Goal: Task Accomplishment & Management: Use online tool/utility

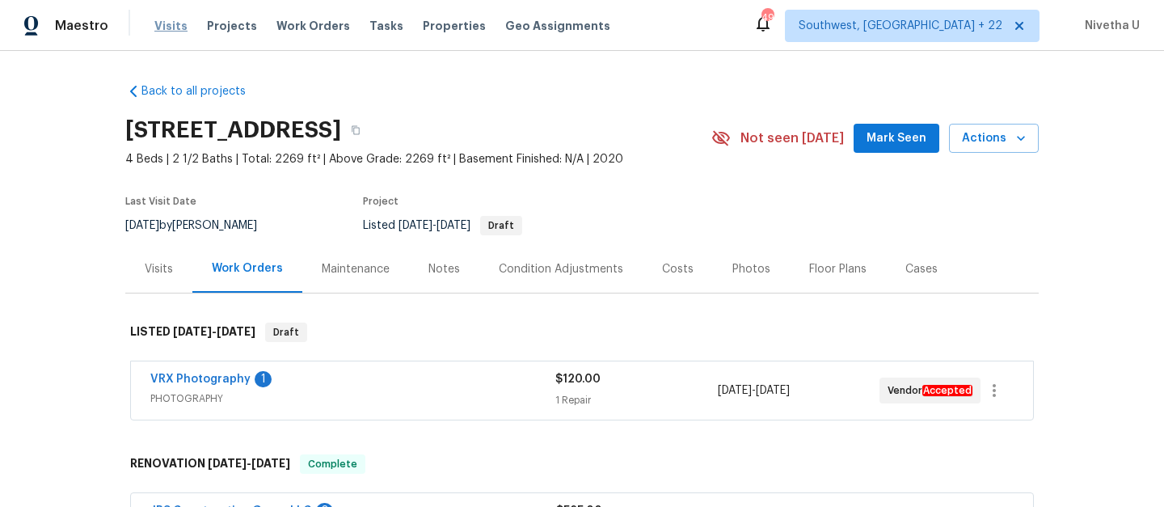
click at [154, 23] on span "Visits" at bounding box center [170, 26] width 33 height 16
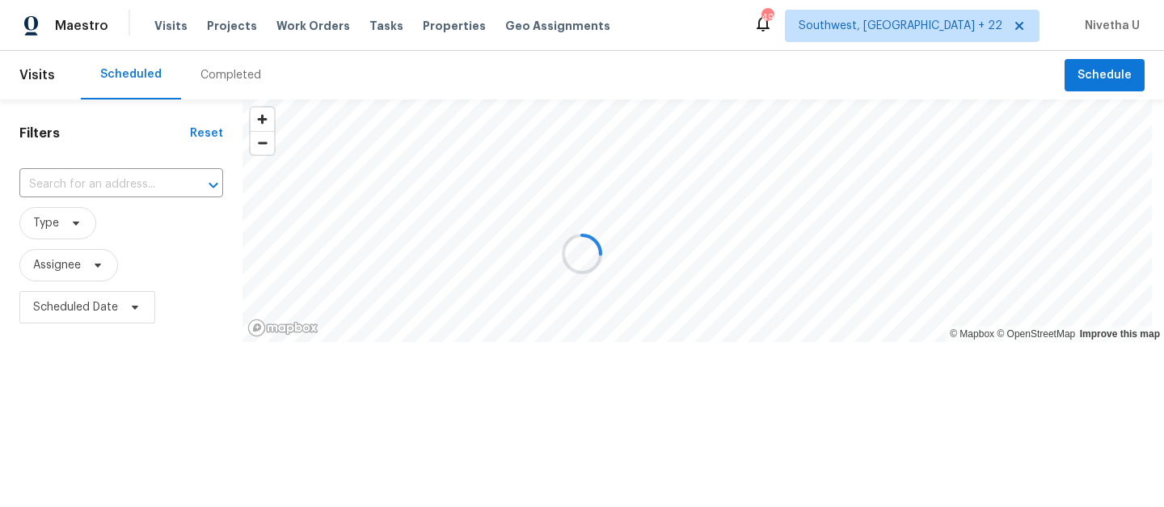
click at [234, 87] on div at bounding box center [582, 253] width 1164 height 507
click at [230, 72] on div at bounding box center [582, 253] width 1164 height 507
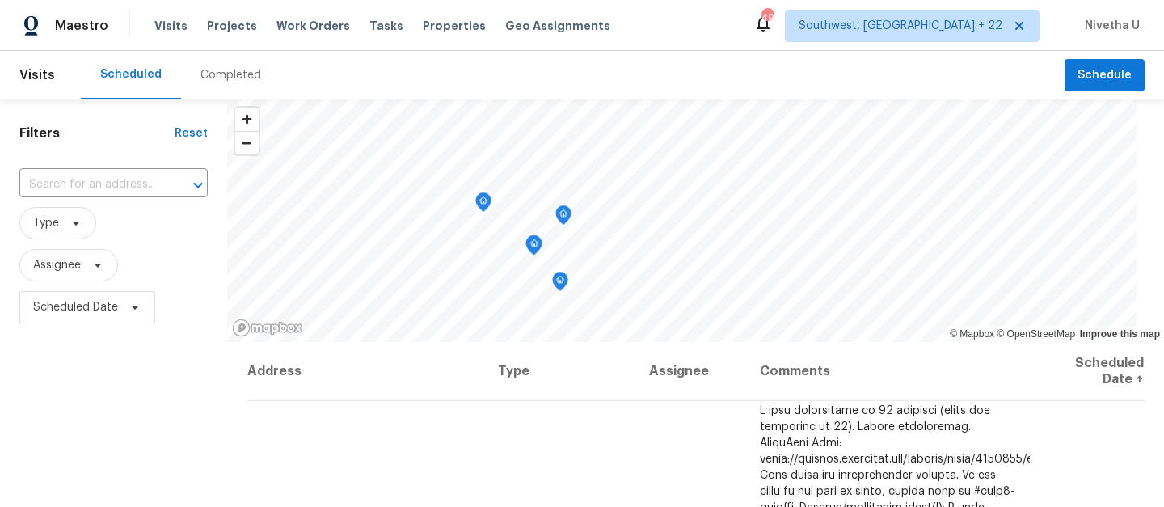
click at [230, 72] on div "Completed" at bounding box center [231, 75] width 61 height 16
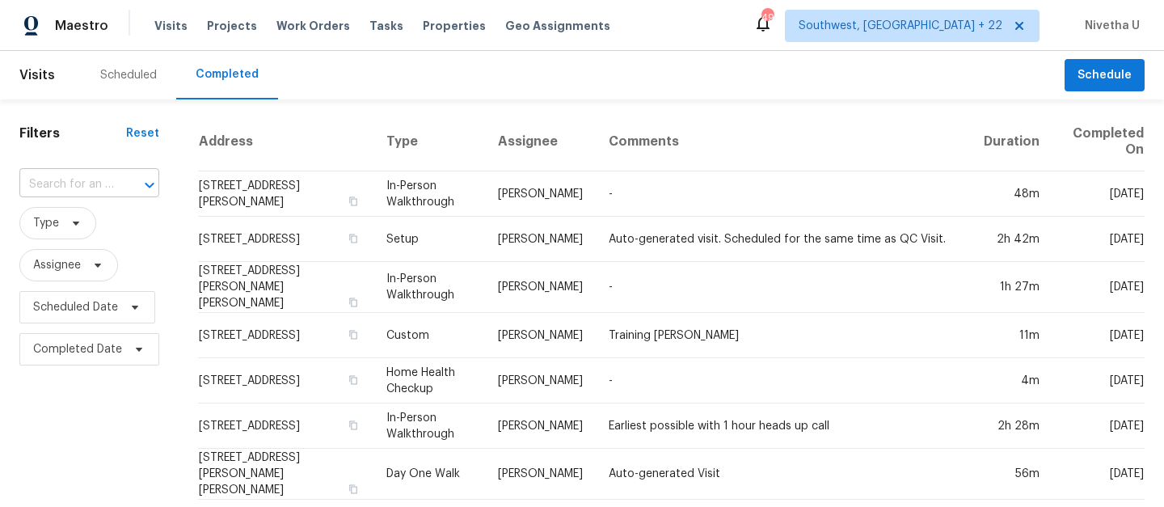
click at [114, 182] on div "​" at bounding box center [89, 184] width 140 height 25
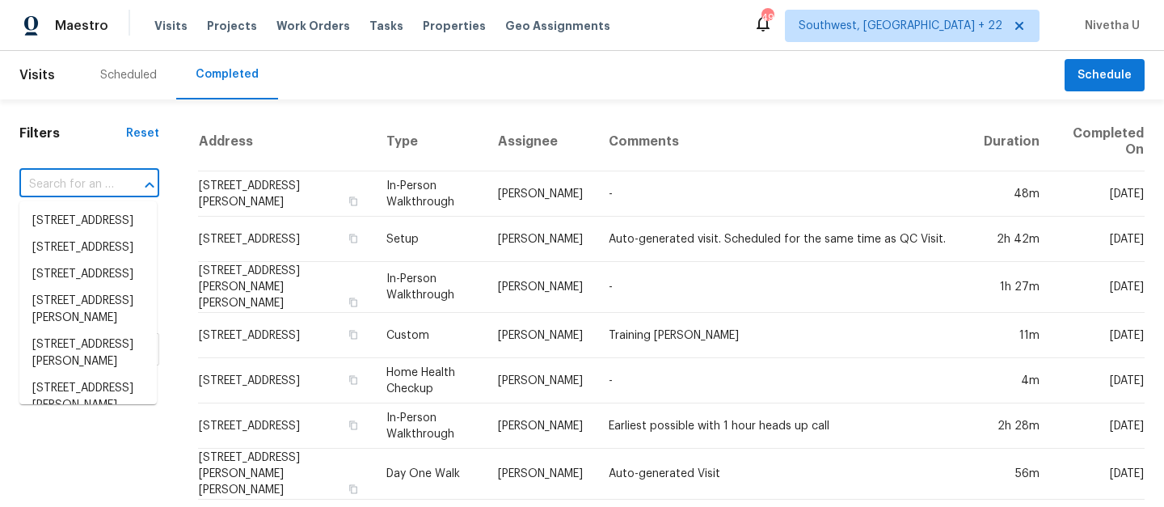
paste input "[STREET_ADDRESS]"
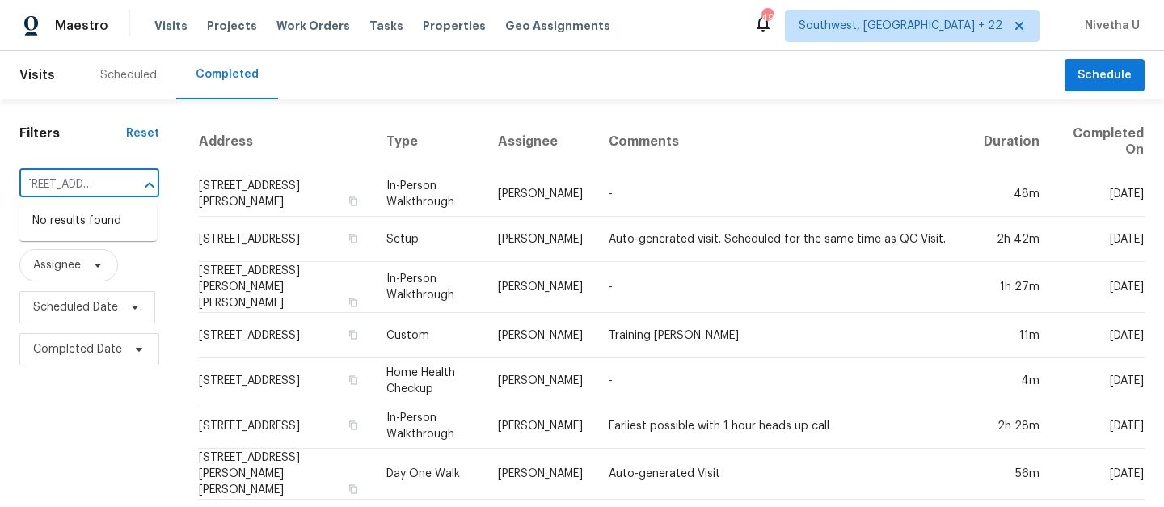
type input "[STREET_ADDRESS]"
click at [962, 28] on span "Southwest, [GEOGRAPHIC_DATA] + 22" at bounding box center [901, 26] width 204 height 16
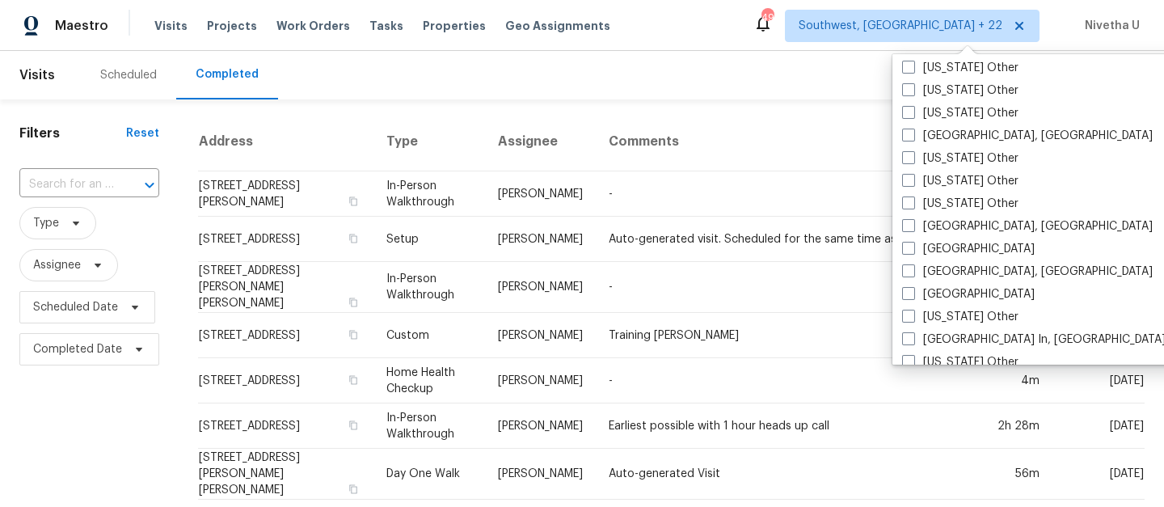
scroll to position [1381, 0]
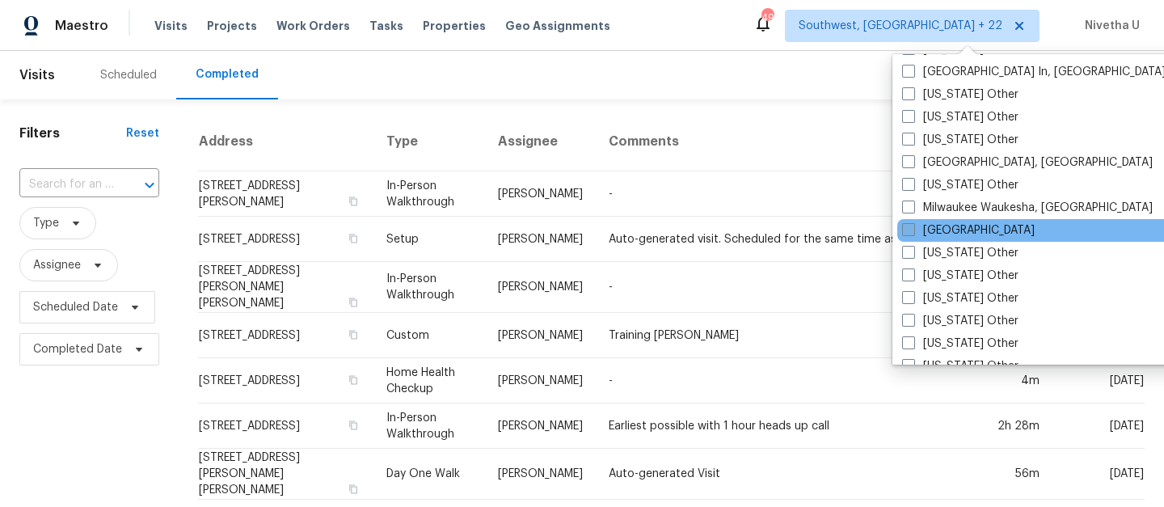
click at [944, 234] on label "[GEOGRAPHIC_DATA]" at bounding box center [968, 230] width 133 height 16
click at [913, 233] on input "[GEOGRAPHIC_DATA]" at bounding box center [907, 227] width 11 height 11
checkbox input "true"
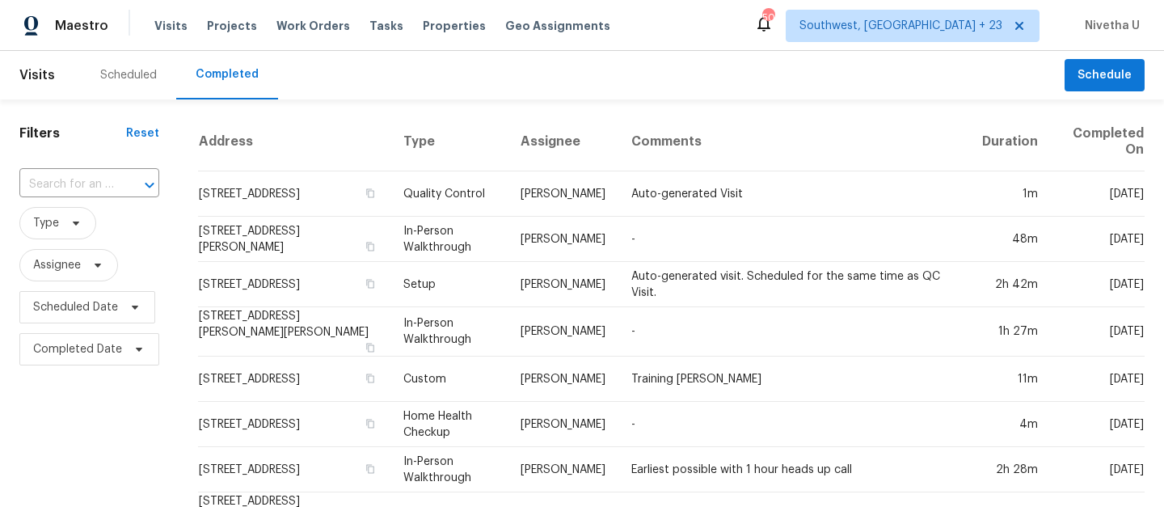
click at [96, 188] on input "text" at bounding box center [66, 184] width 95 height 25
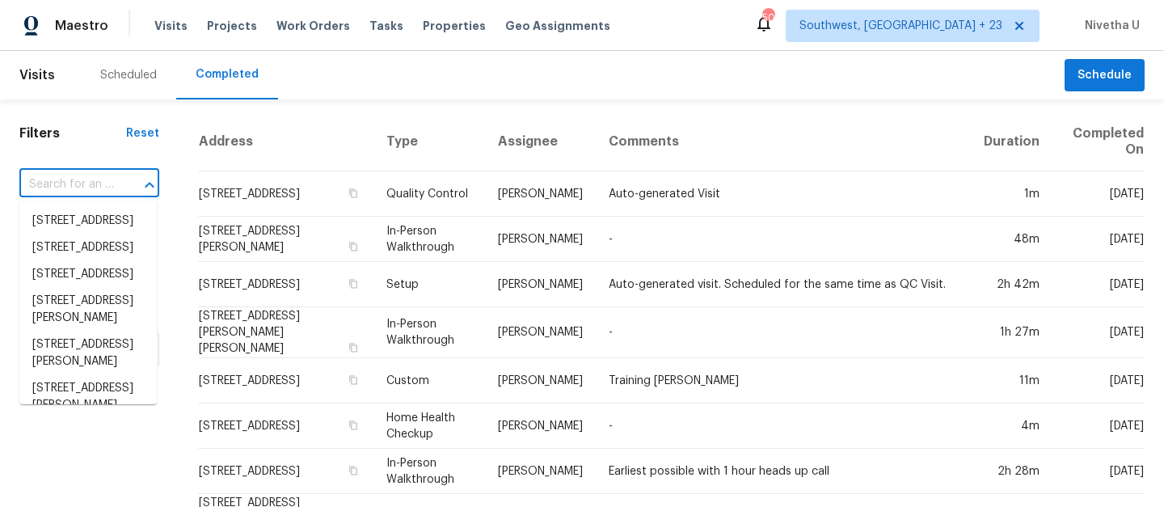
paste input "[STREET_ADDRESS]"
type input "[STREET_ADDRESS]"
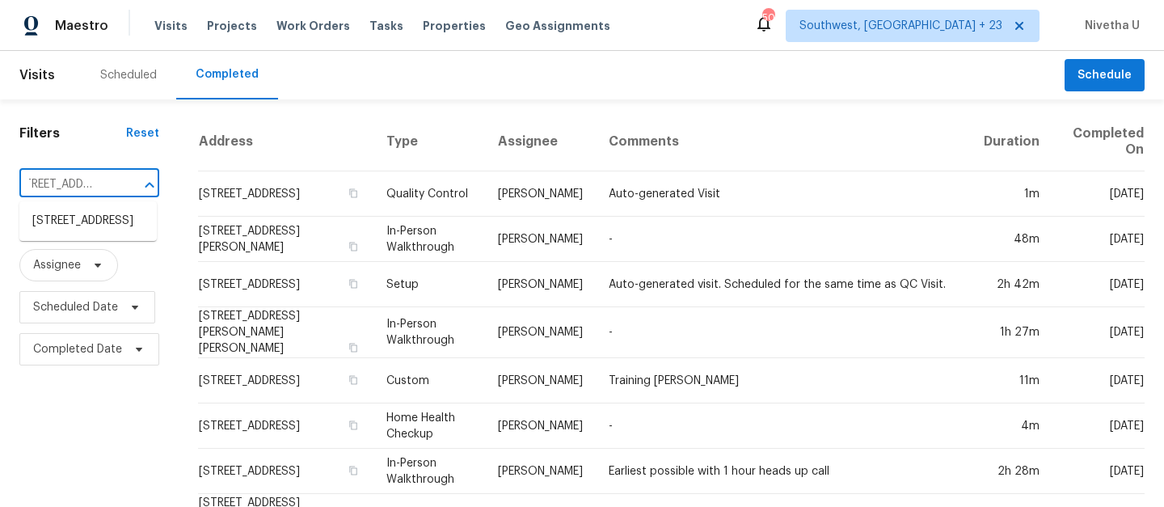
click at [126, 234] on li "[STREET_ADDRESS]" at bounding box center [87, 221] width 137 height 27
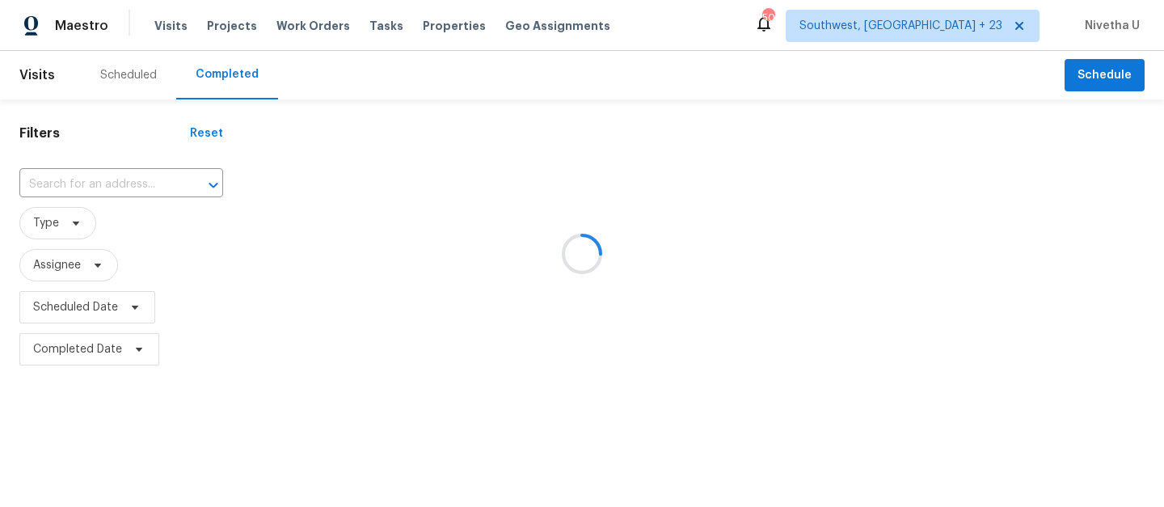
type input "[STREET_ADDRESS]"
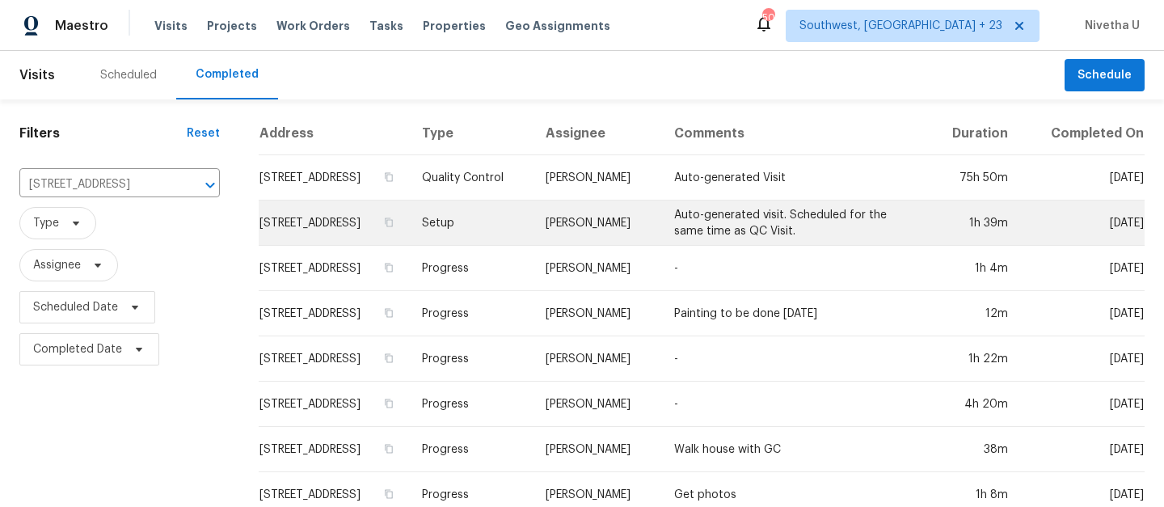
click at [503, 246] on td "Setup" at bounding box center [471, 223] width 125 height 45
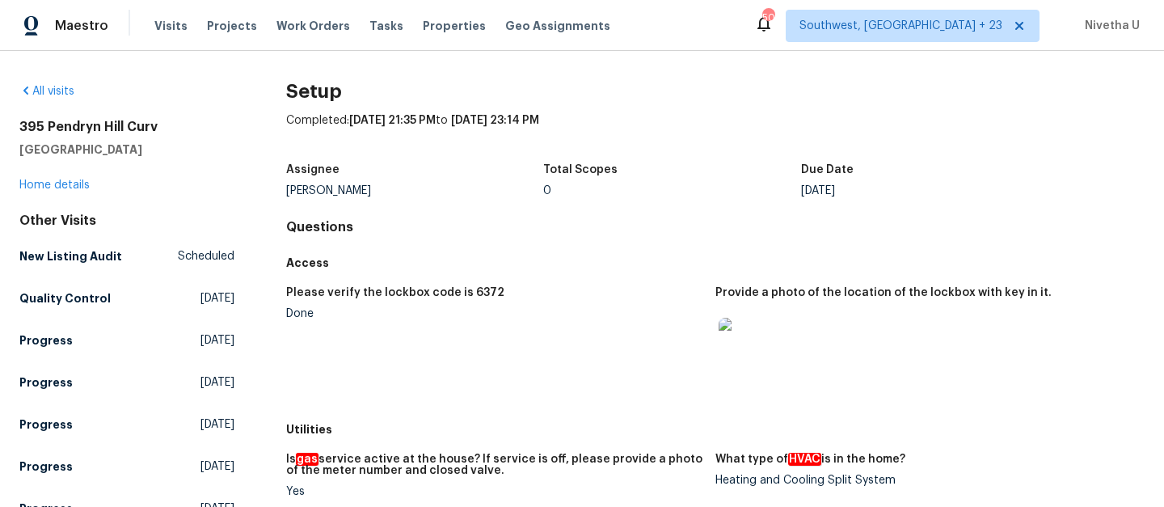
scroll to position [1008, 0]
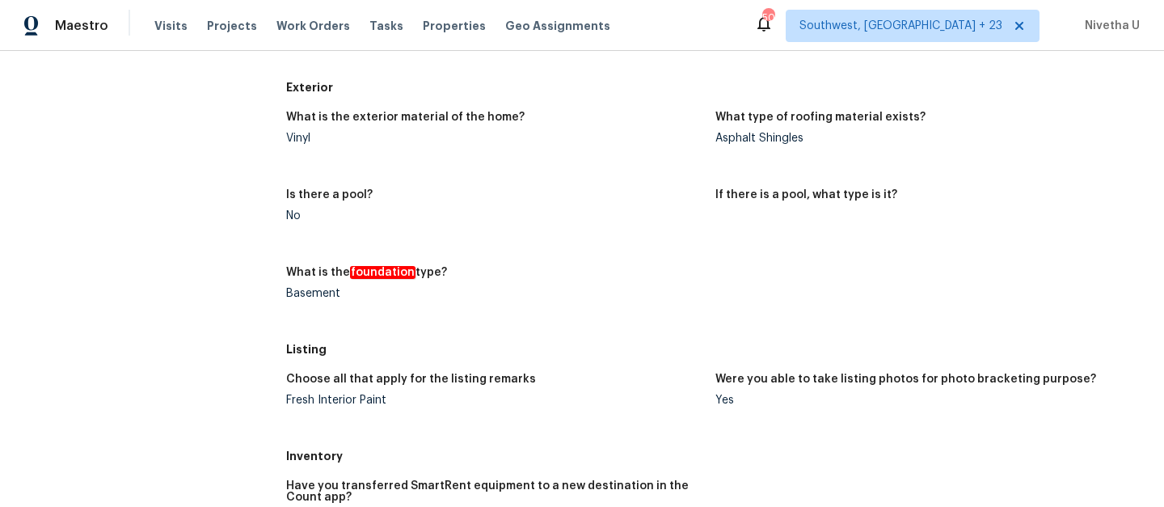
click at [327, 298] on div "Basement" at bounding box center [494, 293] width 416 height 11
copy div "Basement"
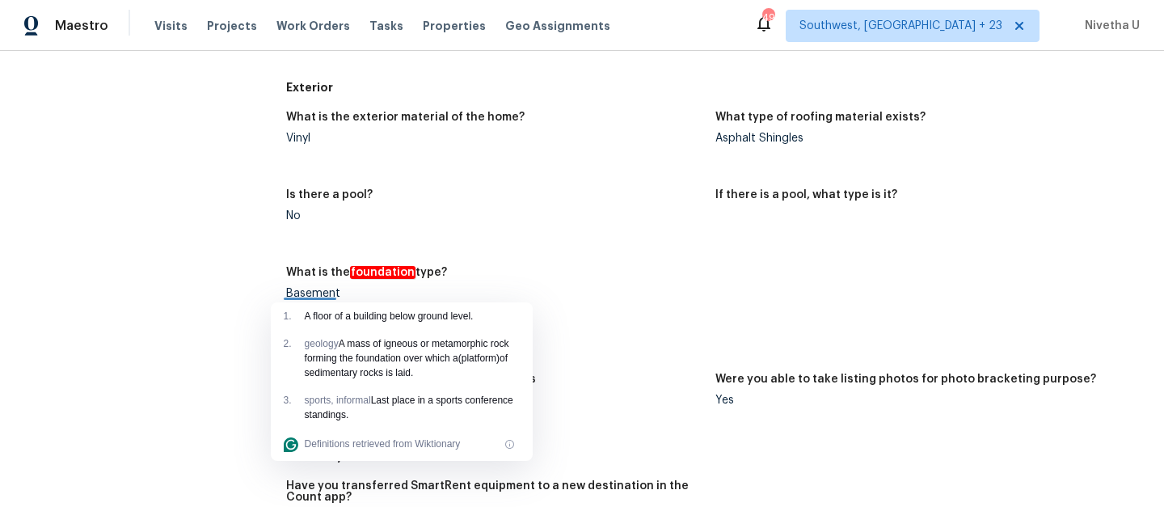
click at [575, 250] on div "What is the exterior material of the home? Vinyl What type of roofing material …" at bounding box center [715, 218] width 859 height 233
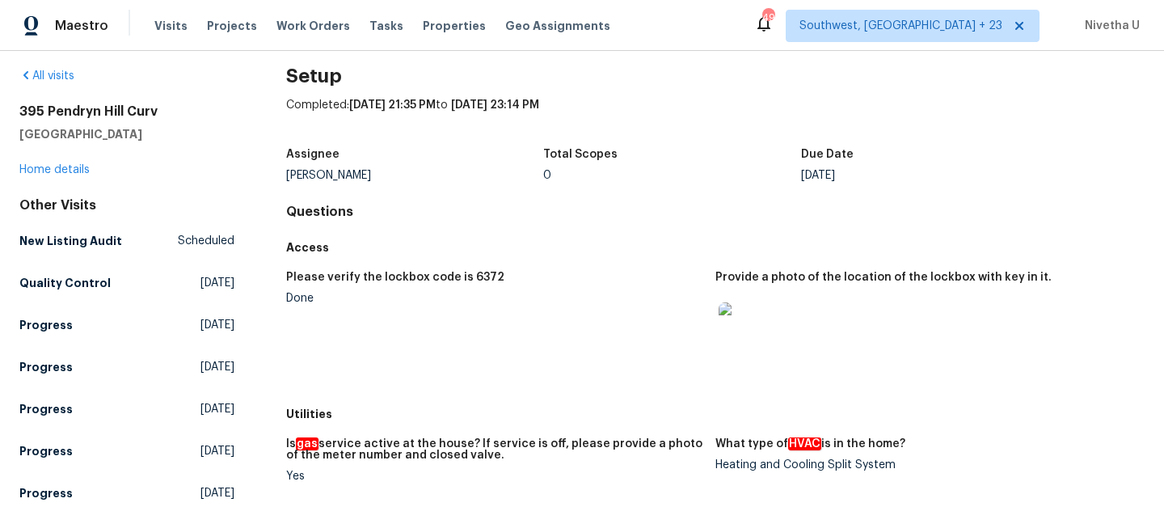
scroll to position [15, 0]
click at [69, 287] on h5 "Quality Control" at bounding box center [64, 284] width 91 height 16
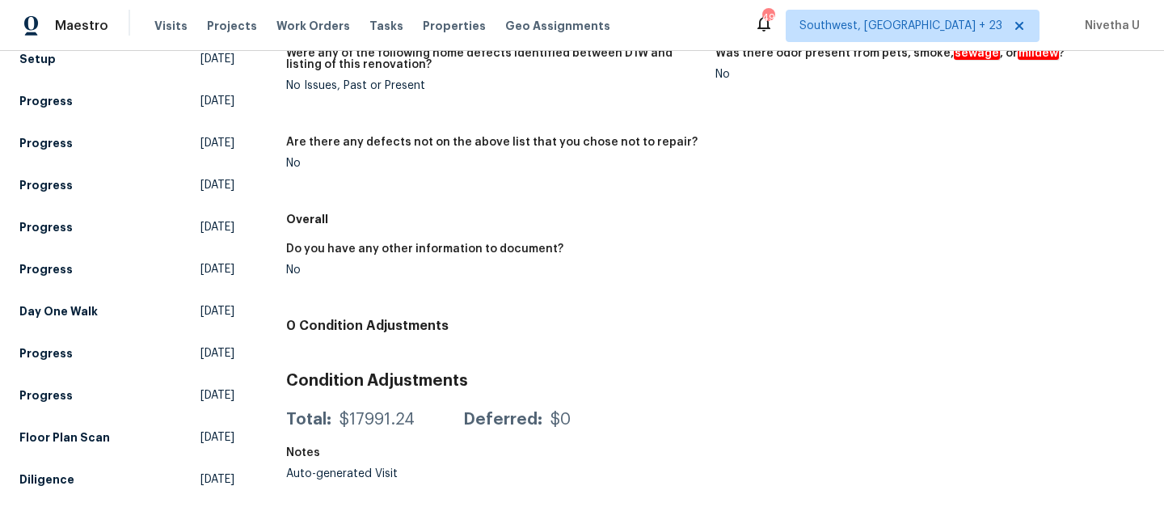
scroll to position [251, 0]
click at [95, 323] on div "Other Visits New Listing Audit Scheduled Setup Wed, Sep 24 2025 Progress Tue, S…" at bounding box center [126, 233] width 215 height 521
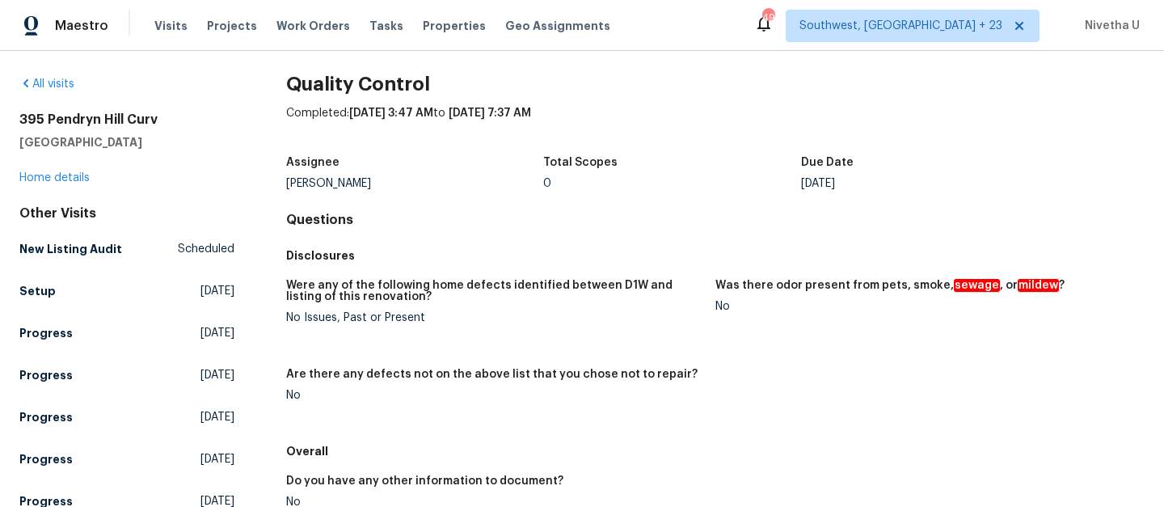
scroll to position [251, 0]
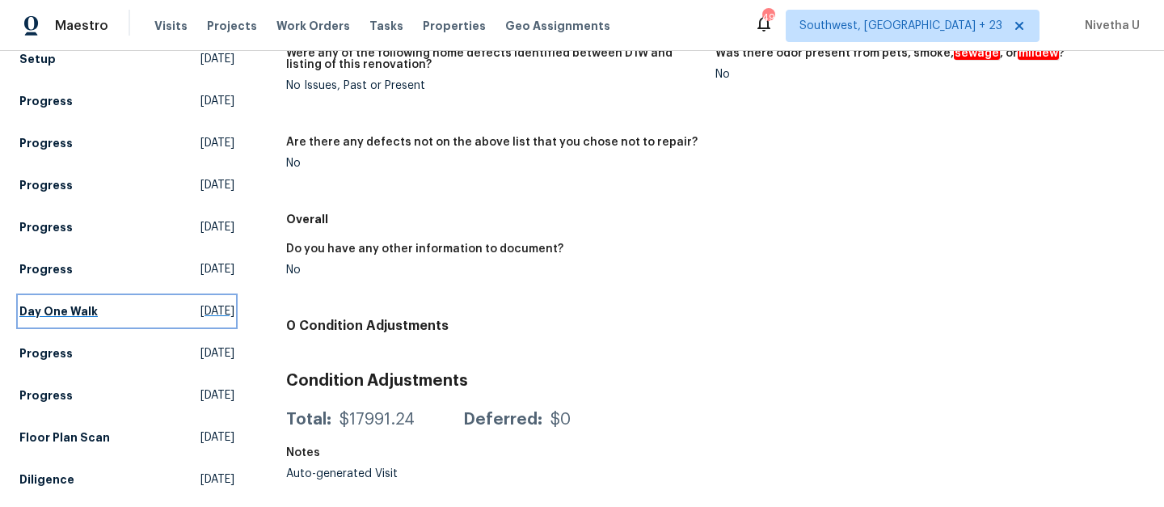
click at [76, 304] on h5 "Day One Walk" at bounding box center [58, 311] width 78 height 16
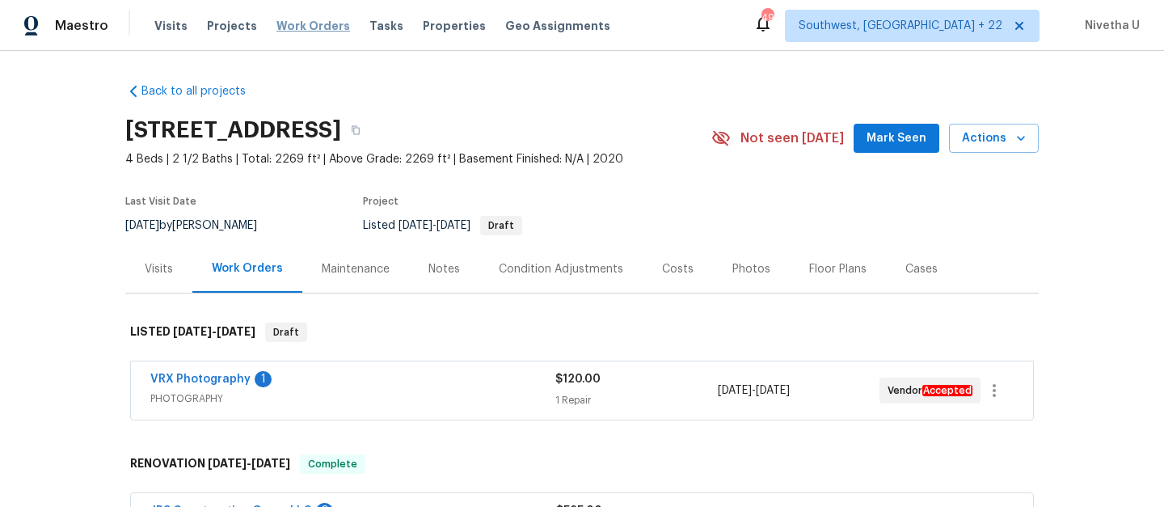
click at [308, 32] on span "Work Orders" at bounding box center [314, 26] width 74 height 16
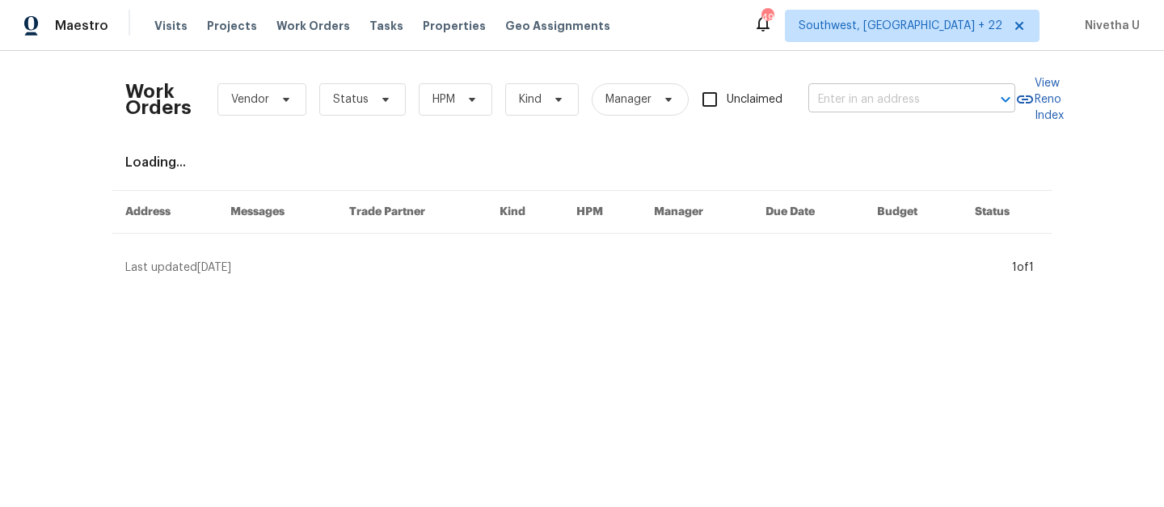
click at [936, 99] on input "text" at bounding box center [890, 99] width 162 height 25
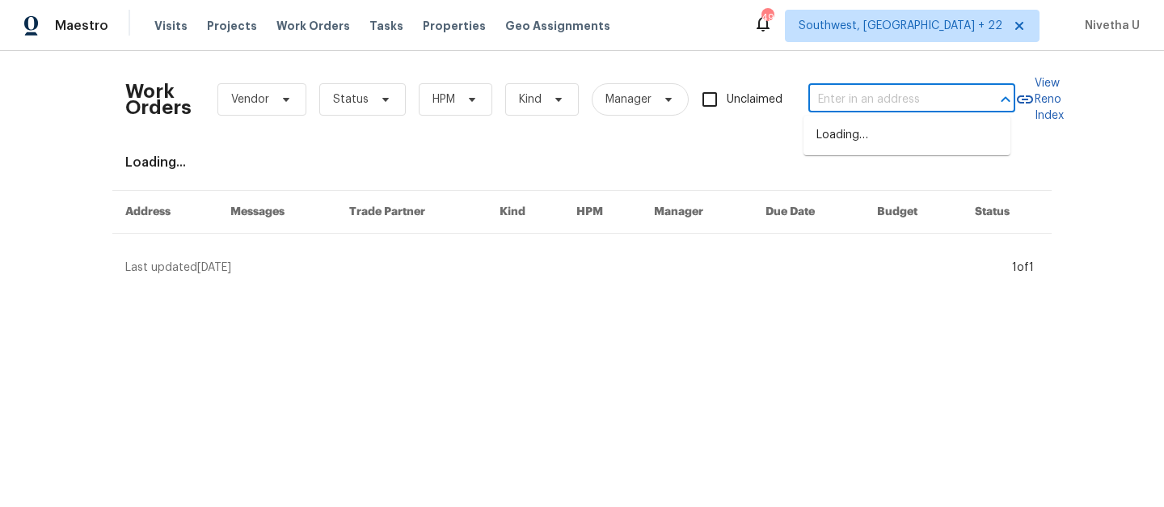
paste input "[STREET_ADDRESS]"
type input "[STREET_ADDRESS]"
click at [937, 27] on span "Southwest, [GEOGRAPHIC_DATA] + 22" at bounding box center [901, 26] width 204 height 16
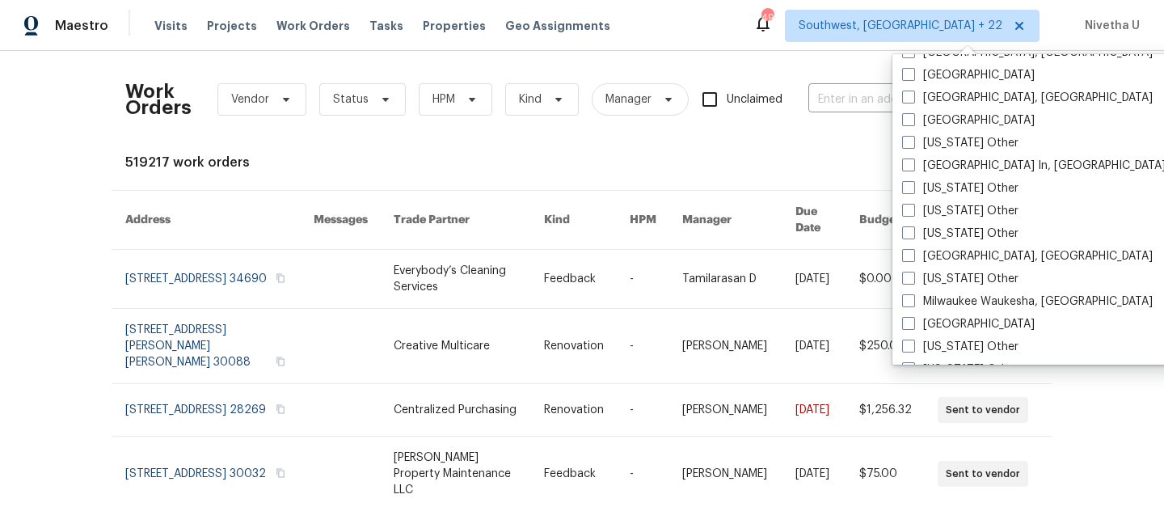
scroll to position [1324, 0]
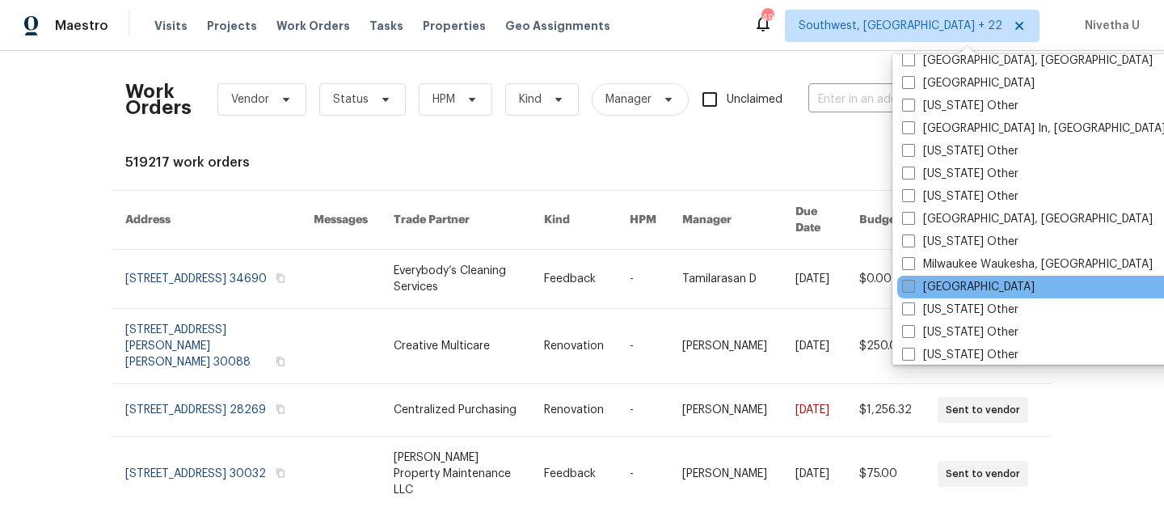
click at [981, 292] on label "[GEOGRAPHIC_DATA]" at bounding box center [968, 287] width 133 height 16
click at [913, 289] on input "[GEOGRAPHIC_DATA]" at bounding box center [907, 284] width 11 height 11
checkbox input "true"
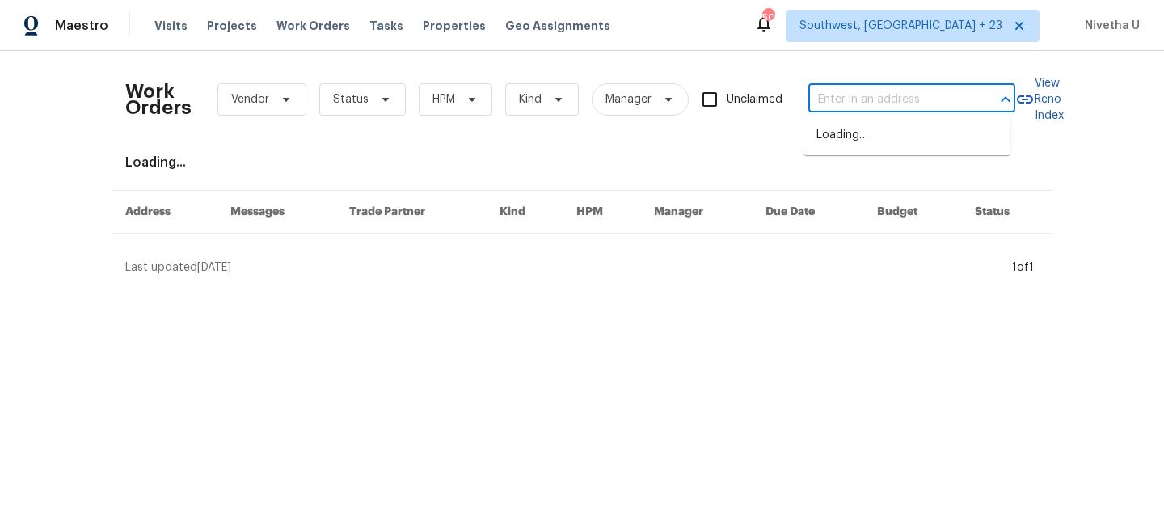
click at [851, 108] on input "text" at bounding box center [890, 99] width 162 height 25
paste input "[STREET_ADDRESS]"
type input "[STREET_ADDRESS]"
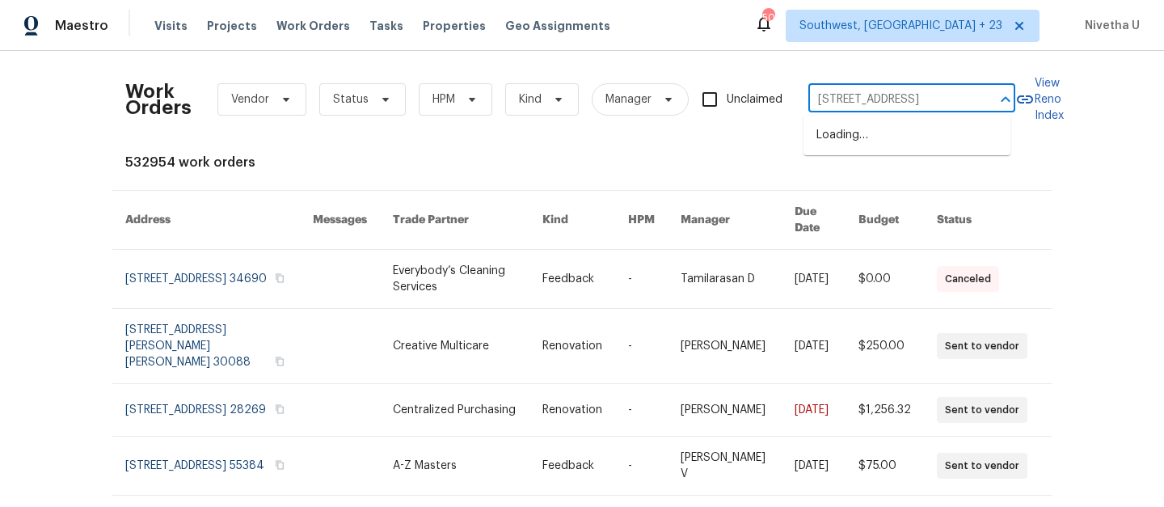
scroll to position [0, 78]
click at [865, 149] on li "[STREET_ADDRESS]" at bounding box center [907, 135] width 207 height 27
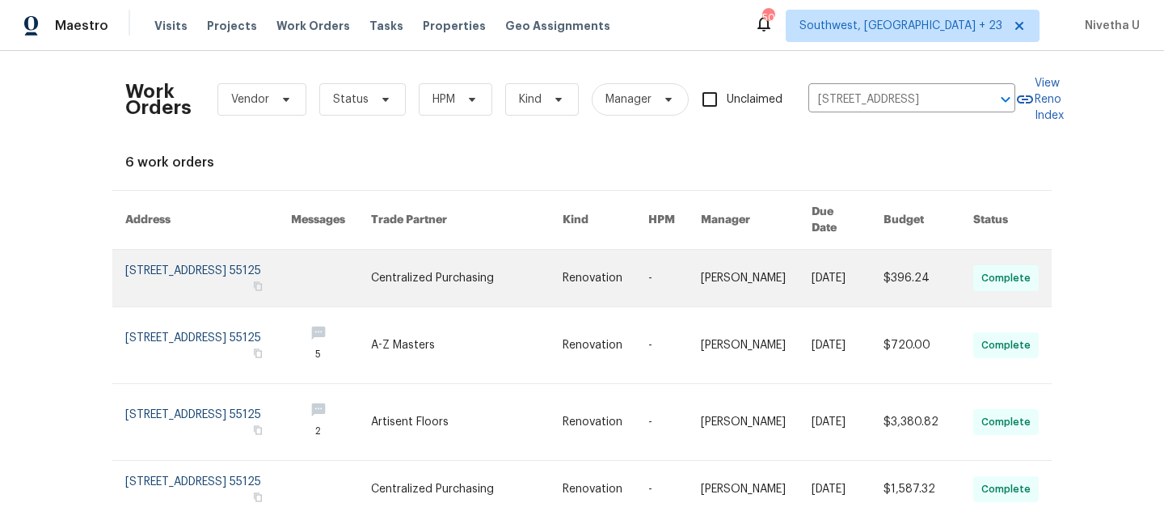
click at [142, 273] on link at bounding box center [208, 278] width 166 height 57
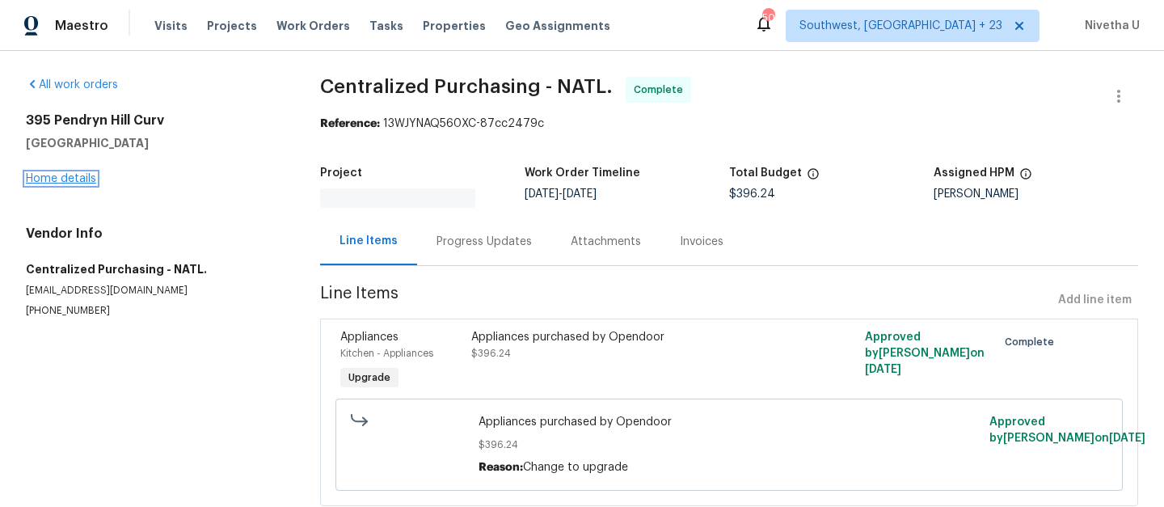
click at [49, 175] on link "Home details" at bounding box center [61, 178] width 70 height 11
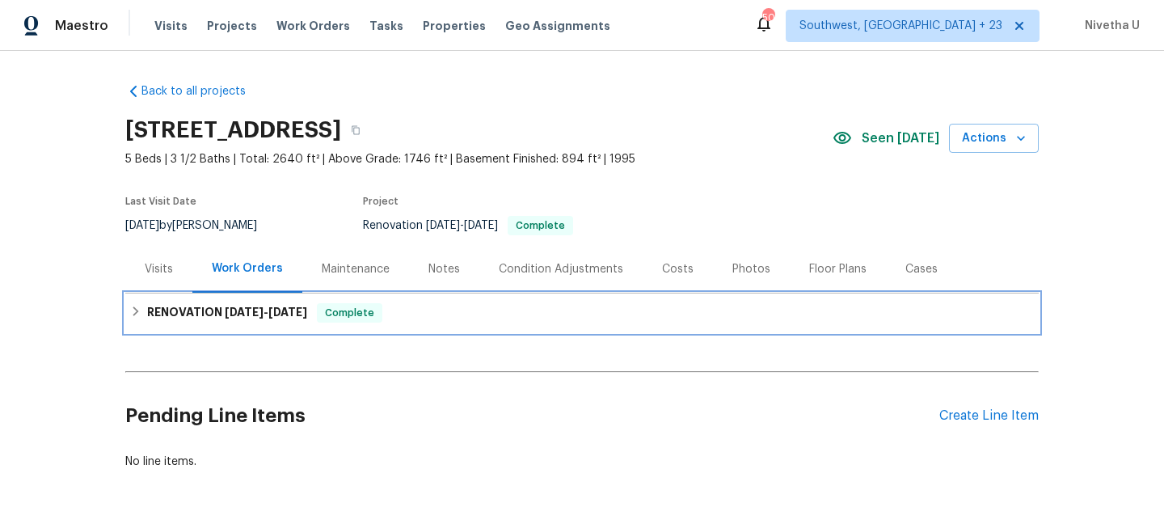
click at [543, 298] on div "RENOVATION [DATE] - [DATE] Complete" at bounding box center [582, 313] width 914 height 39
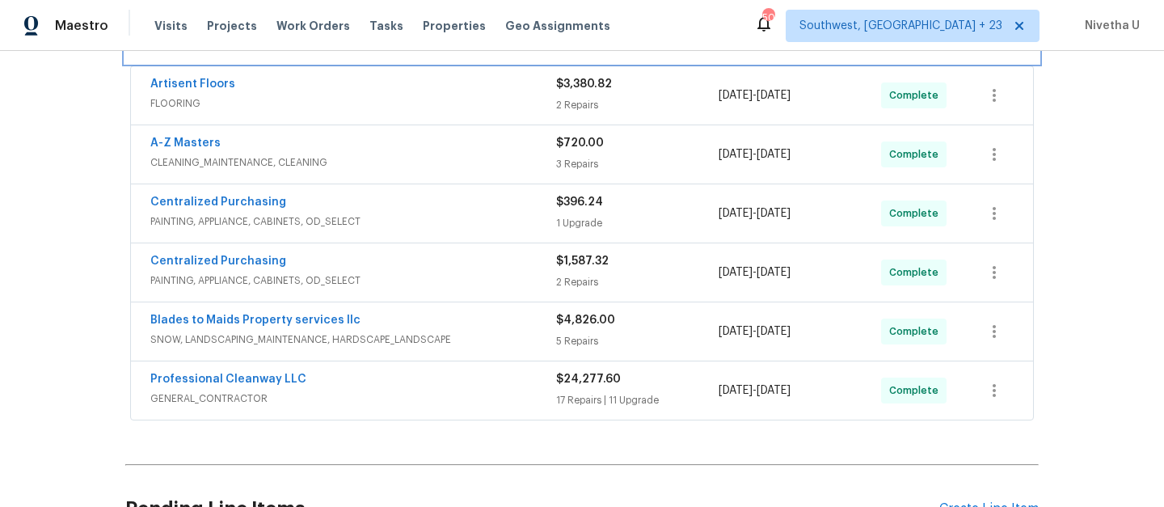
scroll to position [297, 0]
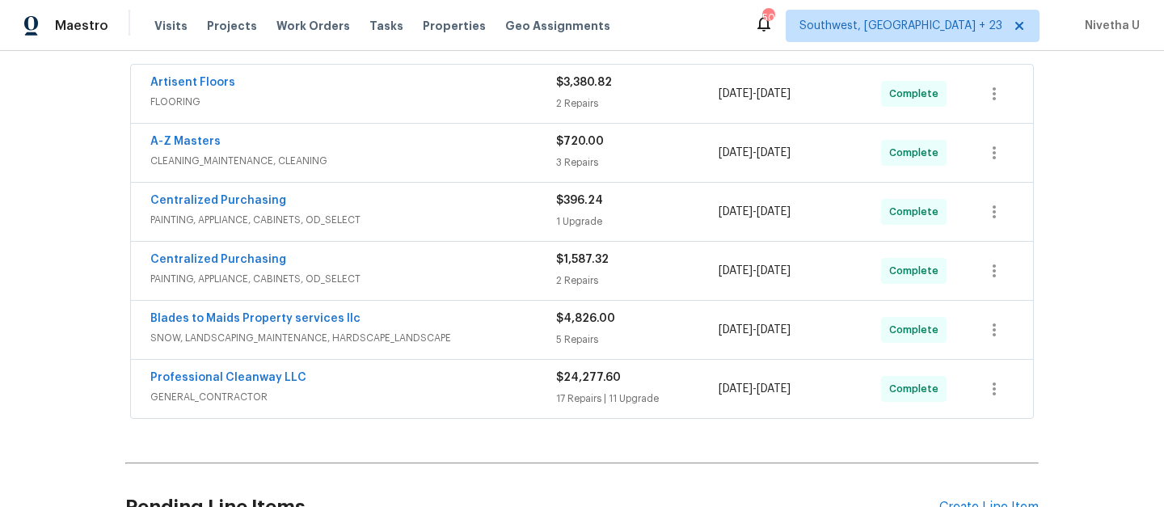
click at [509, 392] on span "GENERAL_CONTRACTOR" at bounding box center [353, 397] width 406 height 16
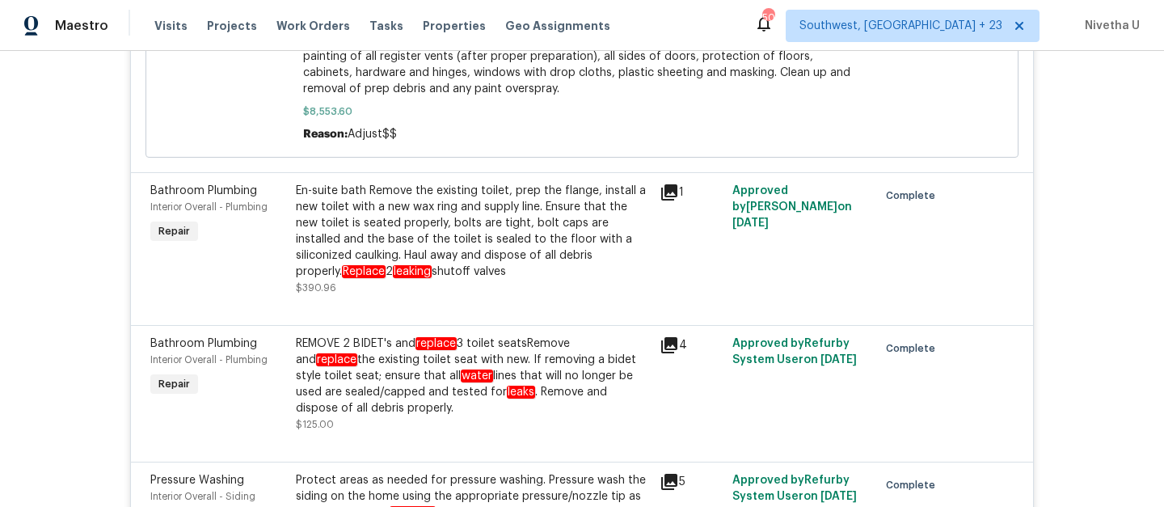
scroll to position [3522, 0]
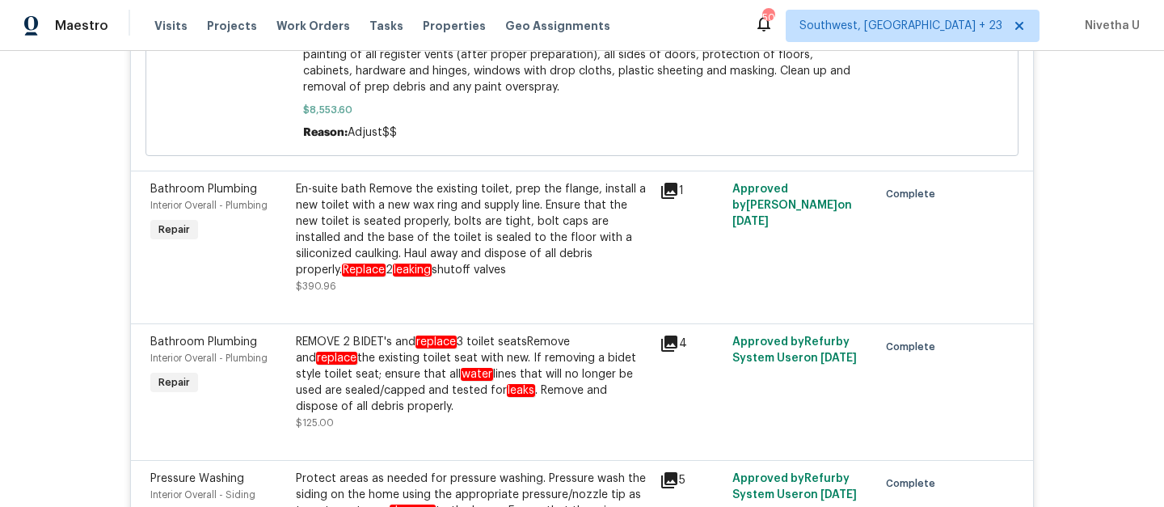
drag, startPoint x: 580, startPoint y: 300, endPoint x: 632, endPoint y: 308, distance: 52.4
click at [632, 278] on div "En-suite bath Remove the existing toilet, prep the flange, install a new toilet…" at bounding box center [473, 229] width 354 height 97
copy div "Replace 2 leaking shutoff valves"
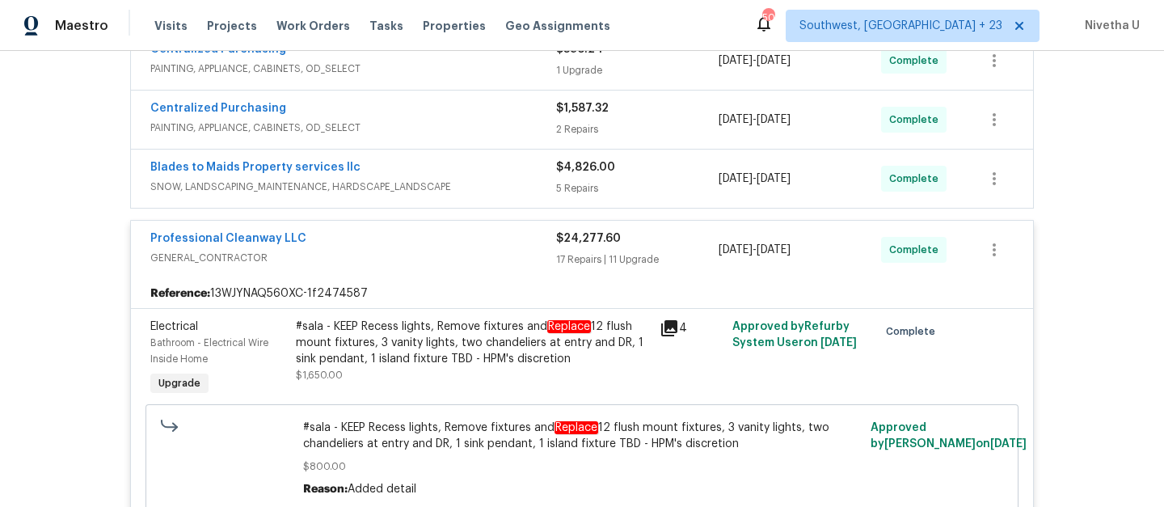
scroll to position [421, 0]
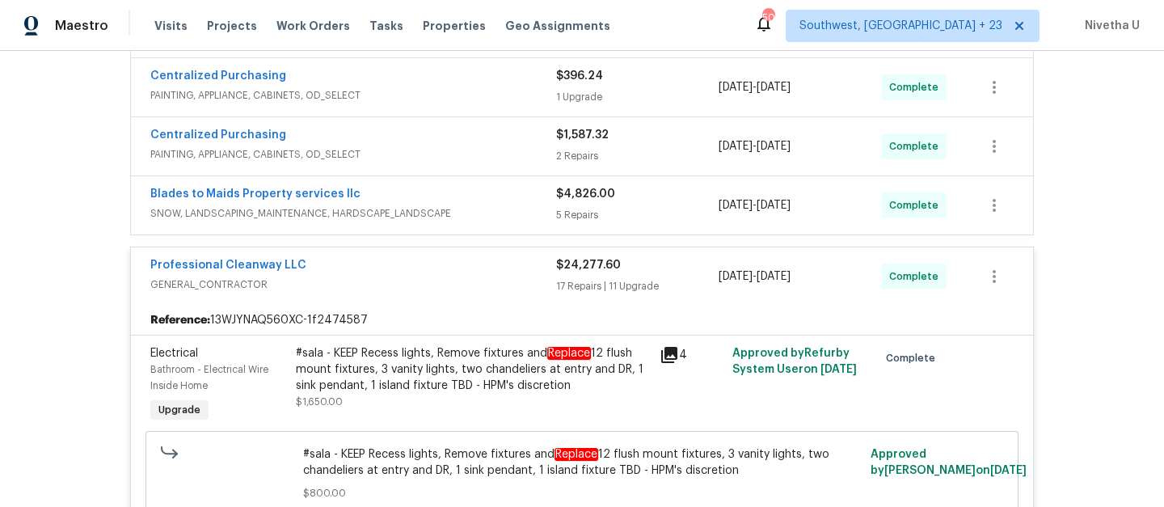
click at [485, 275] on div "Professional Cleanway LLC" at bounding box center [353, 266] width 406 height 19
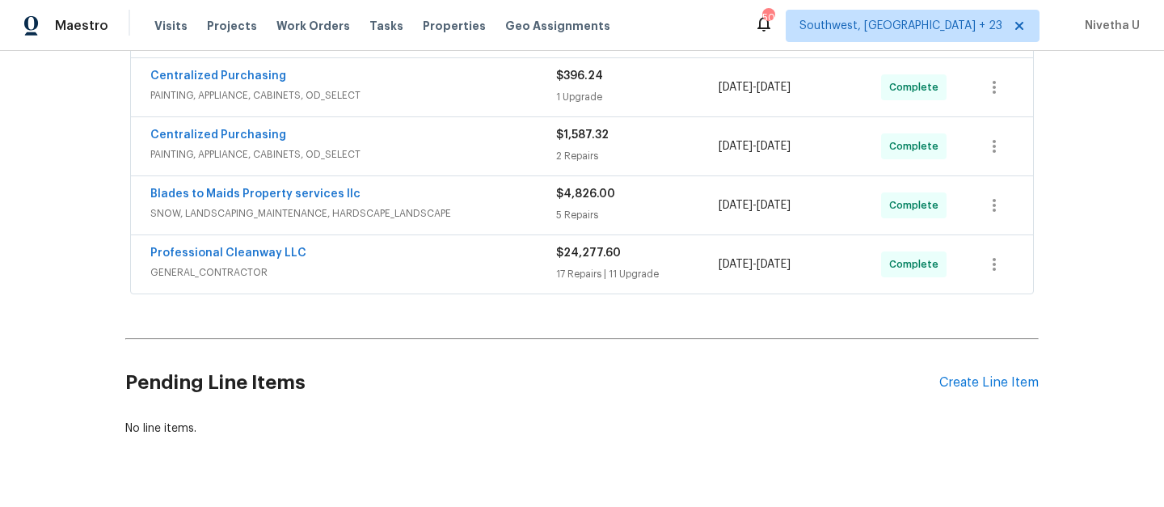
click at [478, 202] on div "Blades to Maids Property services llc" at bounding box center [353, 195] width 406 height 19
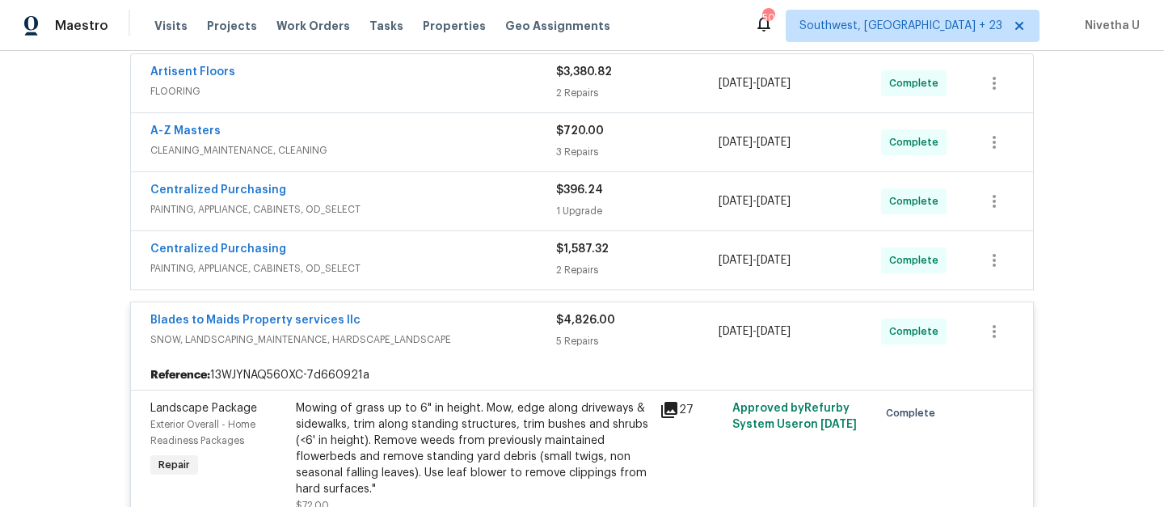
scroll to position [306, 0]
click at [513, 344] on span "SNOW, LANDSCAPING_MAINTENANCE, HARDSCAPE_LANDSCAPE" at bounding box center [353, 341] width 406 height 16
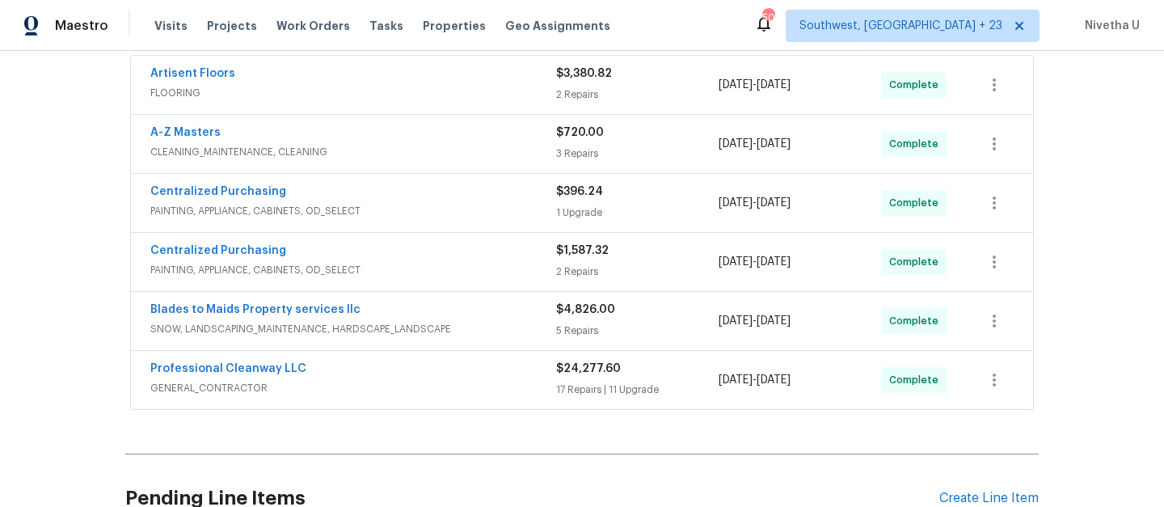
click at [471, 268] on span "PAINTING, APPLIANCE, CABINETS, OD_SELECT" at bounding box center [353, 270] width 406 height 16
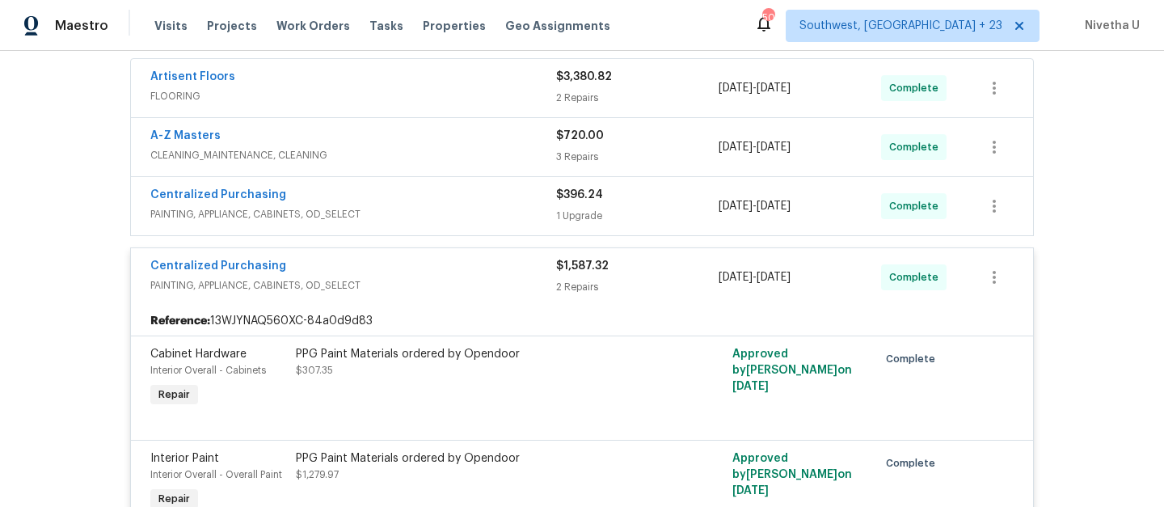
scroll to position [301, 0]
click at [458, 276] on div "Centralized Purchasing" at bounding box center [353, 269] width 406 height 19
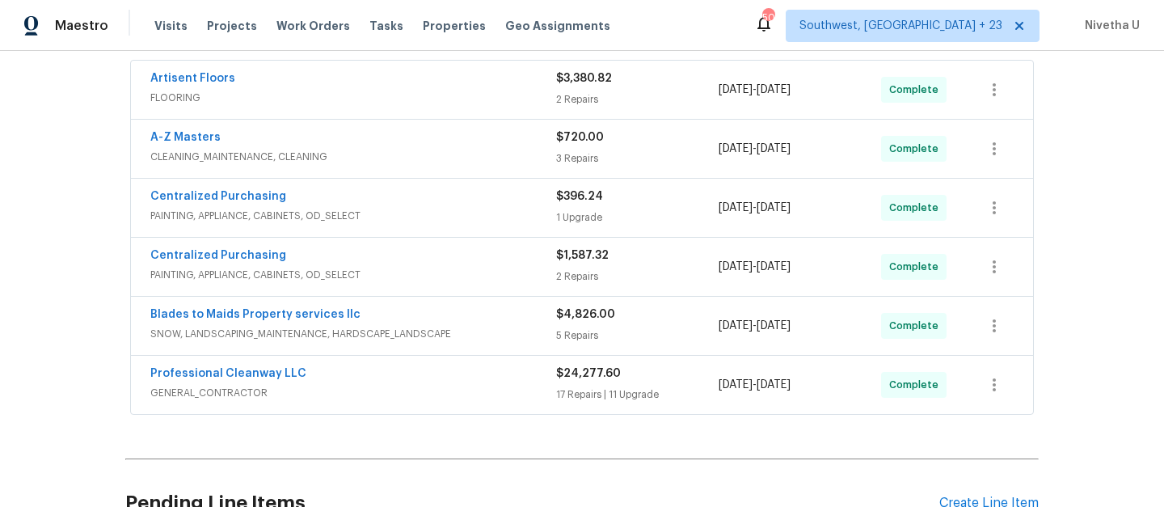
click at [436, 218] on span "PAINTING, APPLIANCE, CABINETS, OD_SELECT" at bounding box center [353, 216] width 406 height 16
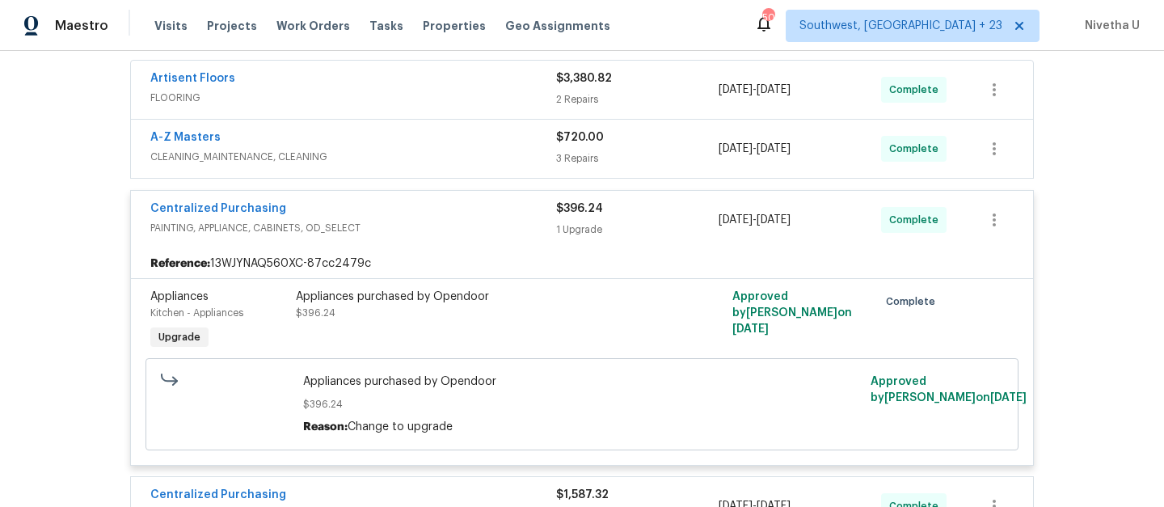
click at [436, 218] on div "Centralized Purchasing" at bounding box center [353, 210] width 406 height 19
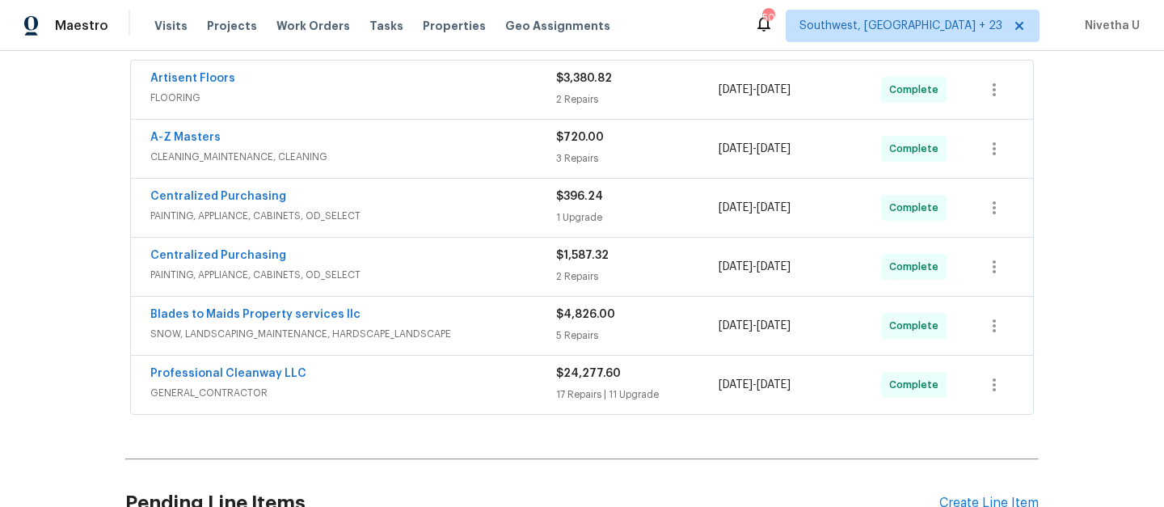
click at [416, 137] on div "A-Z Masters" at bounding box center [353, 138] width 406 height 19
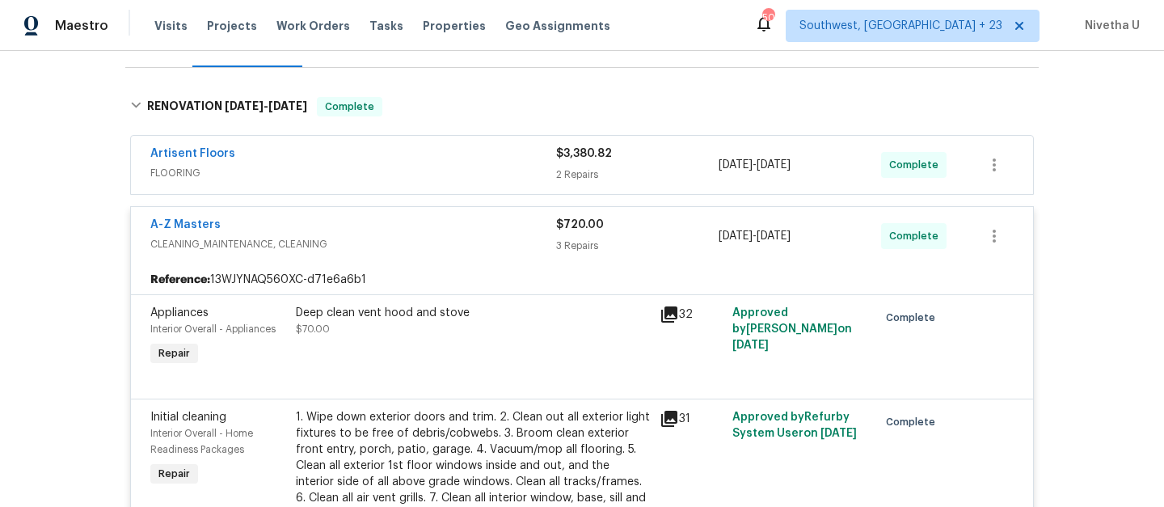
scroll to position [225, 0]
click at [445, 240] on span "CLEANING_MAINTENANCE, CLEANING" at bounding box center [353, 245] width 406 height 16
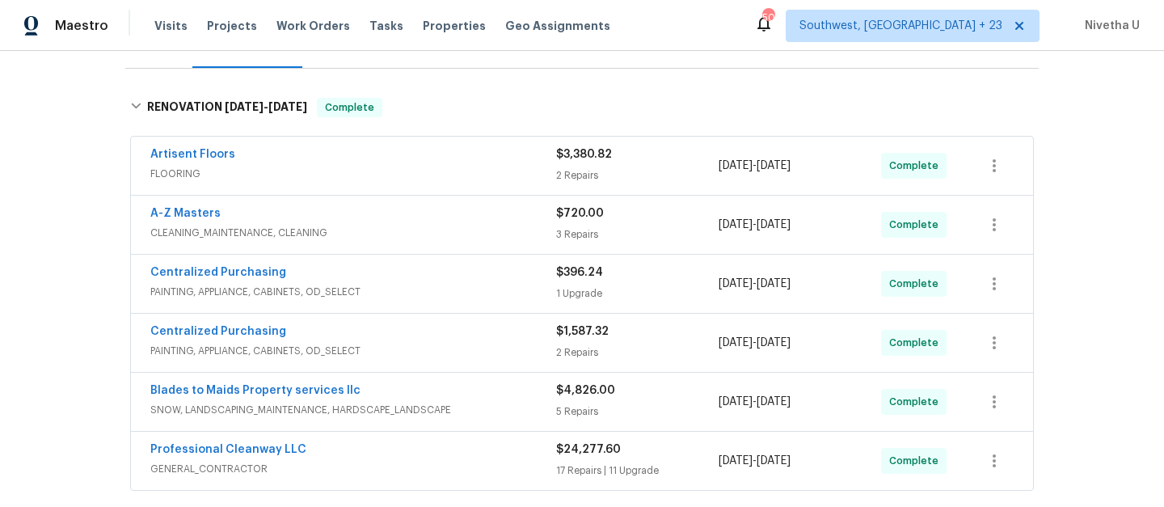
click at [424, 170] on span "FLOORING" at bounding box center [353, 174] width 406 height 16
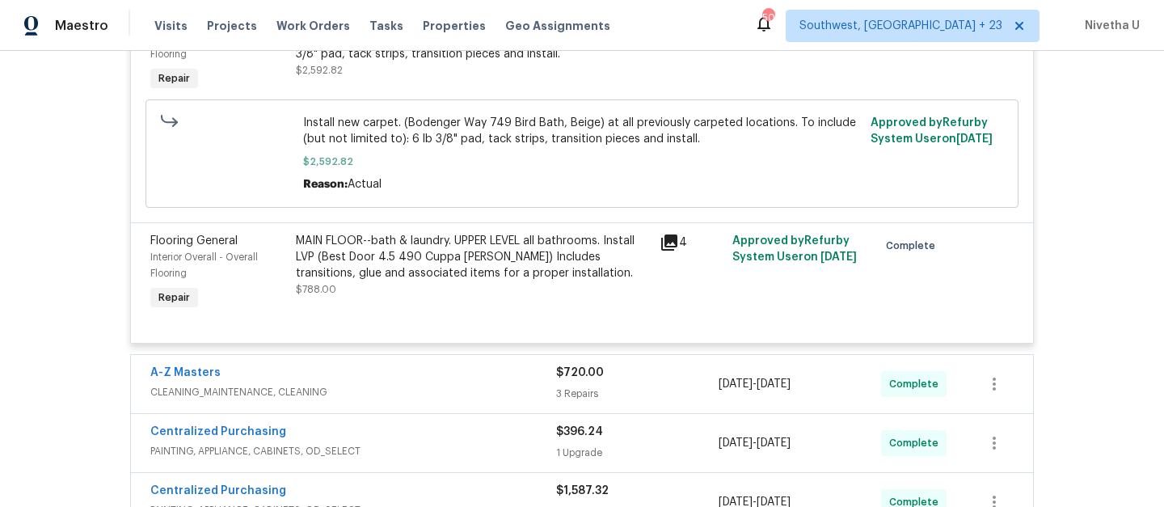
scroll to position [536, 0]
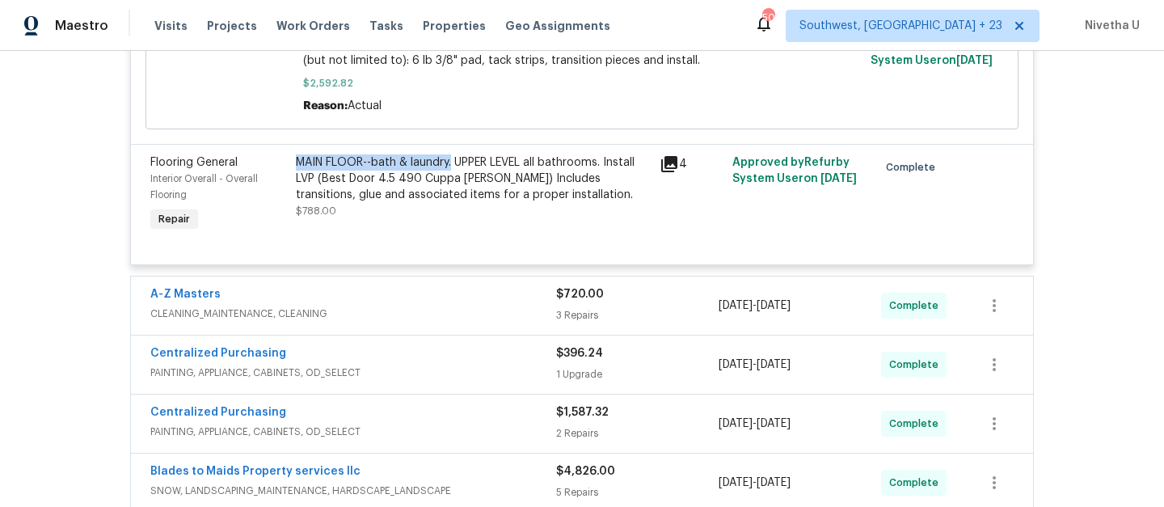
drag, startPoint x: 290, startPoint y: 166, endPoint x: 446, endPoint y: 166, distance: 155.2
click at [446, 166] on div "MAIN FLOOR--bath & laundry. UPPER LEVEL all bathrooms. Install LVP (Best Door 4…" at bounding box center [473, 178] width 354 height 49
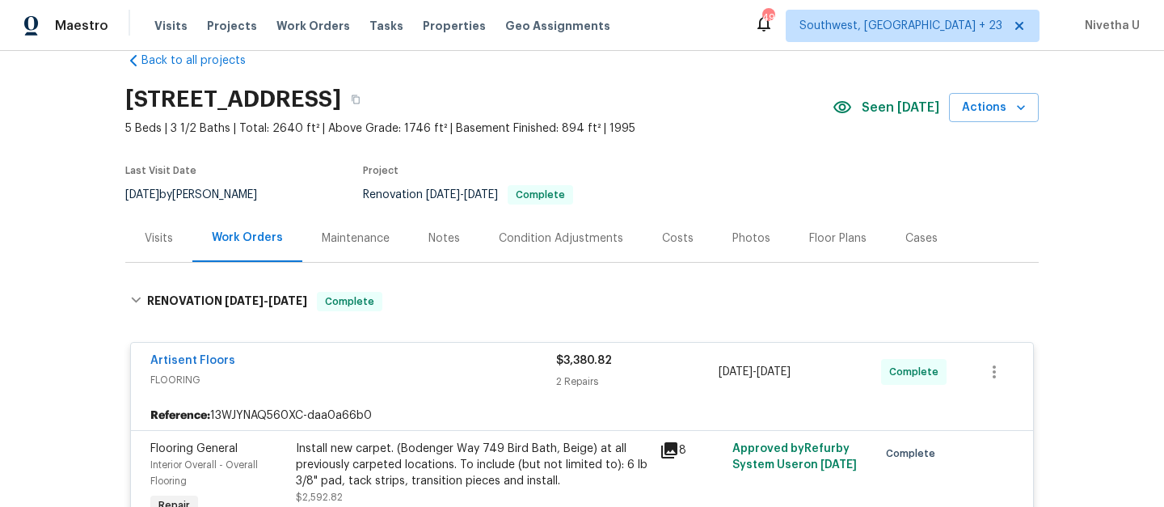
scroll to position [30, 0]
click at [453, 372] on div "Artisent Floors" at bounding box center [353, 362] width 406 height 19
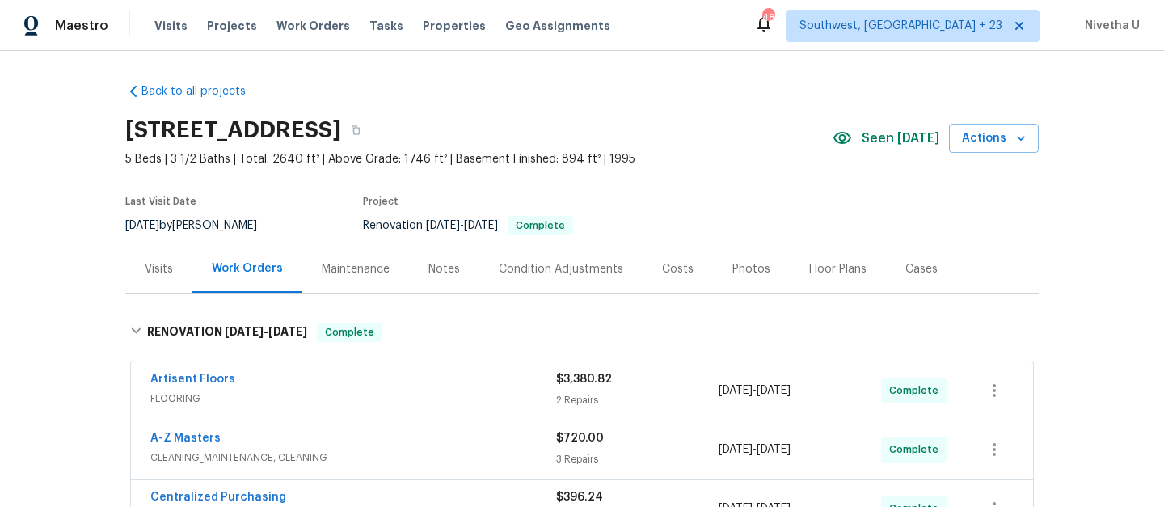
scroll to position [251, 0]
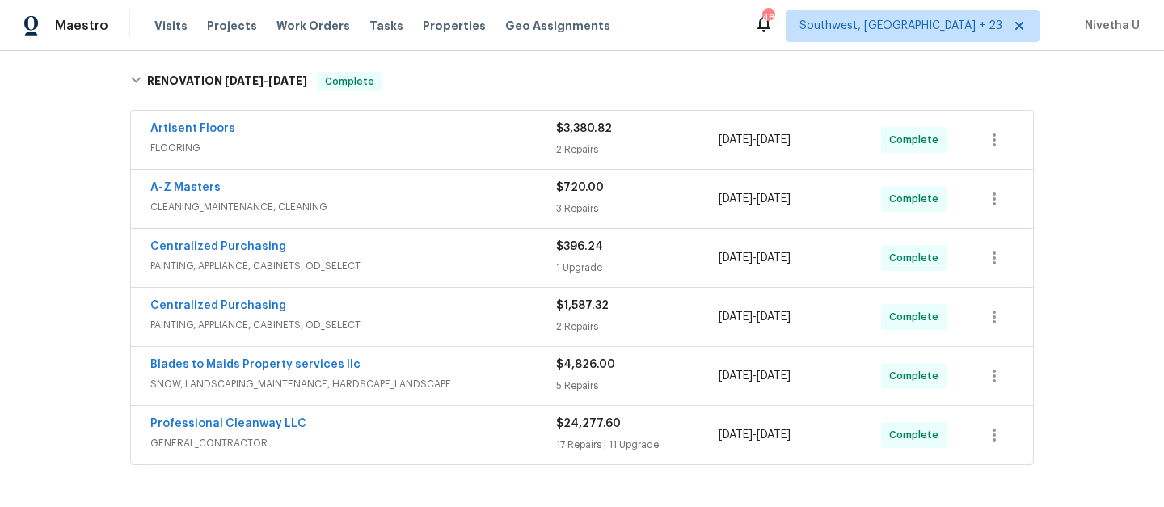
click at [444, 361] on div "Blades to Maids Property services llc" at bounding box center [353, 366] width 406 height 19
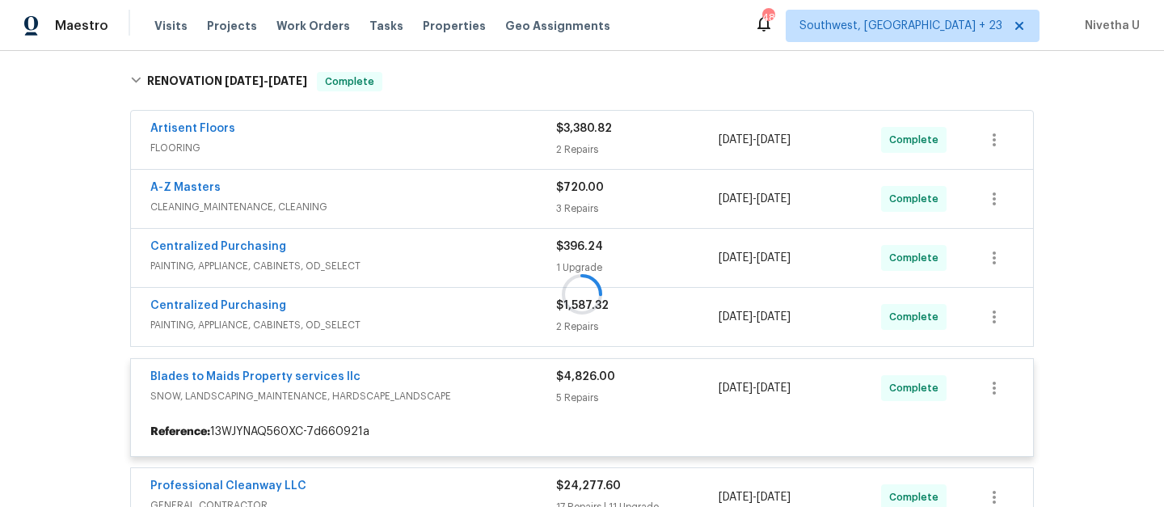
click at [447, 327] on div at bounding box center [582, 294] width 914 height 476
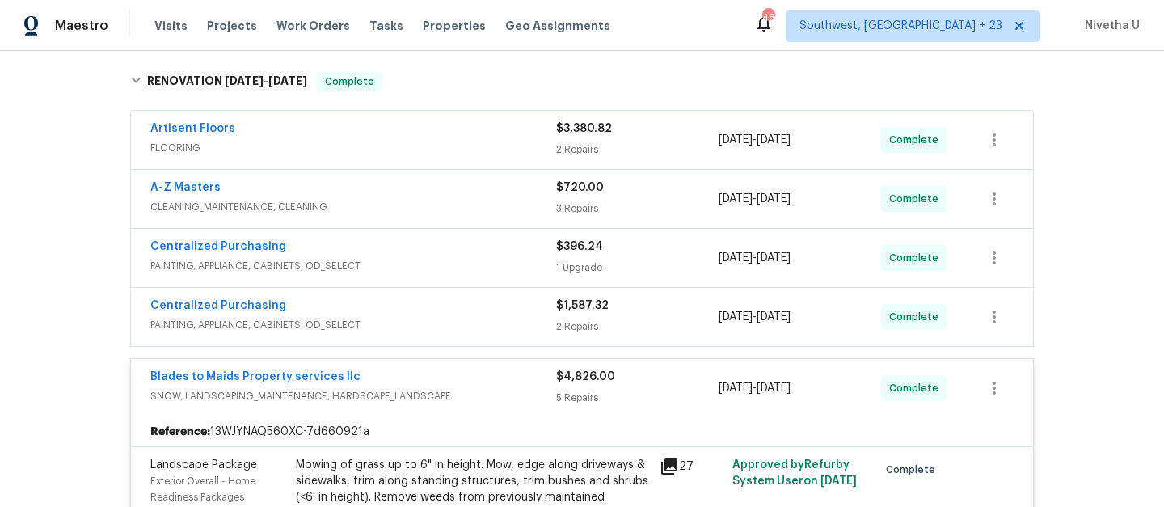
click at [445, 323] on span "PAINTING, APPLIANCE, CABINETS, OD_SELECT" at bounding box center [353, 325] width 406 height 16
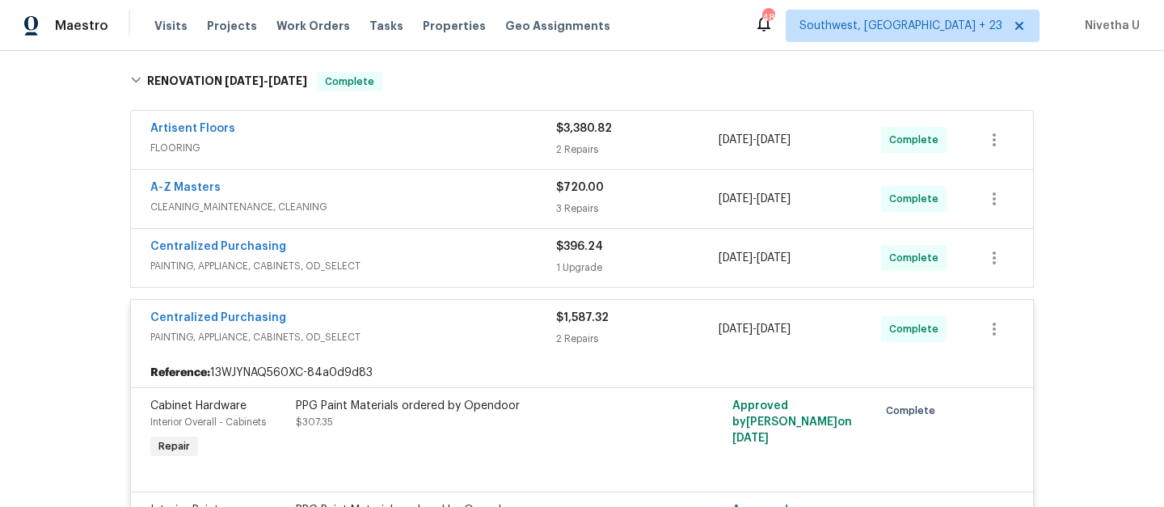
click at [445, 262] on span "PAINTING, APPLIANCE, CABINETS, OD_SELECT" at bounding box center [353, 266] width 406 height 16
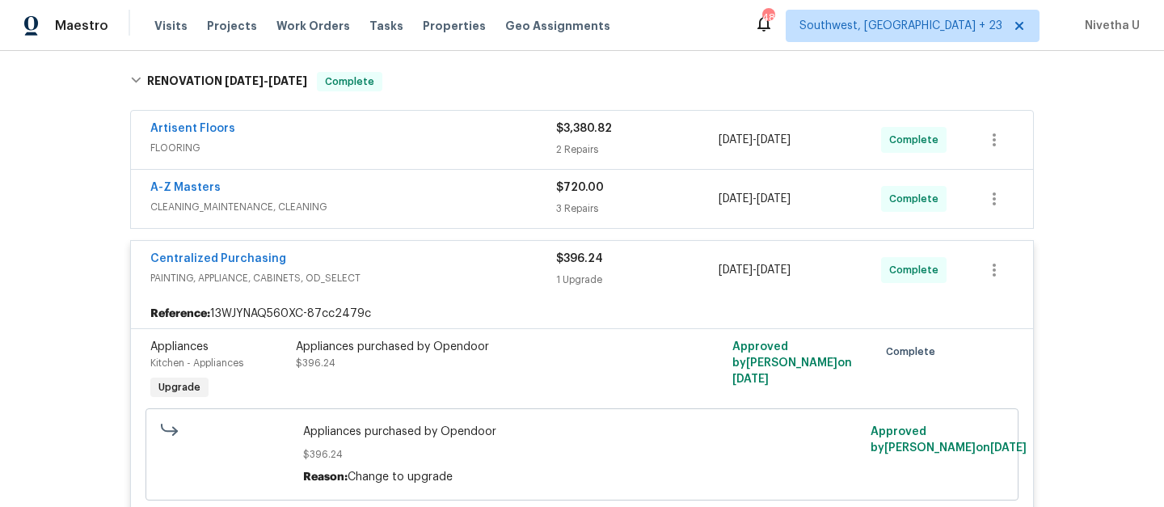
click at [419, 189] on div "A-Z Masters" at bounding box center [353, 189] width 406 height 19
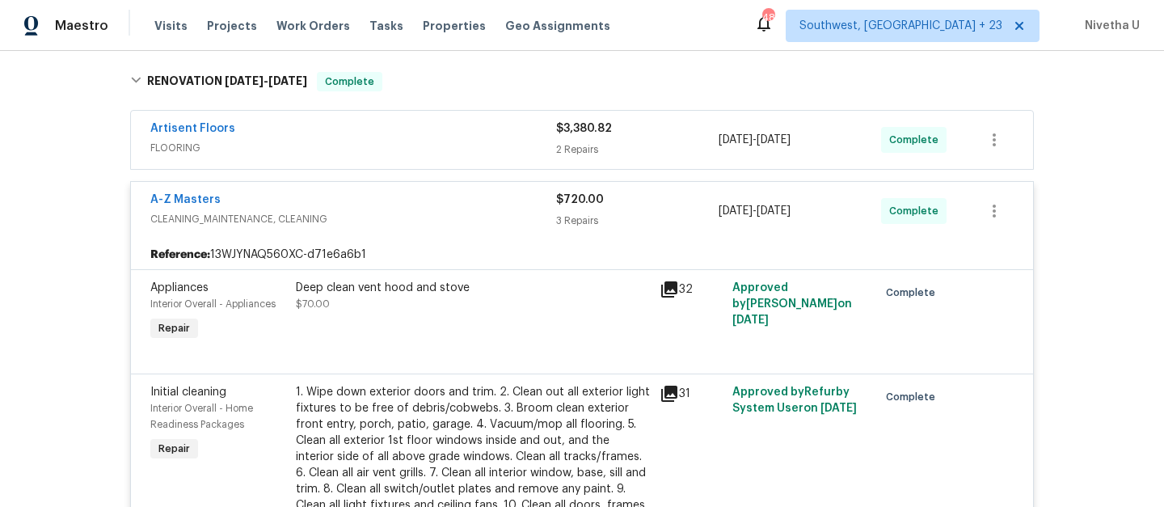
click at [413, 146] on span "FLOORING" at bounding box center [353, 148] width 406 height 16
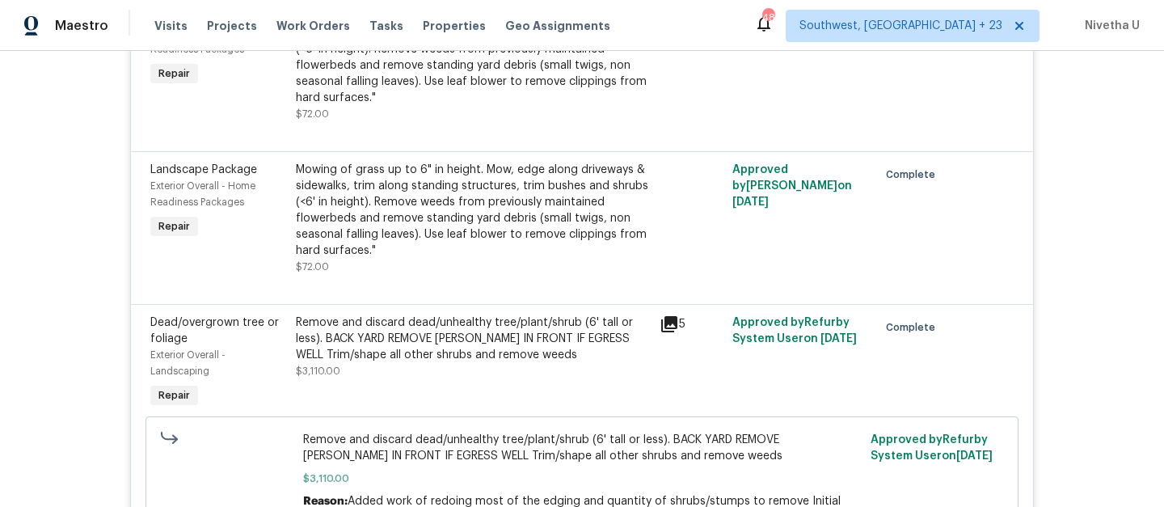
scroll to position [3318, 0]
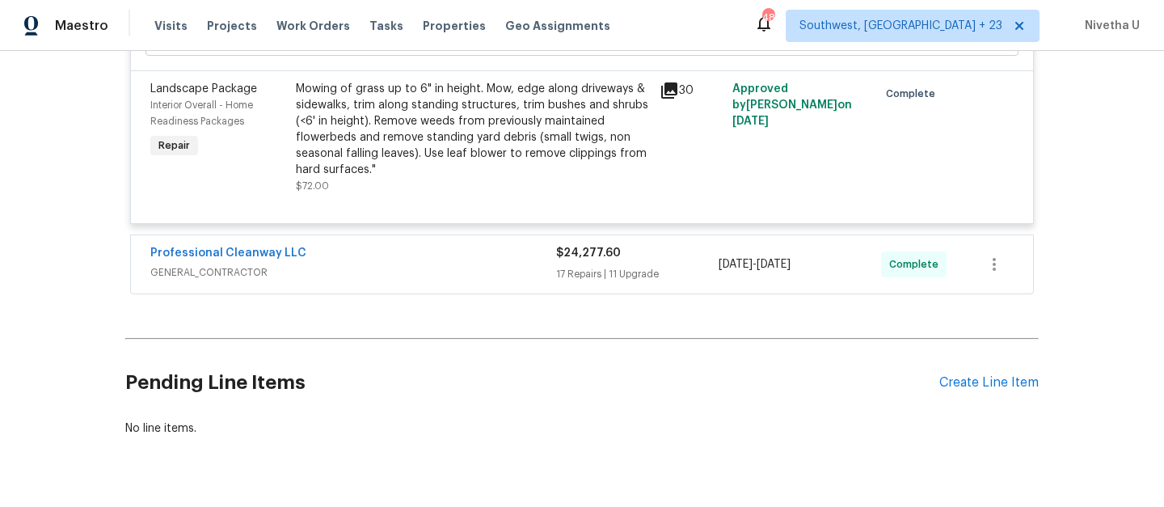
click at [475, 281] on span "GENERAL_CONTRACTOR" at bounding box center [353, 272] width 406 height 16
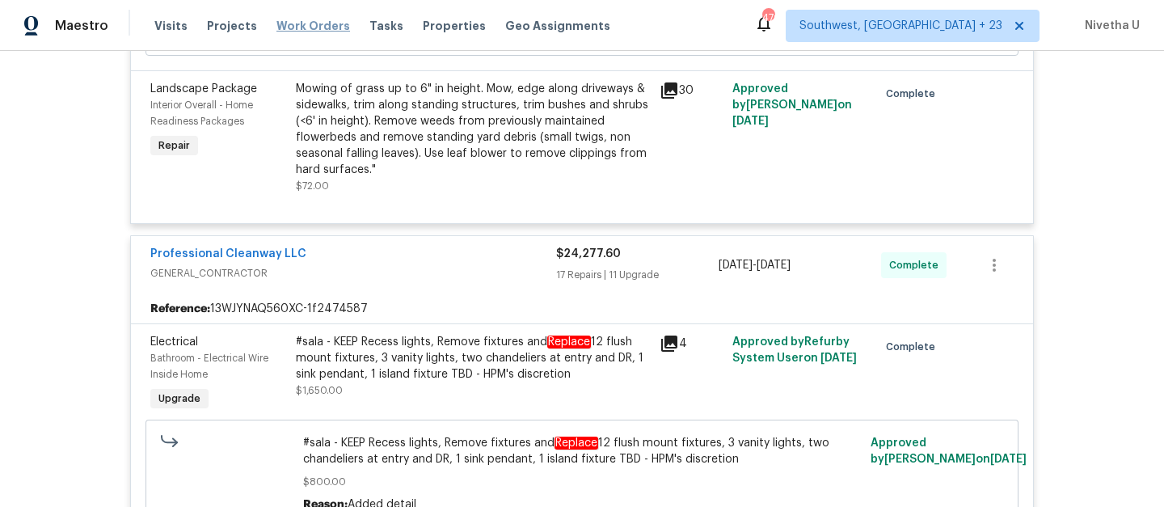
click at [310, 25] on span "Work Orders" at bounding box center [314, 26] width 74 height 16
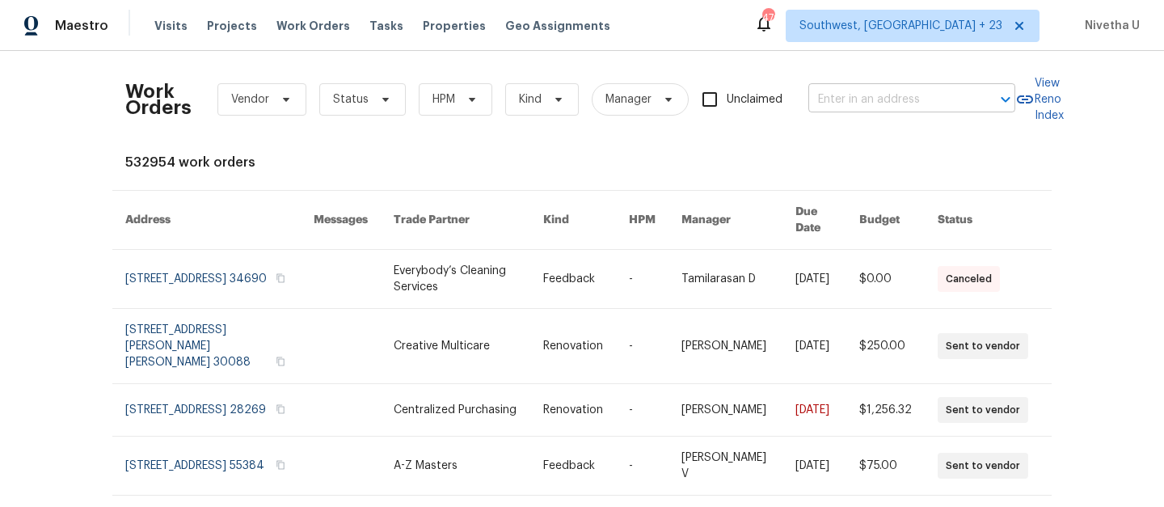
click at [936, 99] on input "text" at bounding box center [890, 99] width 162 height 25
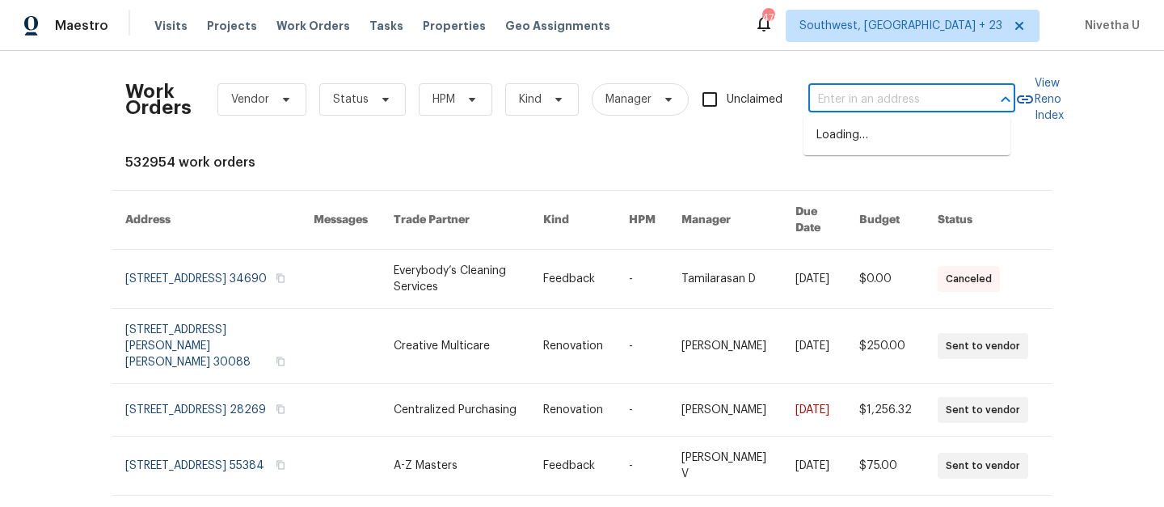
paste input "1235 Park Pass Way Suwanee, GA 30024"
type input "1235 Park Pass Way Suwanee, GA 30024"
click at [871, 95] on input "text" at bounding box center [890, 99] width 162 height 25
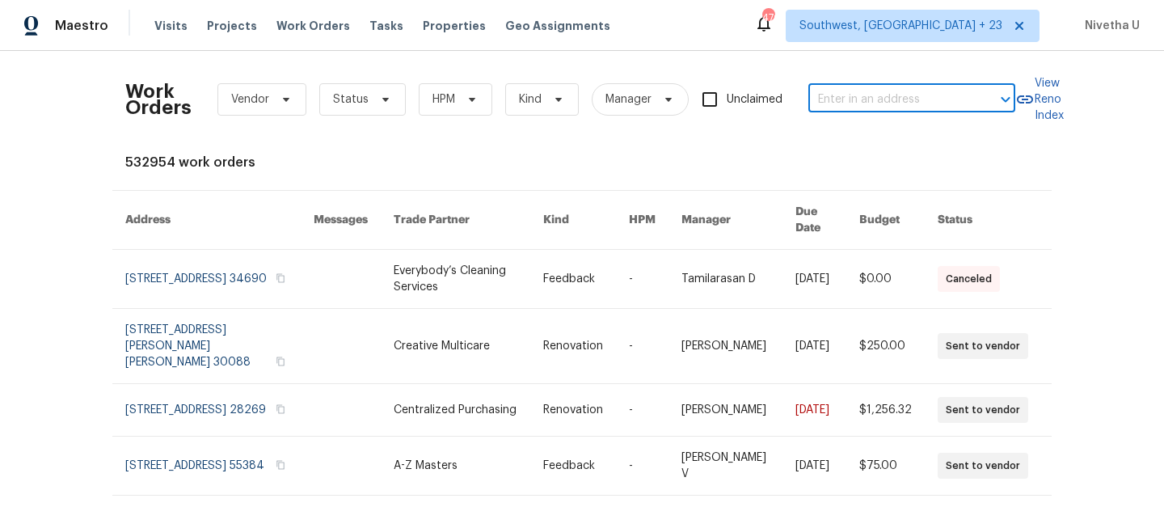
paste input "1235 Park Pass Way Suwanee, GA 30024"
type input "1235 Park Pass Way Suwanee, GA 30024"
click at [888, 149] on li "1235 Park Pass Way, Suwanee, GA 30024" at bounding box center [907, 135] width 207 height 27
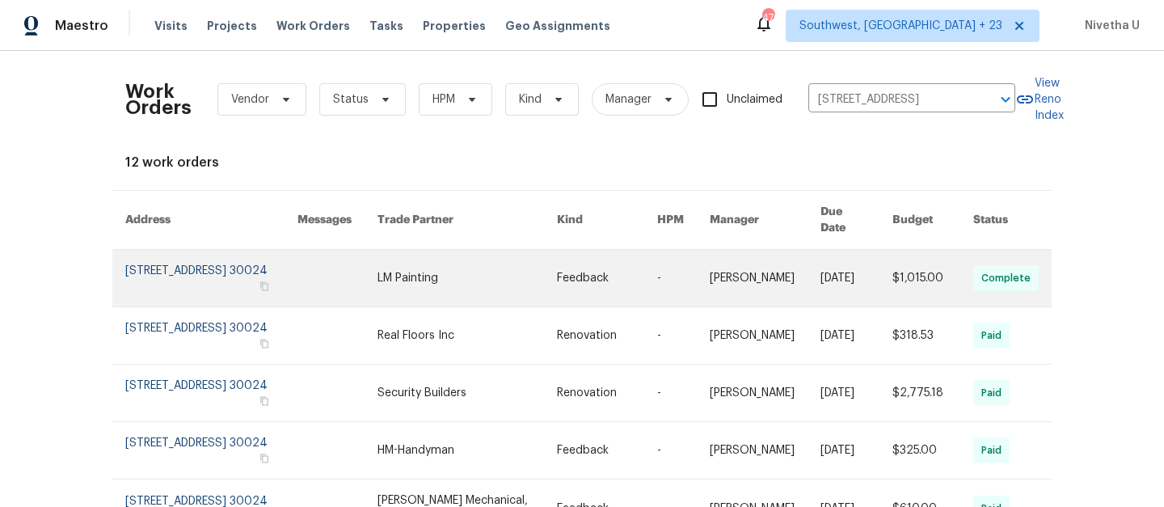
click at [163, 262] on link at bounding box center [211, 278] width 172 height 57
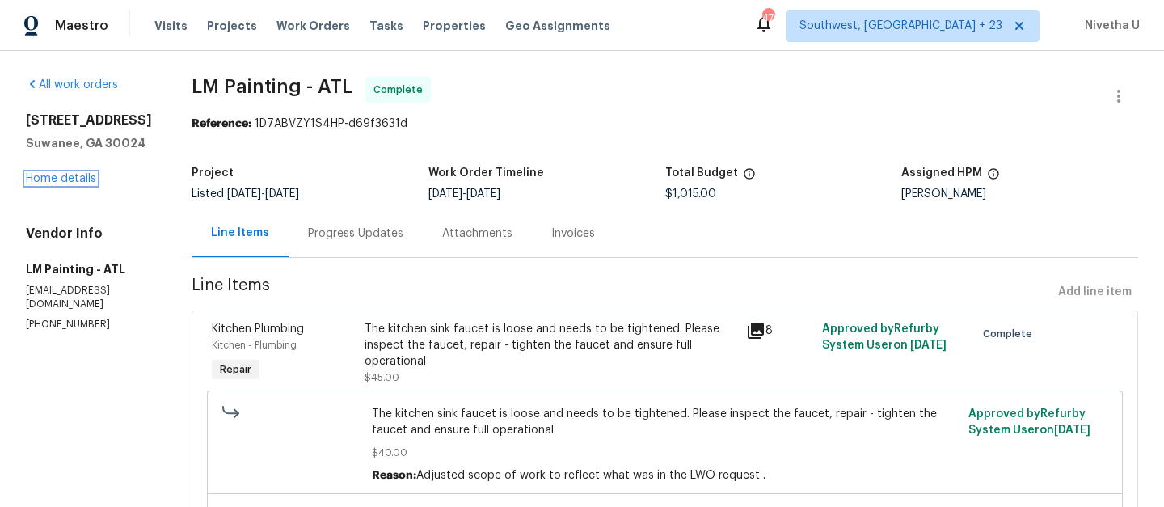
click at [59, 179] on link "Home details" at bounding box center [61, 178] width 70 height 11
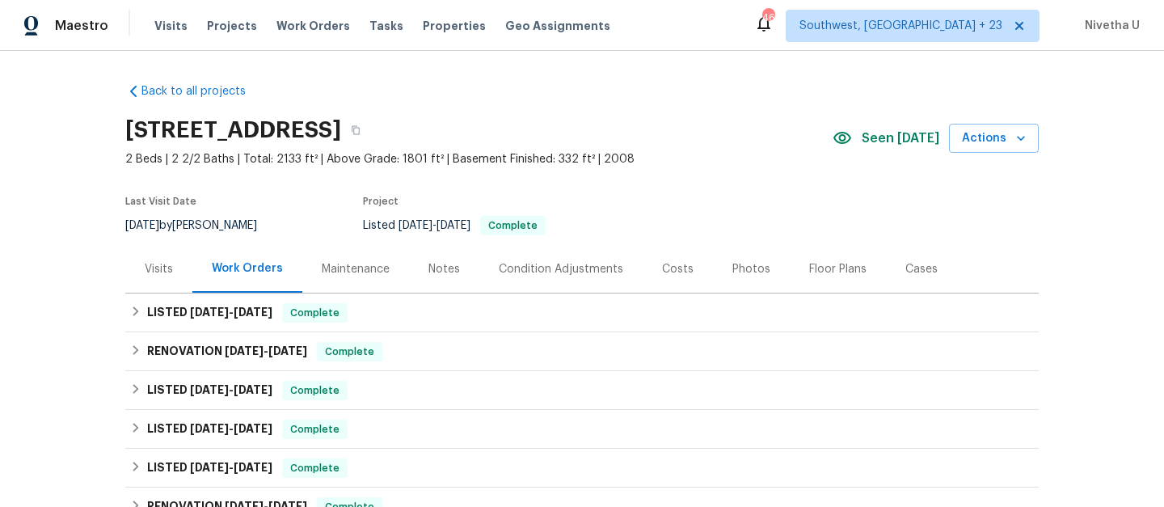
scroll to position [46, 0]
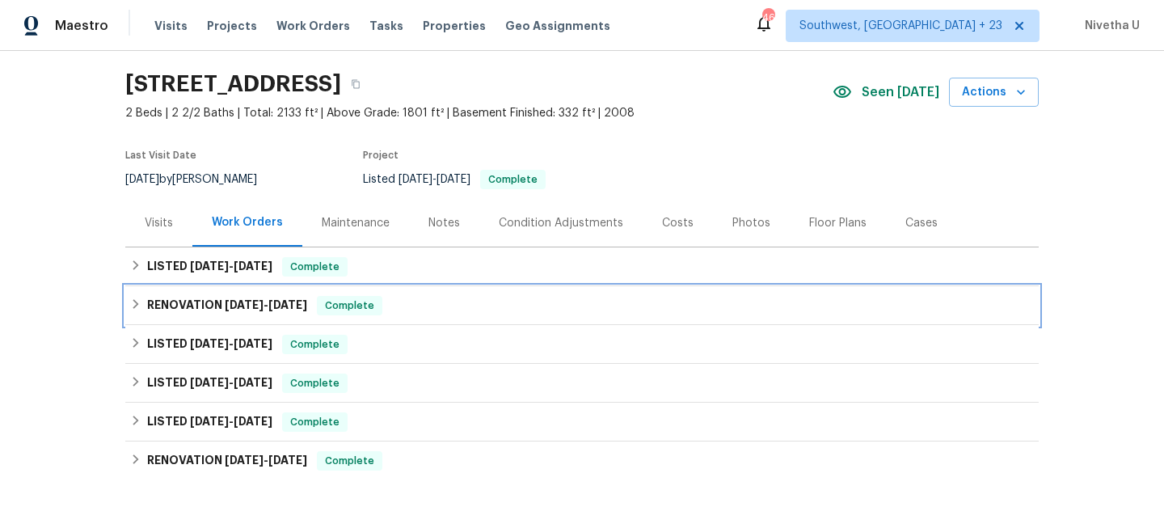
click at [384, 308] on div "RENOVATION 8/22/25 - 9/1/25 Complete" at bounding box center [582, 305] width 904 height 19
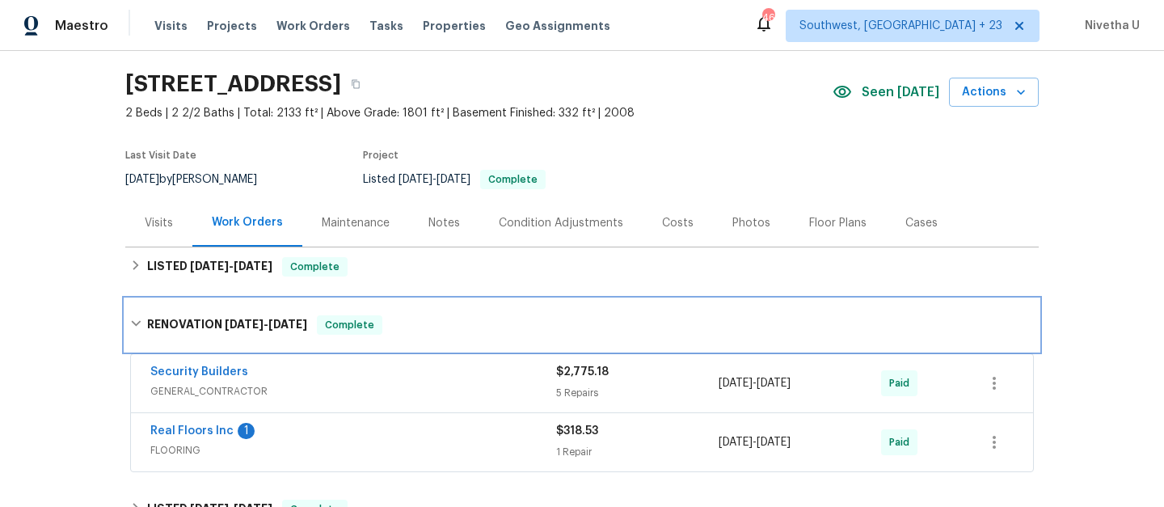
scroll to position [140, 0]
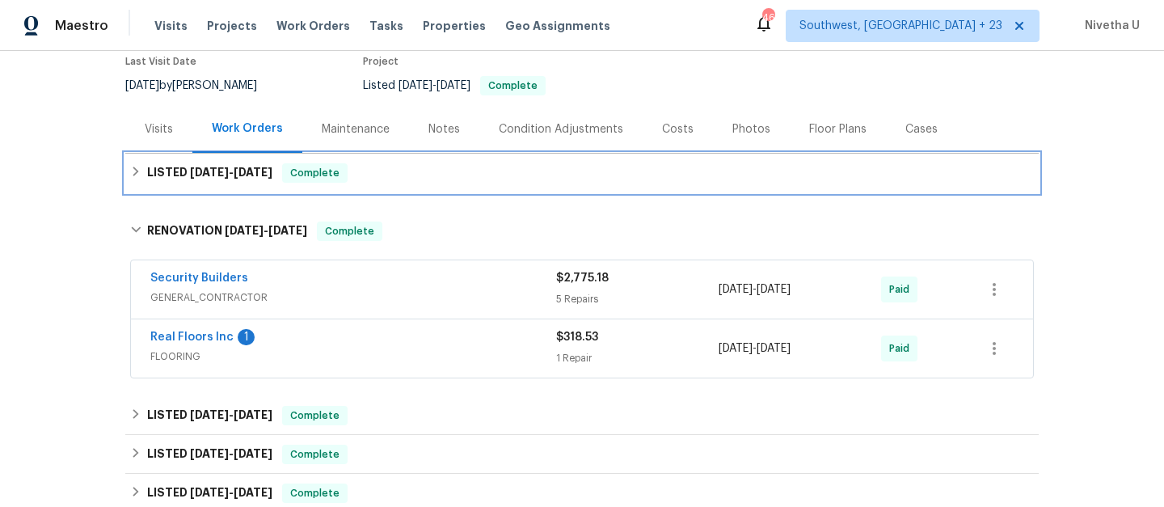
click at [378, 170] on div "LISTED 9/24/25 - 9/30/25 Complete" at bounding box center [582, 172] width 904 height 19
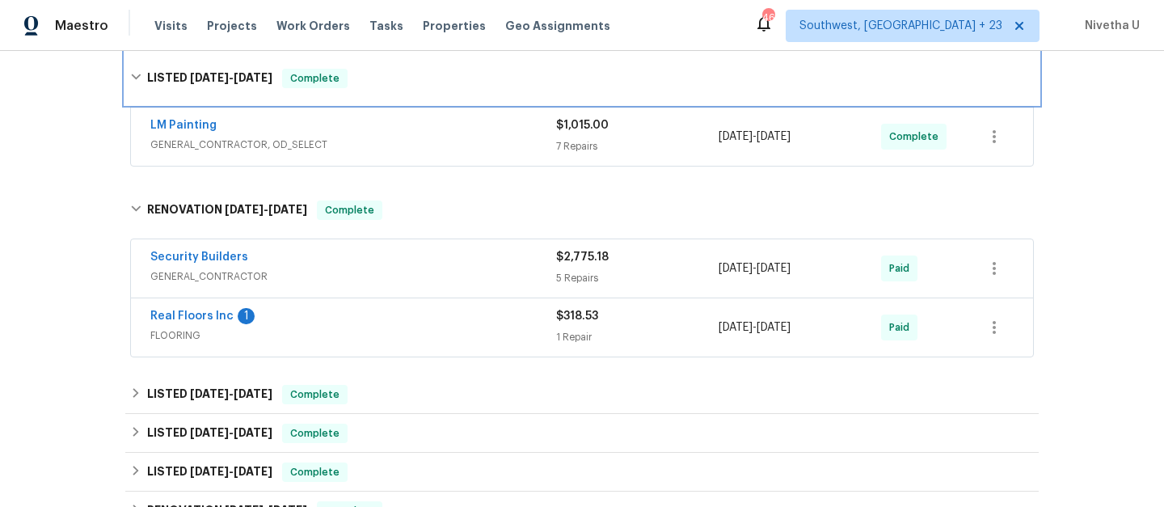
scroll to position [244, 0]
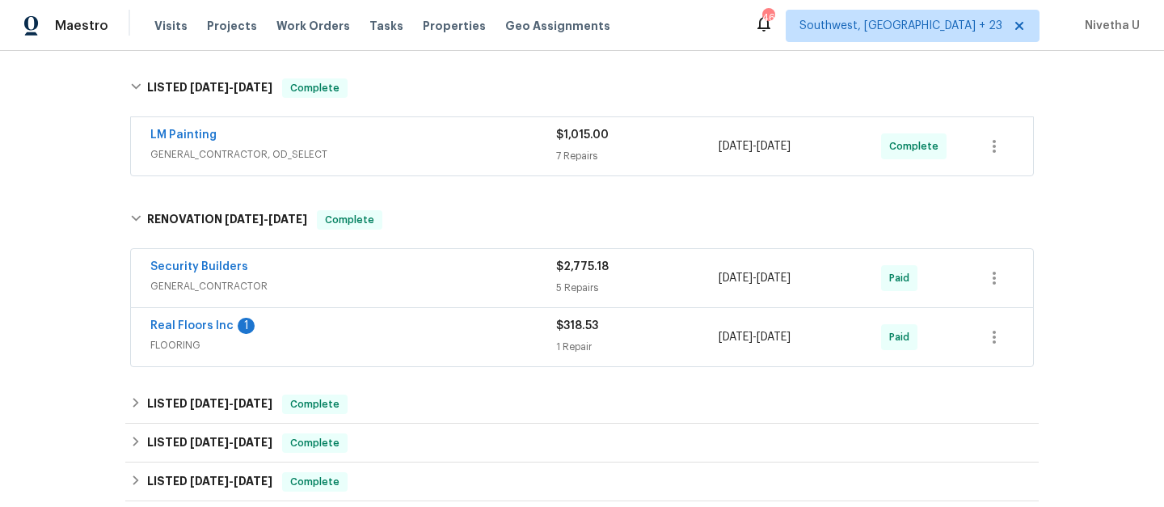
click at [378, 278] on span "GENERAL_CONTRACTOR" at bounding box center [353, 286] width 406 height 16
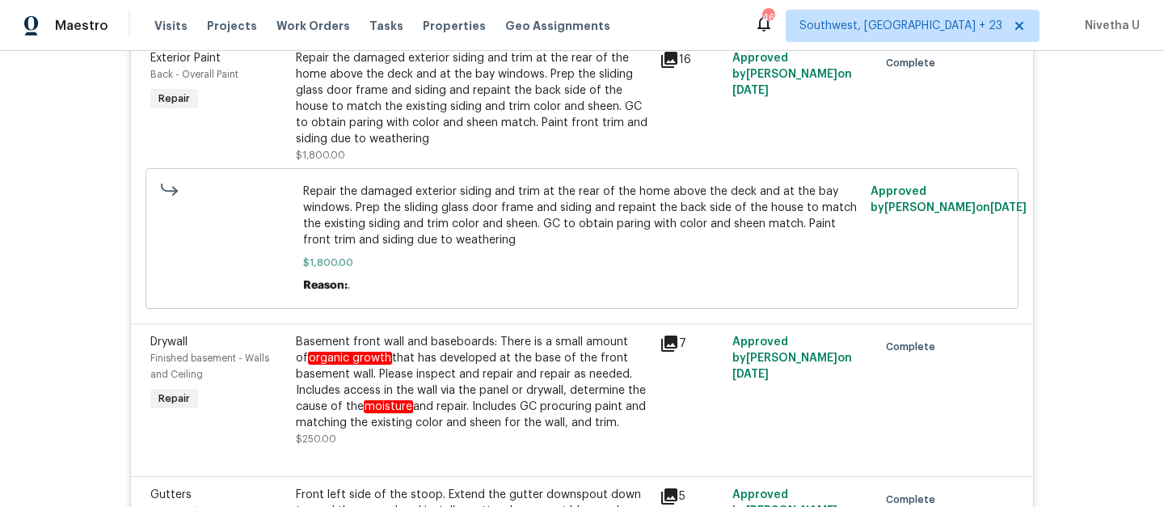
scroll to position [551, 0]
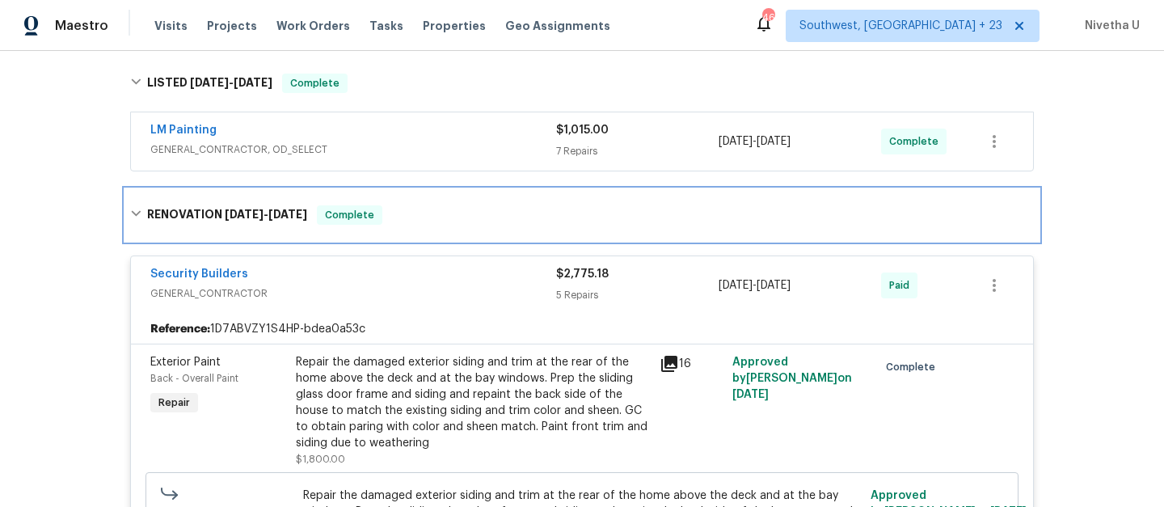
click at [370, 209] on span "Complete" at bounding box center [350, 215] width 62 height 16
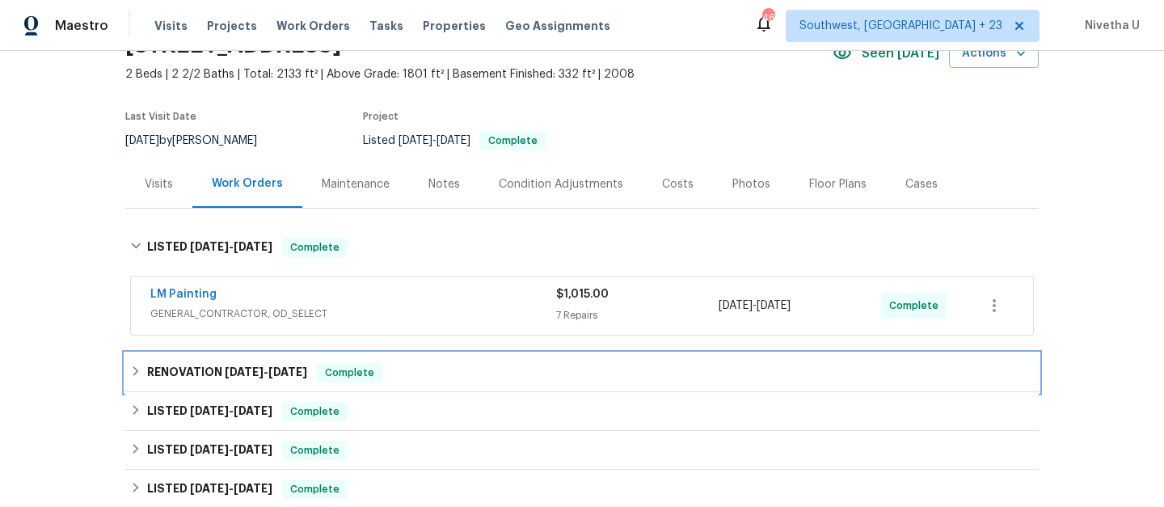
scroll to position [84, 0]
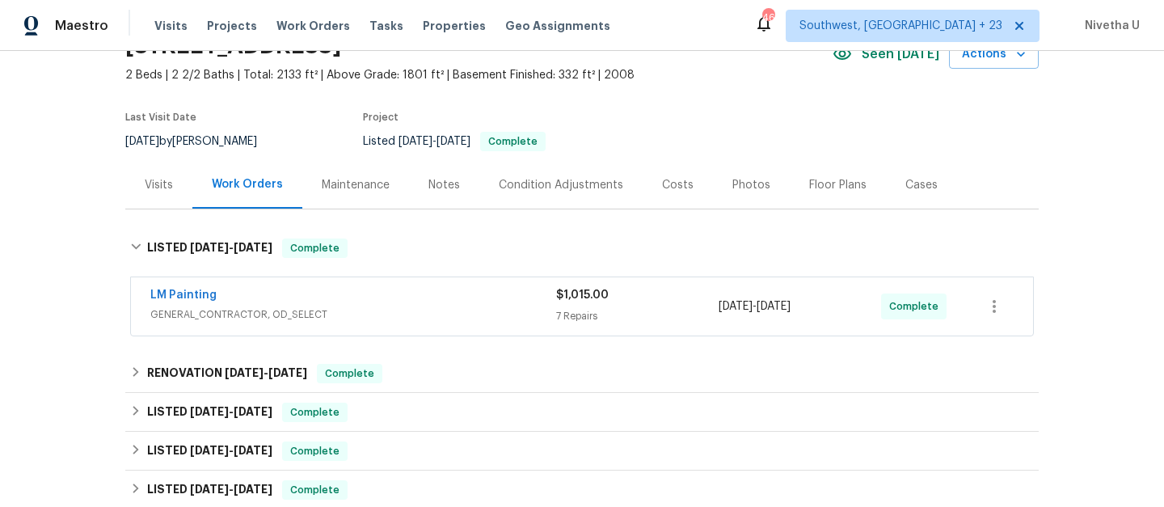
click at [403, 314] on span "GENERAL_CONTRACTOR, OD_SELECT" at bounding box center [353, 314] width 406 height 16
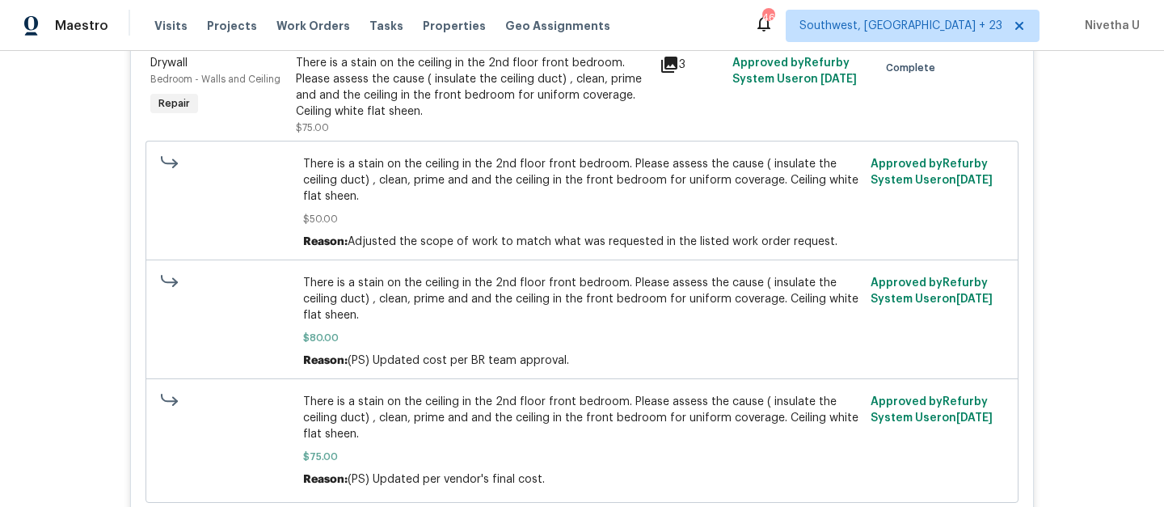
scroll to position [0, 0]
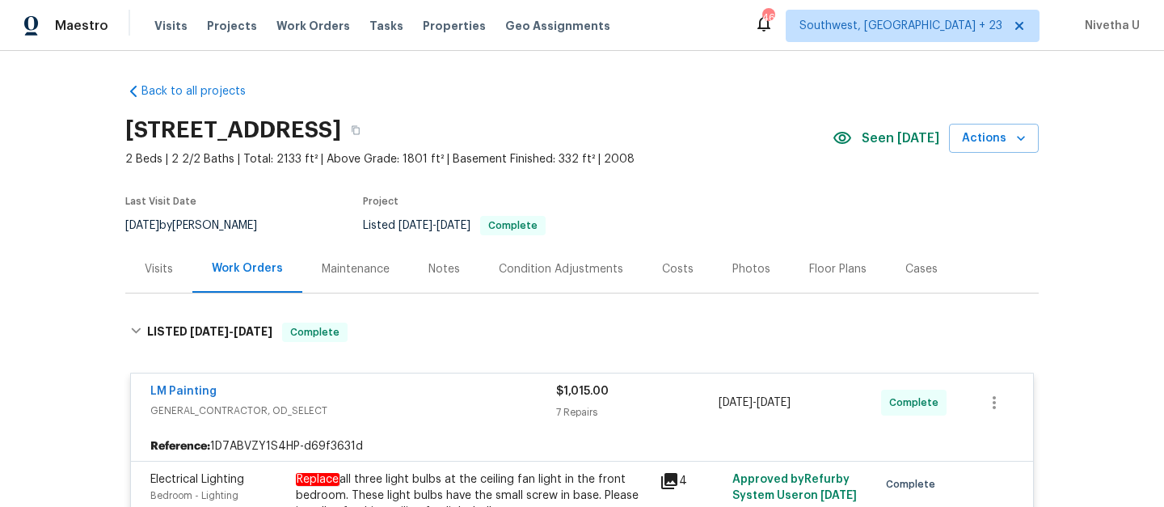
click at [415, 397] on div "LM Painting" at bounding box center [353, 392] width 406 height 19
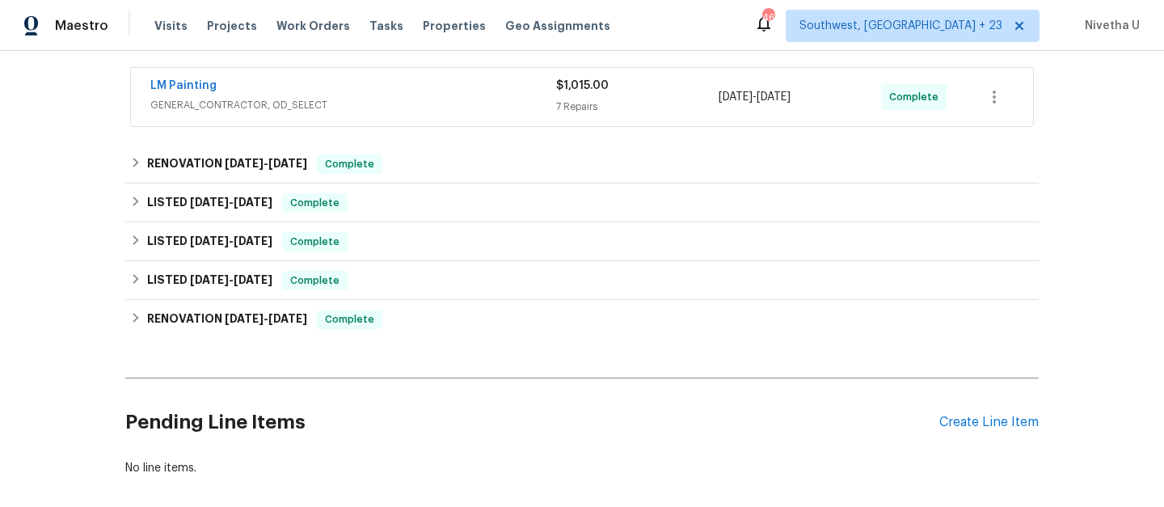
scroll to position [293, 0]
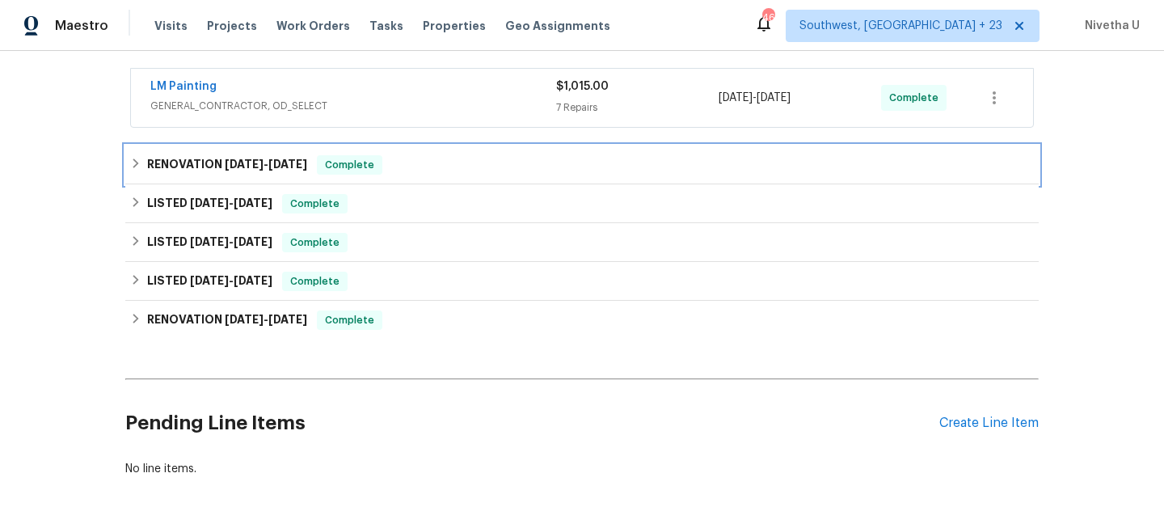
click at [402, 161] on div "RENOVATION 8/22/25 - 9/1/25 Complete" at bounding box center [582, 164] width 904 height 19
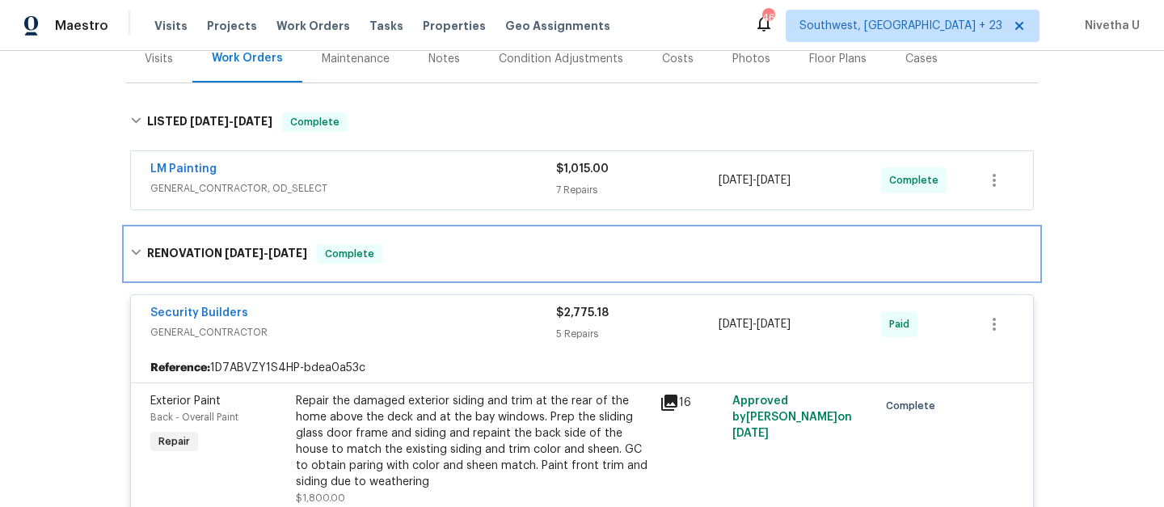
scroll to position [205, 0]
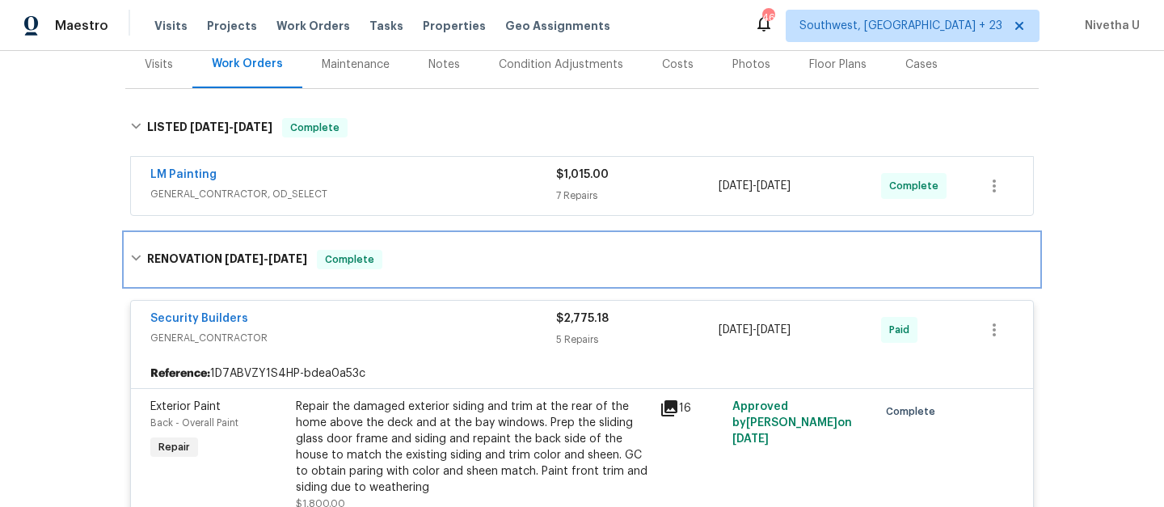
click at [415, 260] on div "RENOVATION 8/22/25 - 9/1/25 Complete" at bounding box center [582, 259] width 904 height 19
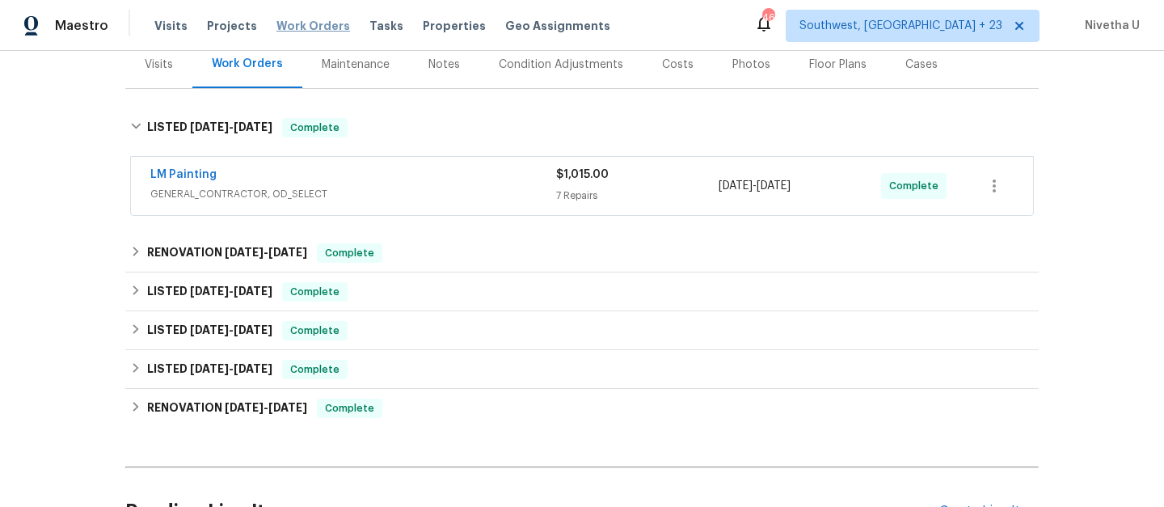
click at [314, 24] on span "Work Orders" at bounding box center [314, 26] width 74 height 16
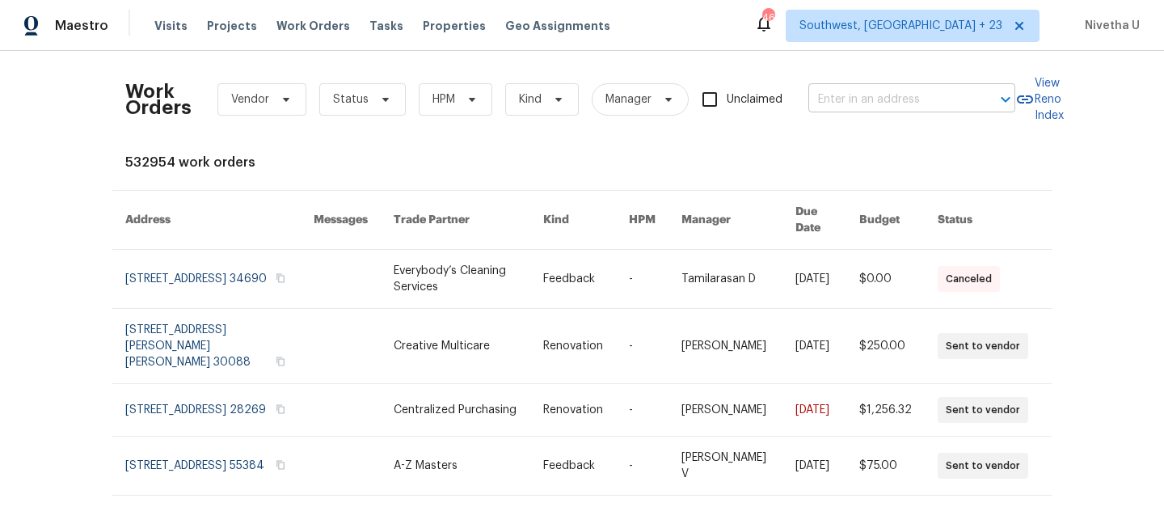
click at [833, 110] on input "text" at bounding box center [890, 99] width 162 height 25
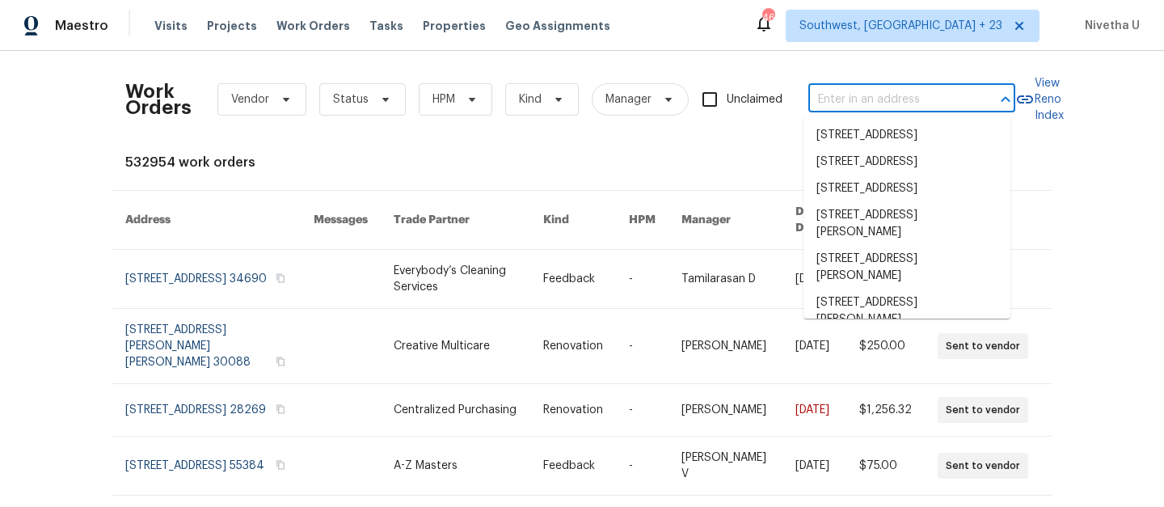
paste input "1472 Pine Log Rd NE Apt C, Conyers, GA 30012"
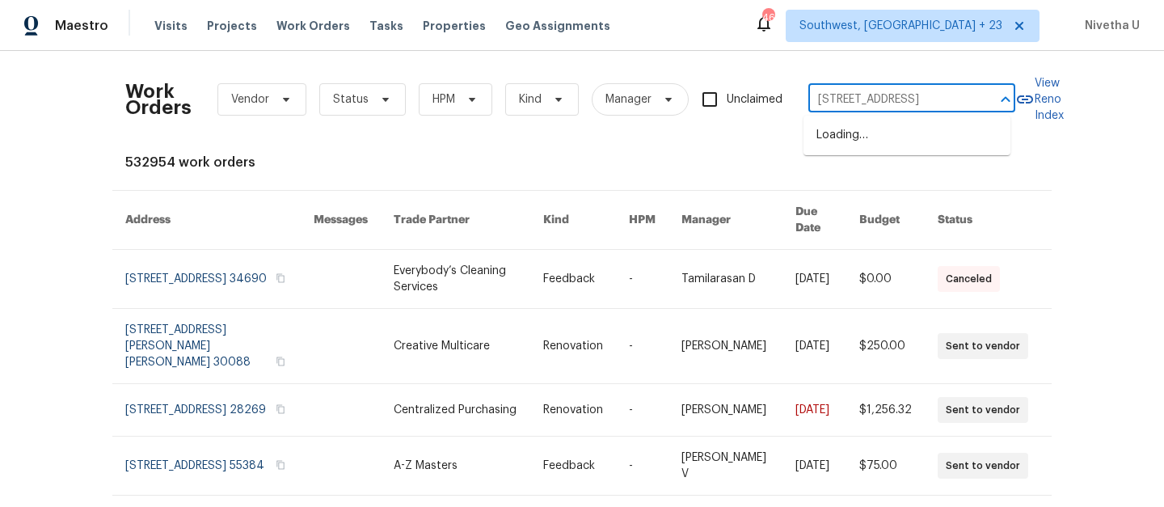
scroll to position [0, 95]
drag, startPoint x: 830, startPoint y: 103, endPoint x: 980, endPoint y: 103, distance: 150.4
click at [980, 103] on div "1472 Pine Log Rd NE Apt C, Conyers, GA 30012 ​" at bounding box center [912, 99] width 207 height 25
type input "1472 Pine Log Rd NE"
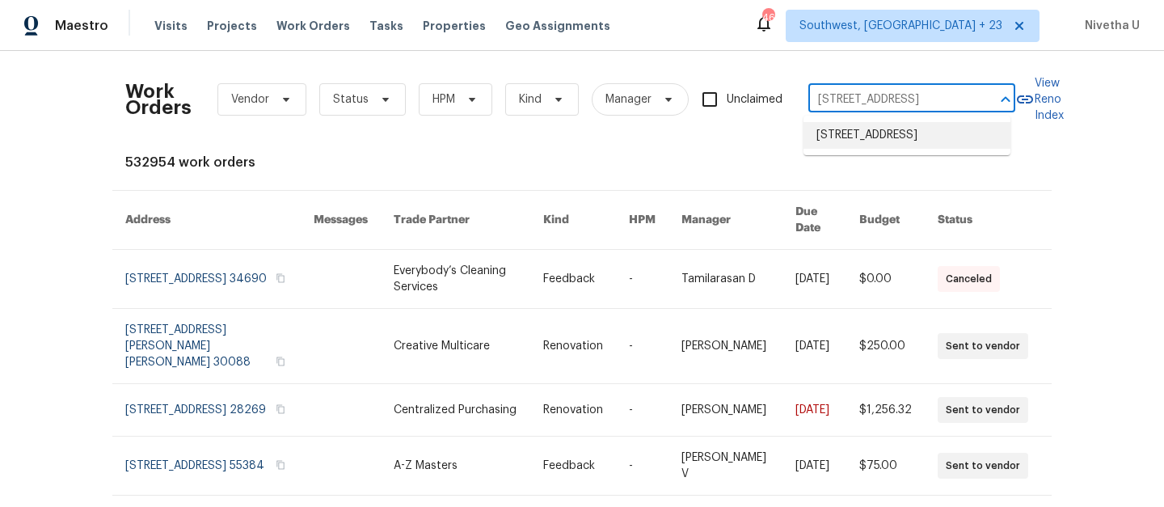
click at [876, 143] on li "1472 Pine Log Rd NE Apt C, Conyers, GA 30012" at bounding box center [907, 135] width 207 height 27
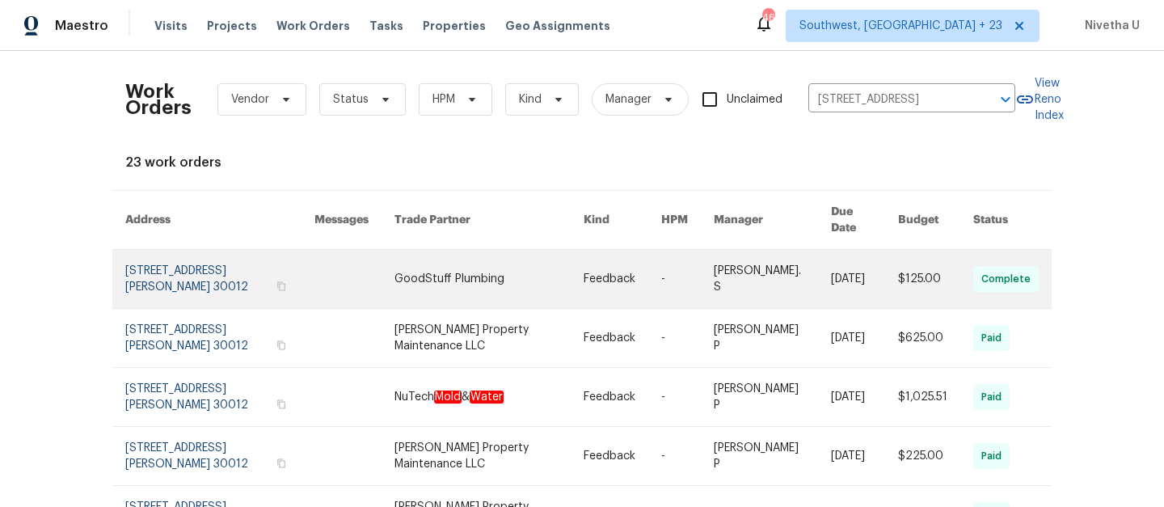
click at [171, 273] on link at bounding box center [219, 279] width 189 height 58
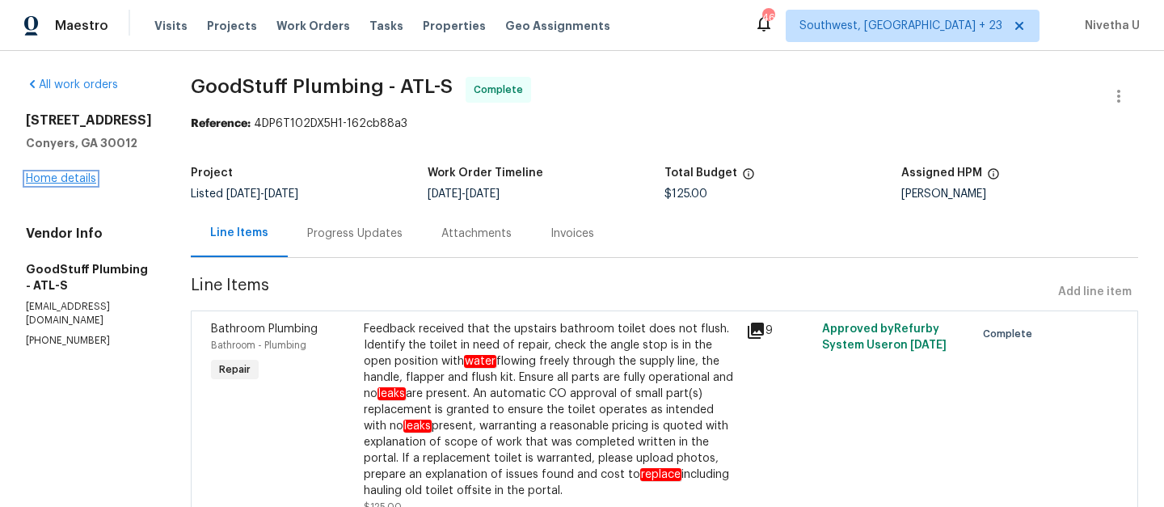
click at [53, 182] on link "Home details" at bounding box center [61, 178] width 70 height 11
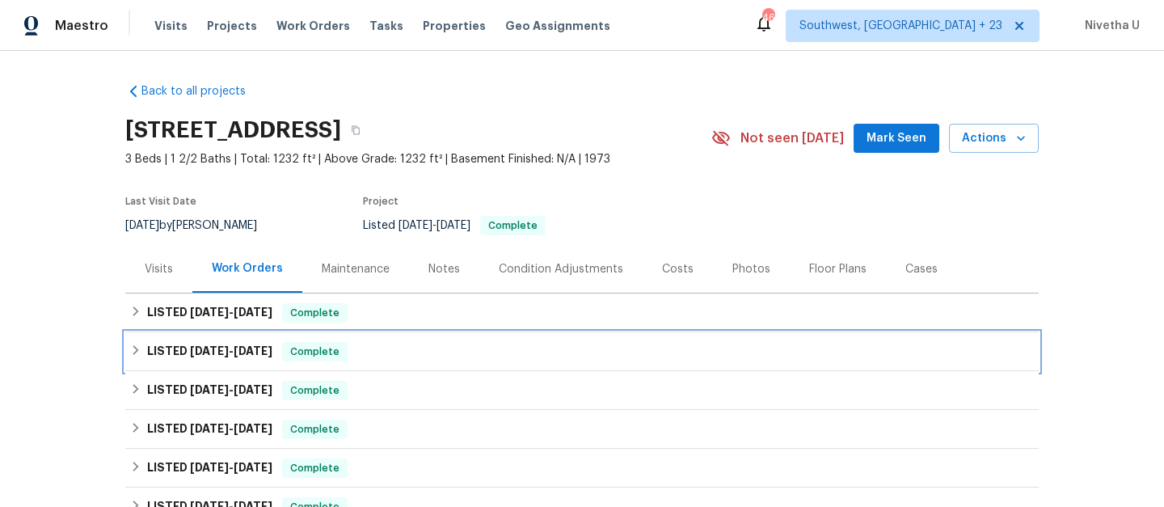
drag, startPoint x: 386, startPoint y: 356, endPoint x: 190, endPoint y: 365, distance: 195.9
click at [190, 365] on div "LISTED 8/29/25 - 9/12/25 Complete" at bounding box center [582, 351] width 914 height 39
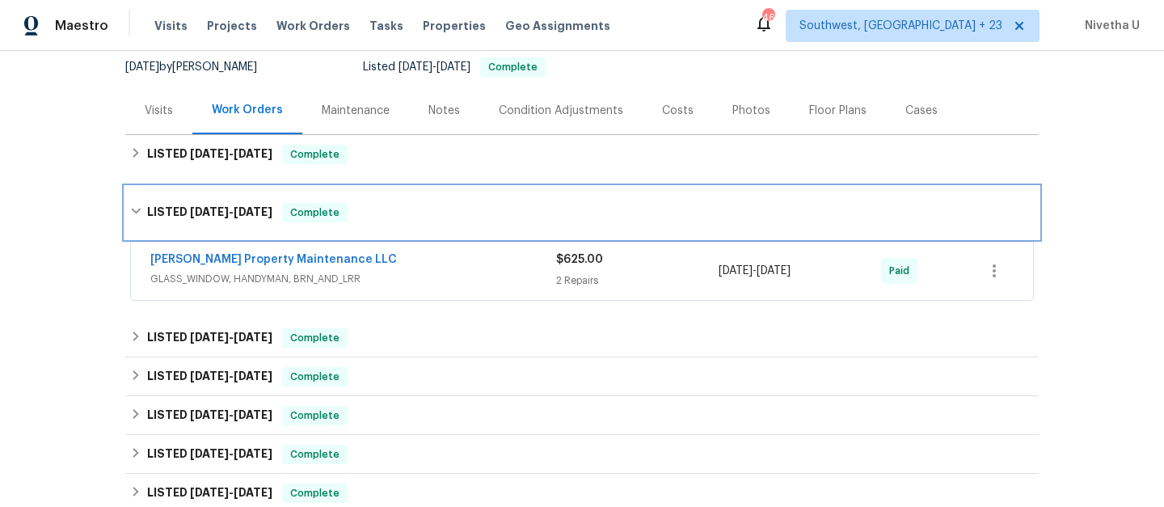
scroll to position [159, 0]
click at [357, 212] on div "LISTED 8/29/25 - 9/12/25 Complete" at bounding box center [582, 211] width 904 height 19
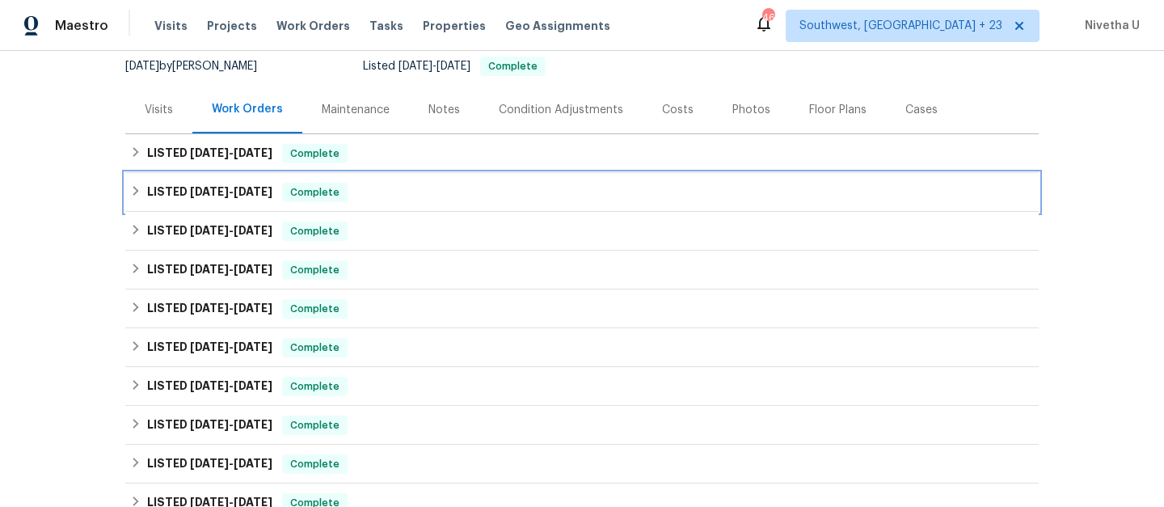
click at [357, 197] on div "LISTED 8/29/25 - 9/12/25 Complete" at bounding box center [582, 192] width 904 height 19
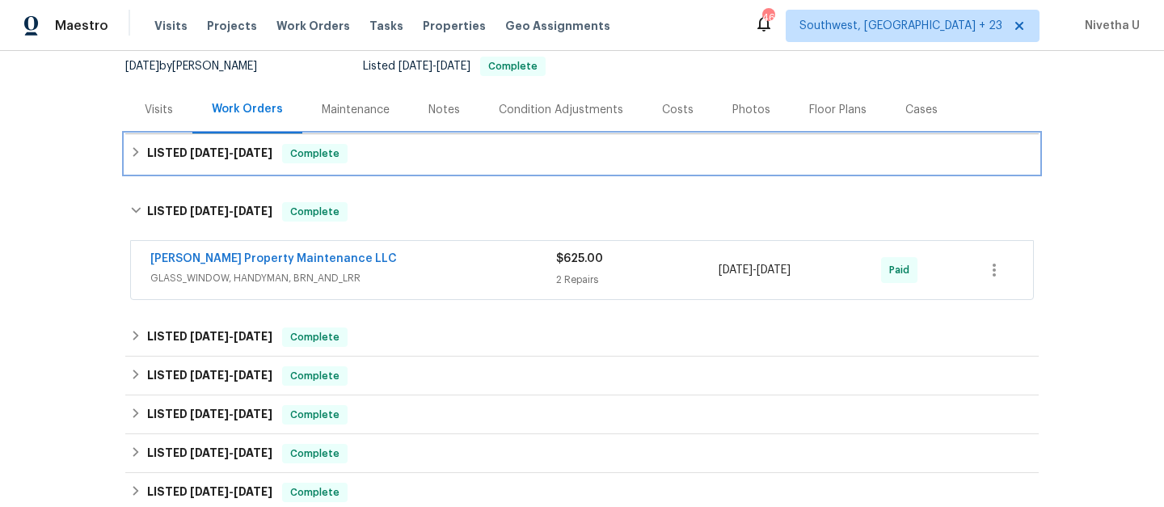
click at [361, 166] on div "LISTED 9/29/25 - 9/30/25 Complete" at bounding box center [582, 153] width 914 height 39
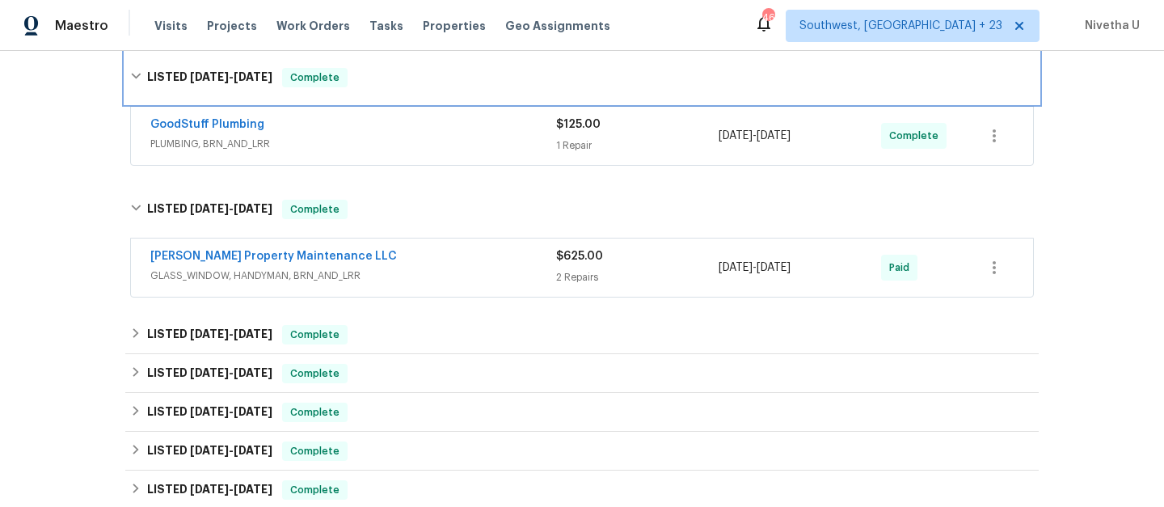
scroll to position [274, 0]
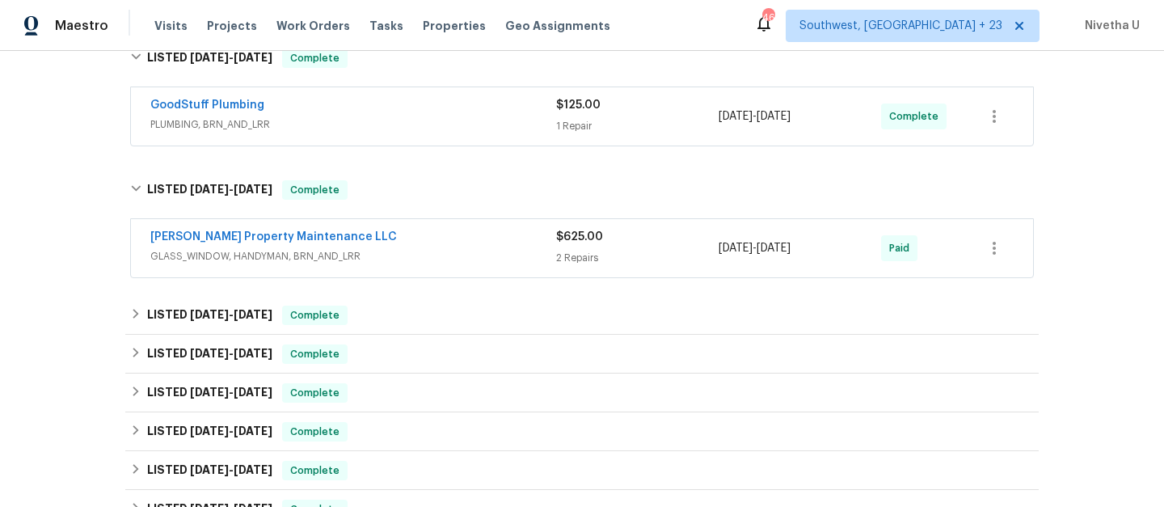
click at [396, 270] on div "Glen Property Maintenance LLC GLASS_WINDOW, HANDYMAN, BRN_AND_LRR $625.00 2 Rep…" at bounding box center [582, 248] width 902 height 58
click at [396, 257] on span "GLASS_WINDOW, HANDYMAN, BRN_AND_LRR" at bounding box center [353, 256] width 406 height 16
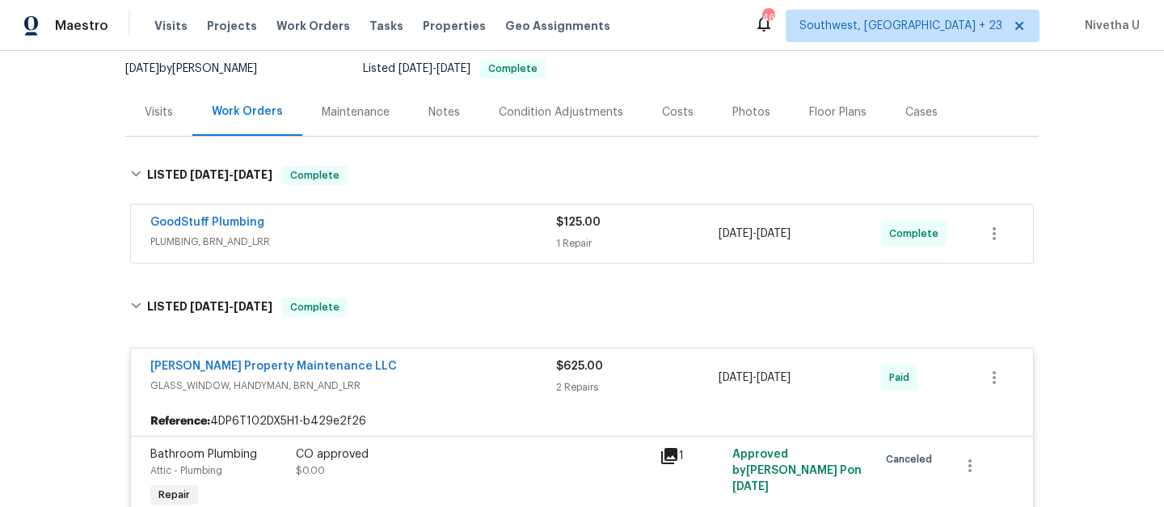
scroll to position [156, 0]
click at [440, 233] on div "GoodStuff Plumbing" at bounding box center [353, 224] width 406 height 19
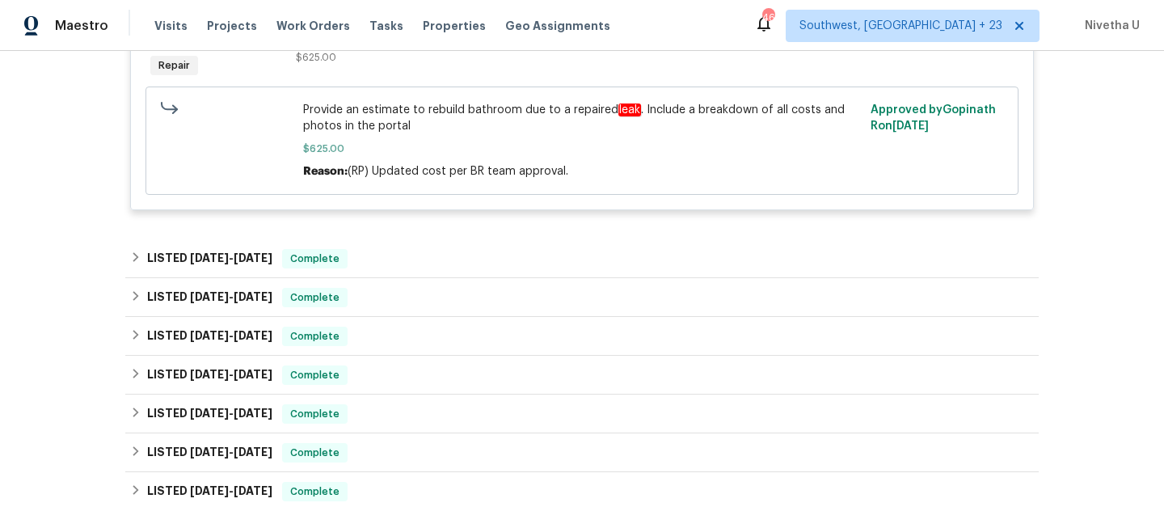
scroll to position [1268, 0]
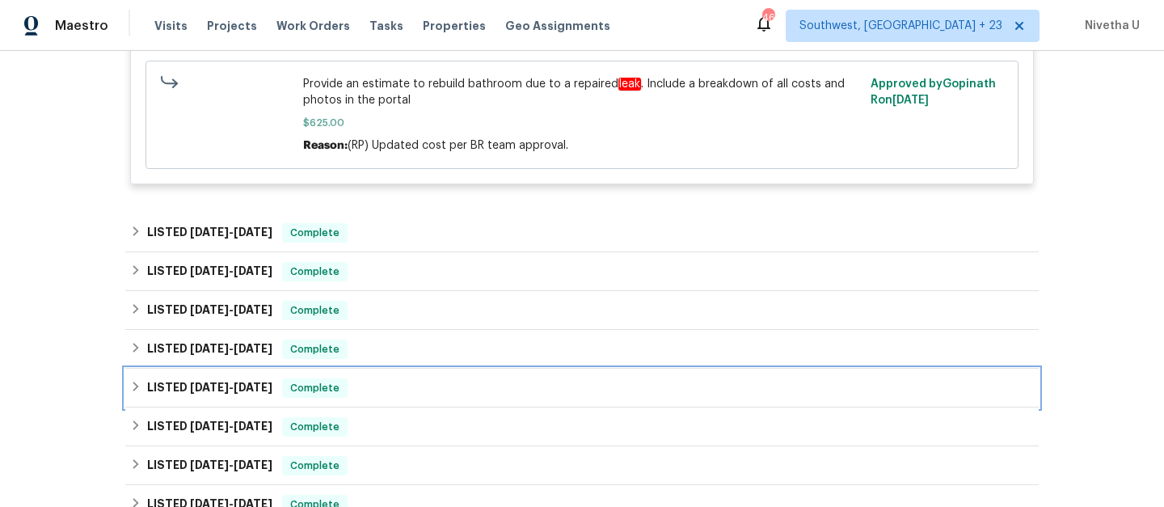
click at [450, 382] on div "LISTED 3/5/25 - 3/24/25 Complete" at bounding box center [582, 387] width 904 height 19
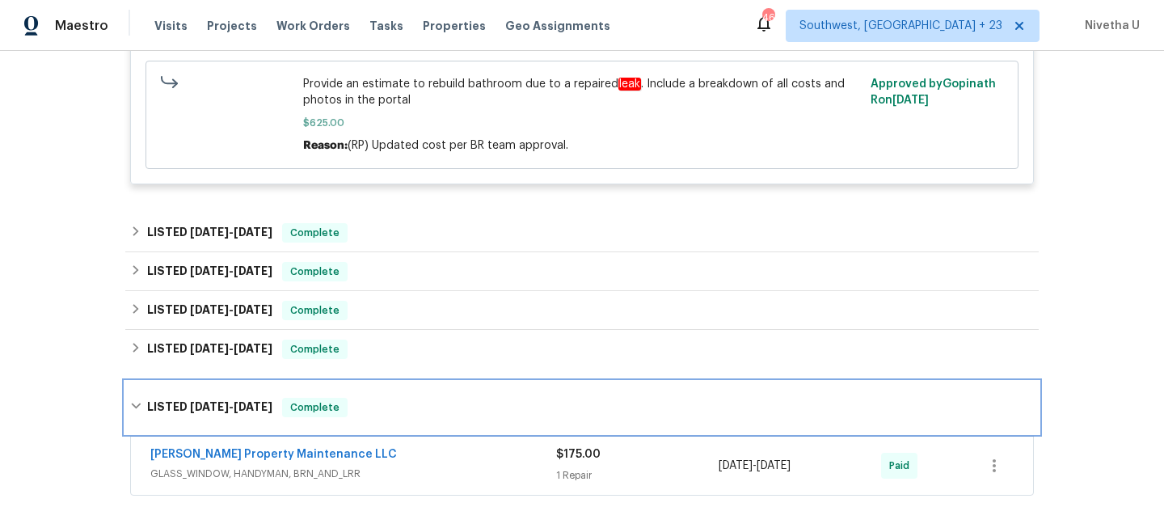
click at [450, 382] on div "LISTED 3/5/25 - 3/24/25 Complete" at bounding box center [582, 408] width 914 height 52
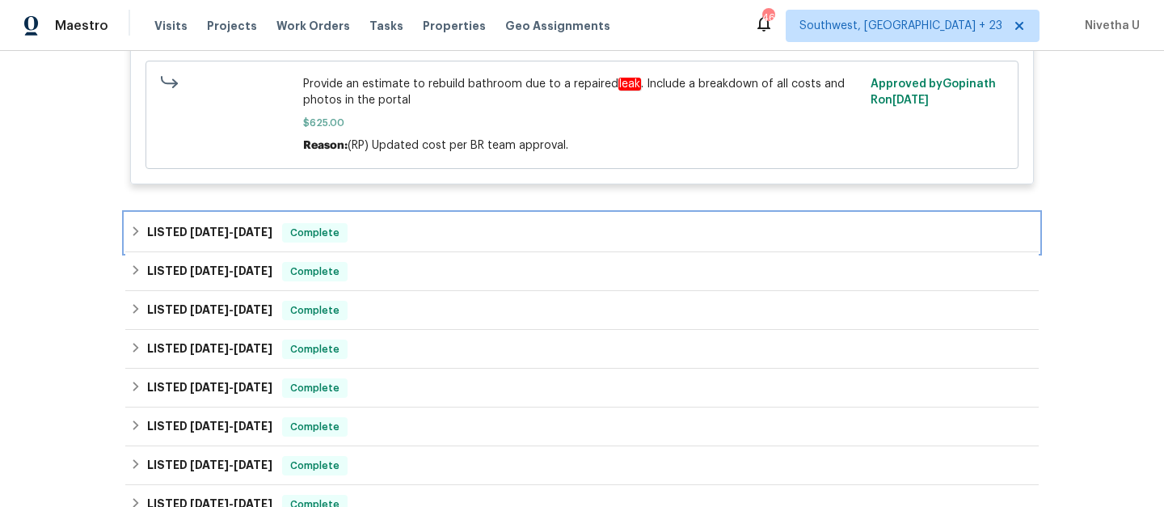
click at [383, 225] on div "LISTED 8/13/25 - 8/29/25 Complete" at bounding box center [582, 232] width 904 height 19
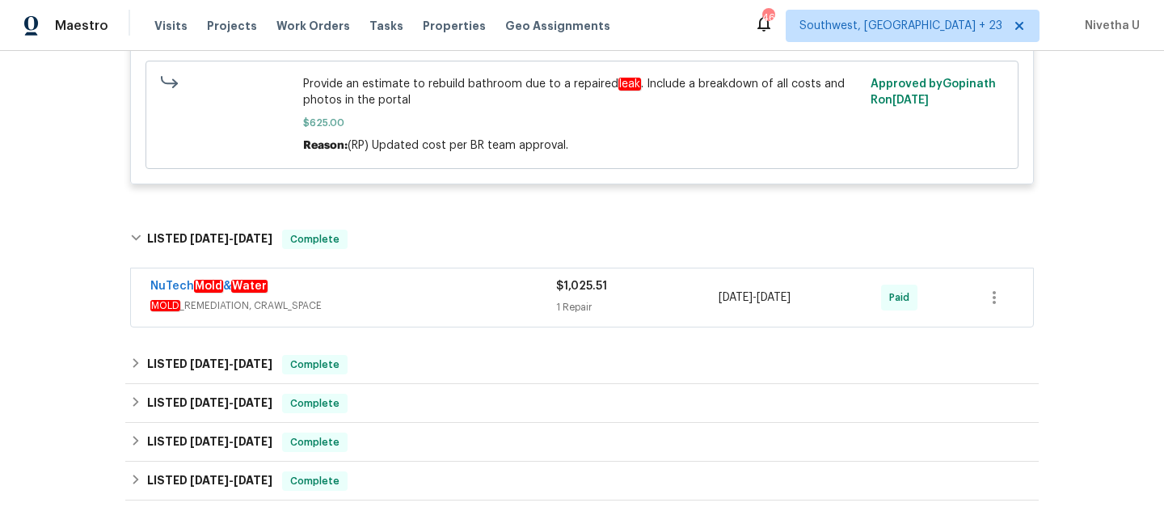
click at [382, 278] on div "NuTech Mold & Water" at bounding box center [353, 287] width 406 height 19
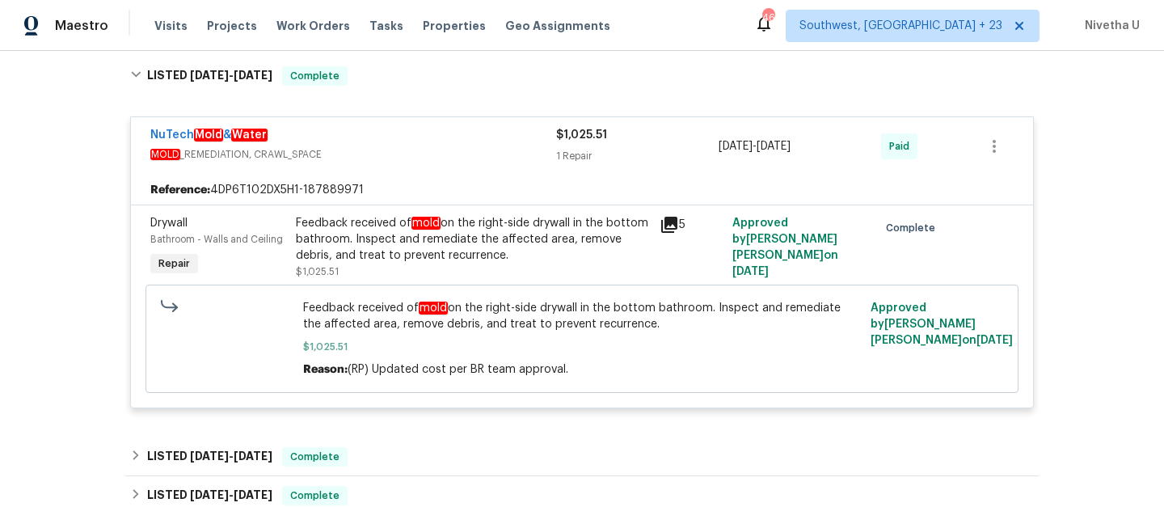
scroll to position [1432, 0]
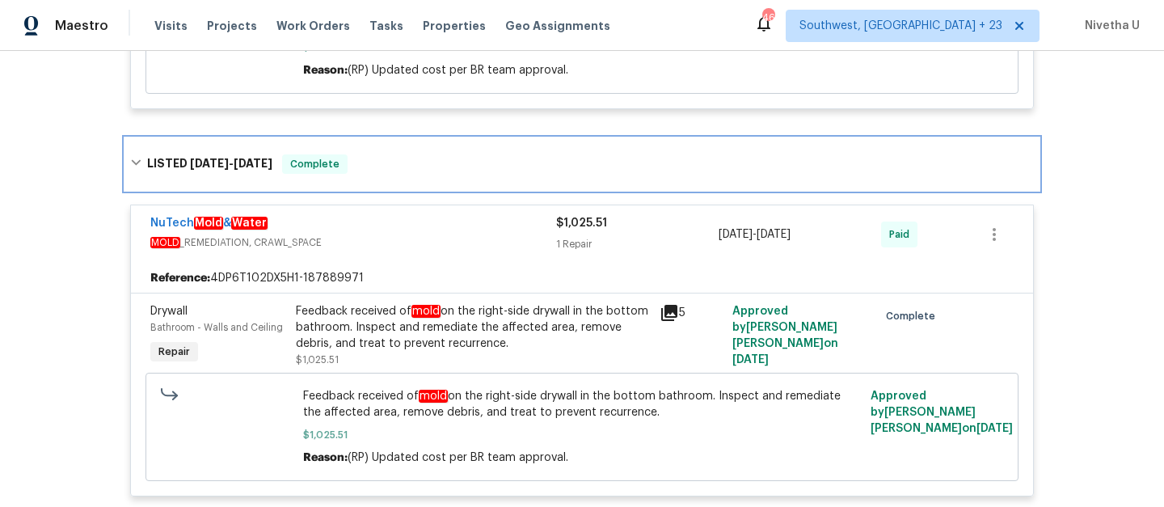
click at [370, 162] on div "LISTED 8/13/25 - 8/29/25 Complete" at bounding box center [582, 164] width 914 height 52
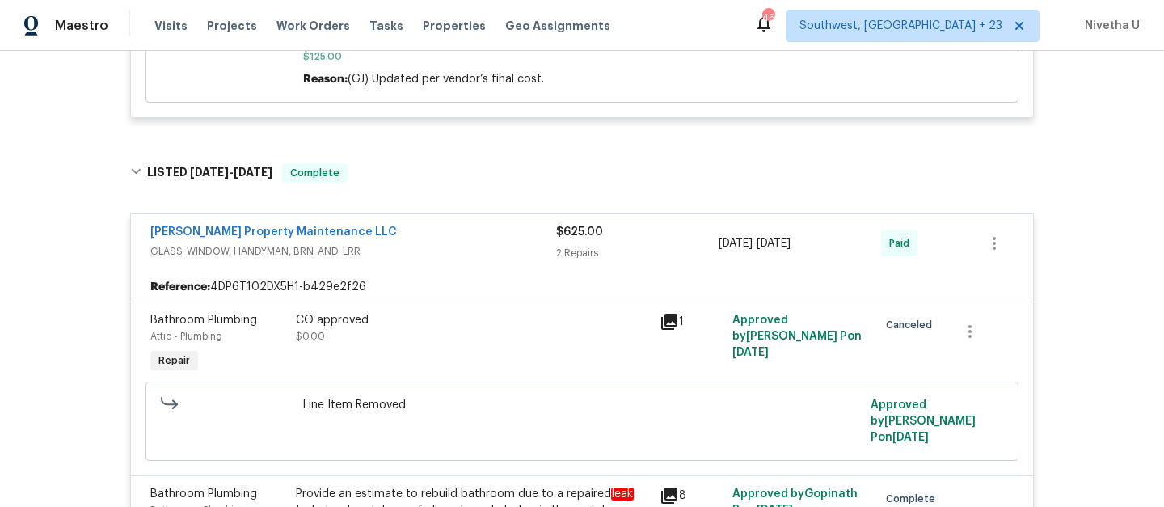
scroll to position [771, 0]
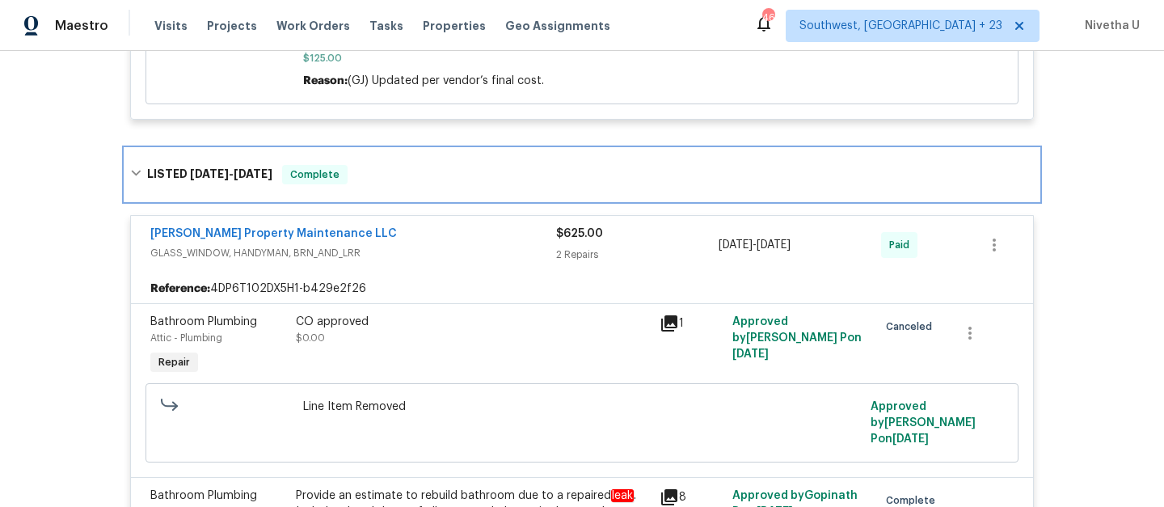
click at [478, 191] on div "LISTED 8/29/25 - 9/12/25 Complete" at bounding box center [582, 175] width 914 height 52
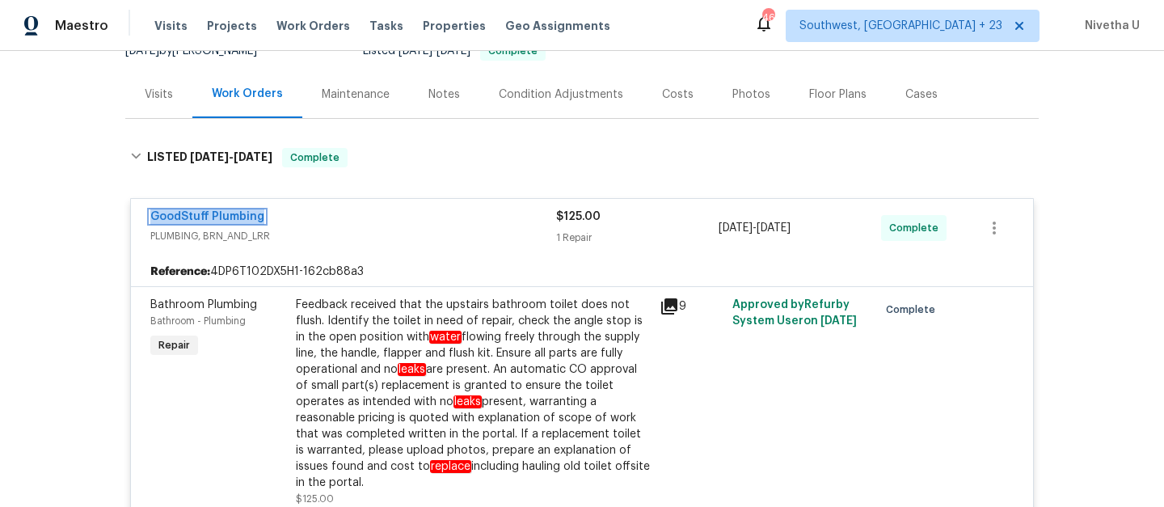
scroll to position [154, 0]
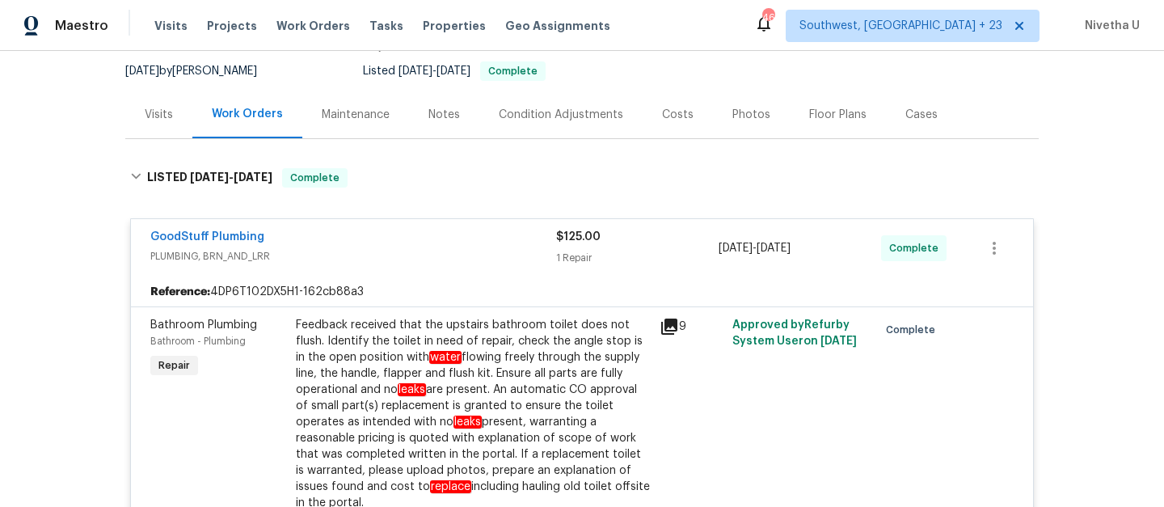
click at [481, 273] on div "GoodStuff Plumbing PLUMBING, BRN_AND_LRR $125.00 1 Repair 9/30/2025 - 9/30/2025…" at bounding box center [582, 248] width 902 height 58
click at [464, 238] on div "GoodStuff Plumbing" at bounding box center [353, 238] width 406 height 19
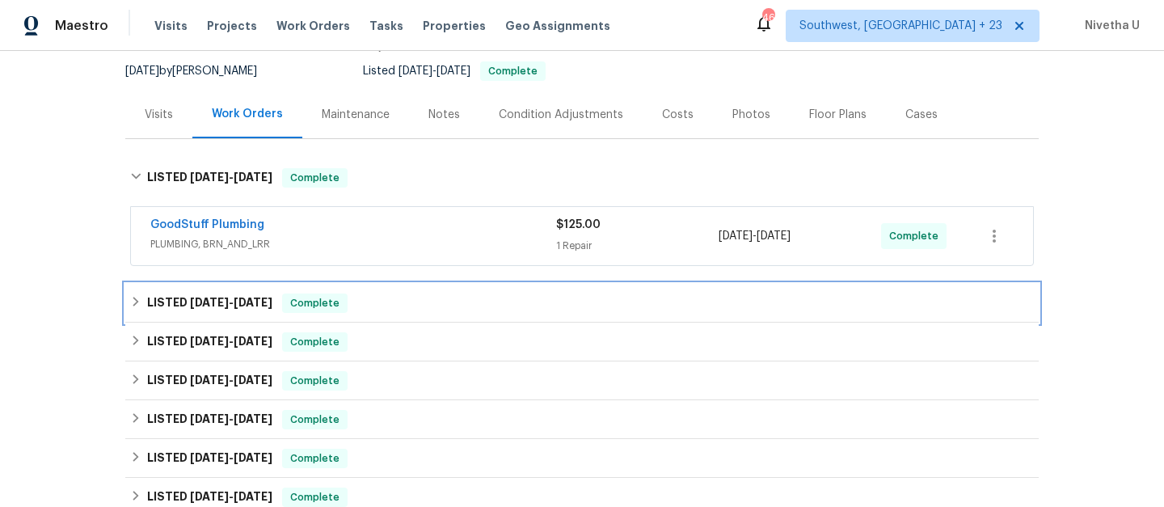
click at [416, 291] on div "LISTED 8/29/25 - 9/12/25 Complete" at bounding box center [582, 303] width 914 height 39
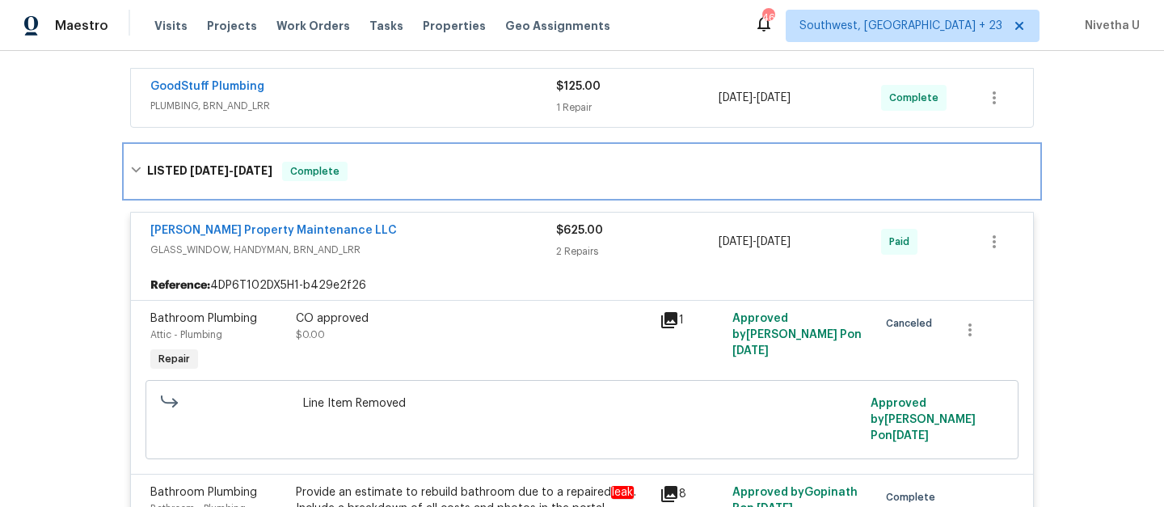
scroll to position [284, 0]
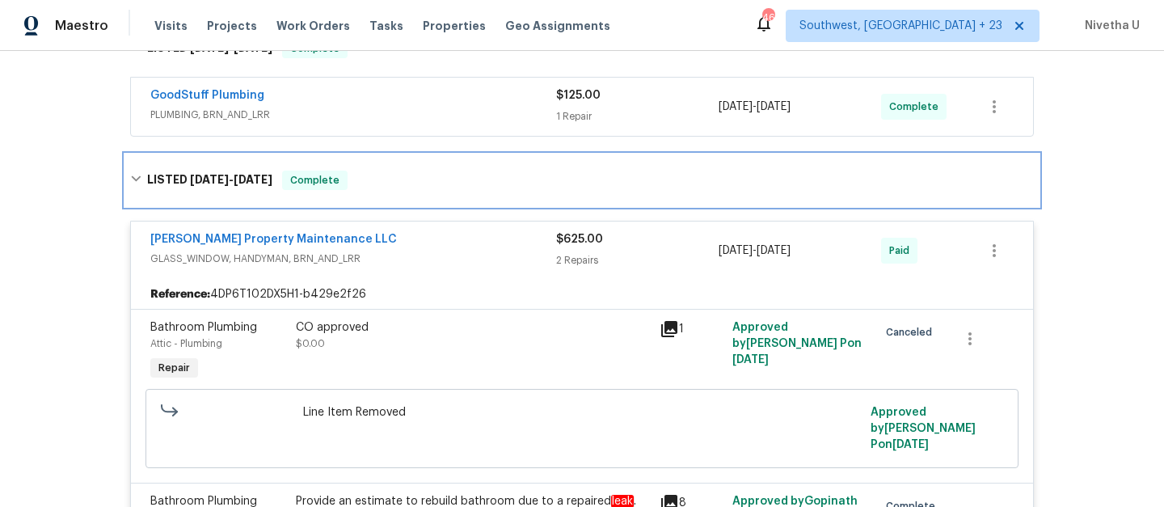
click at [405, 183] on div "LISTED 8/29/25 - 9/12/25 Complete" at bounding box center [582, 180] width 904 height 19
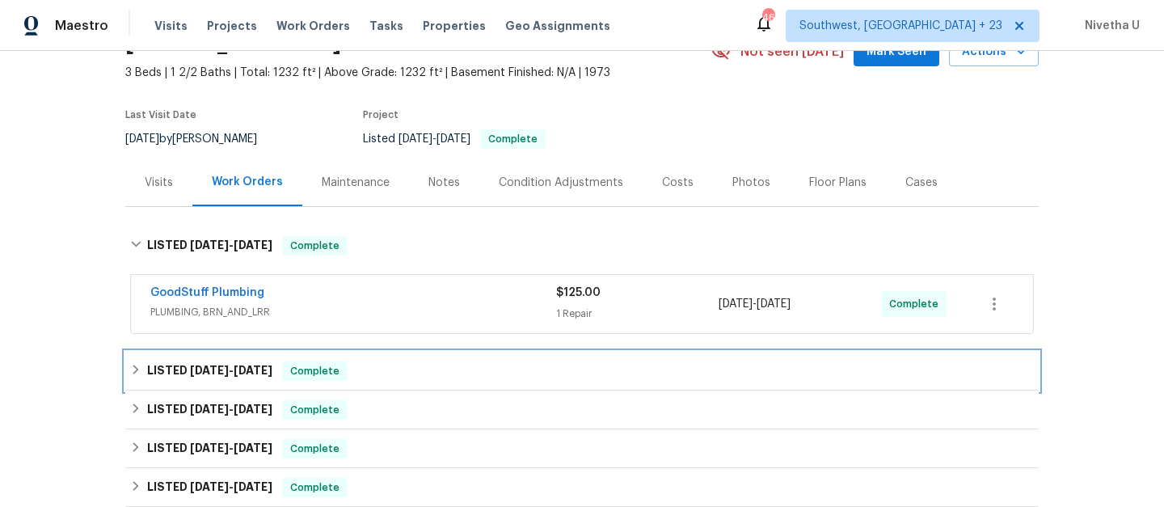
scroll to position [86, 0]
click at [402, 359] on div "LISTED 8/29/25 - 9/12/25 Complete" at bounding box center [582, 372] width 914 height 39
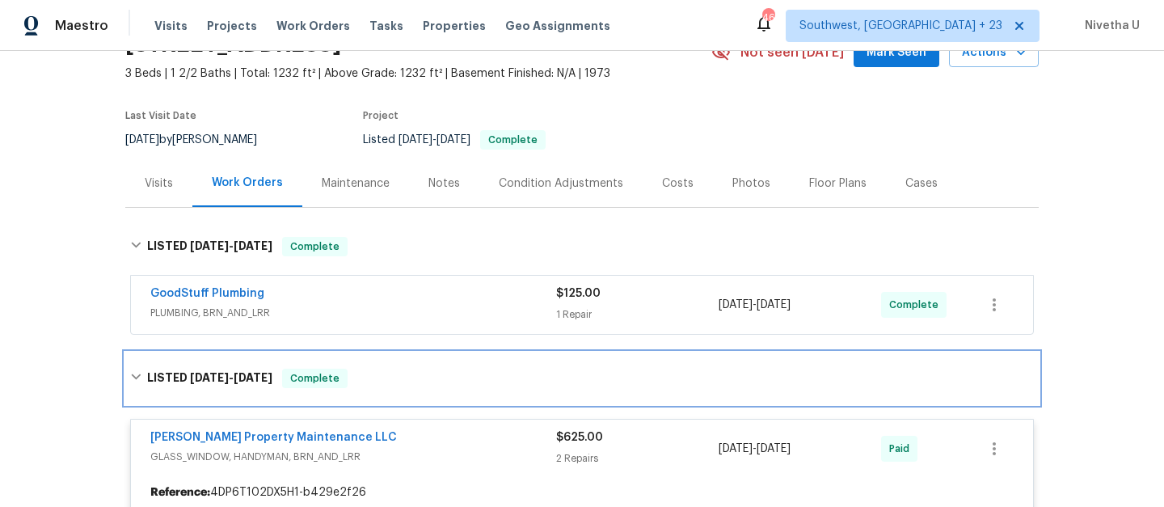
click at [402, 359] on div "LISTED 8/29/25 - 9/12/25 Complete" at bounding box center [582, 379] width 914 height 52
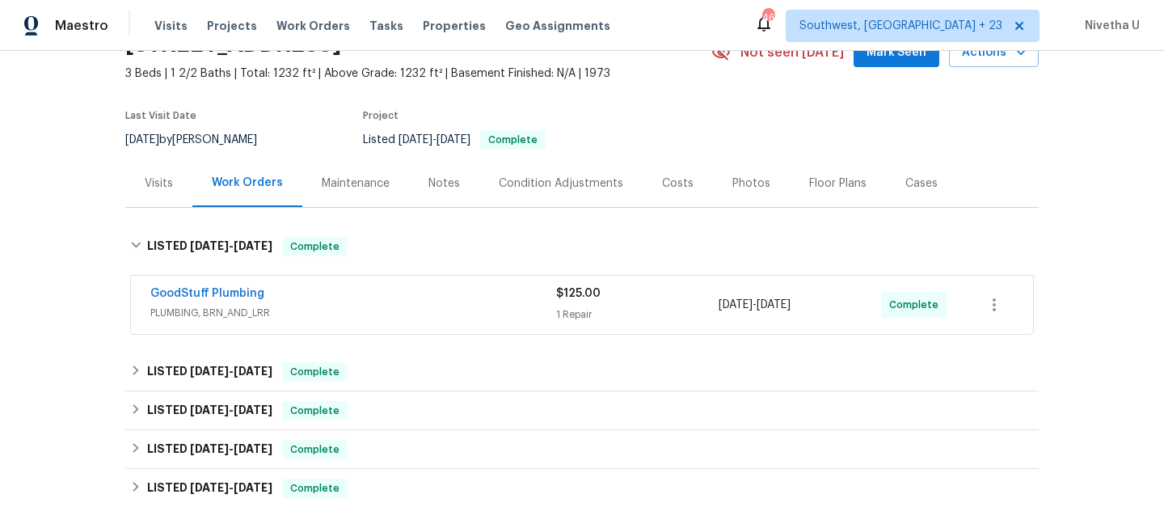
click at [383, 306] on span "PLUMBING, BRN_AND_LRR" at bounding box center [353, 313] width 406 height 16
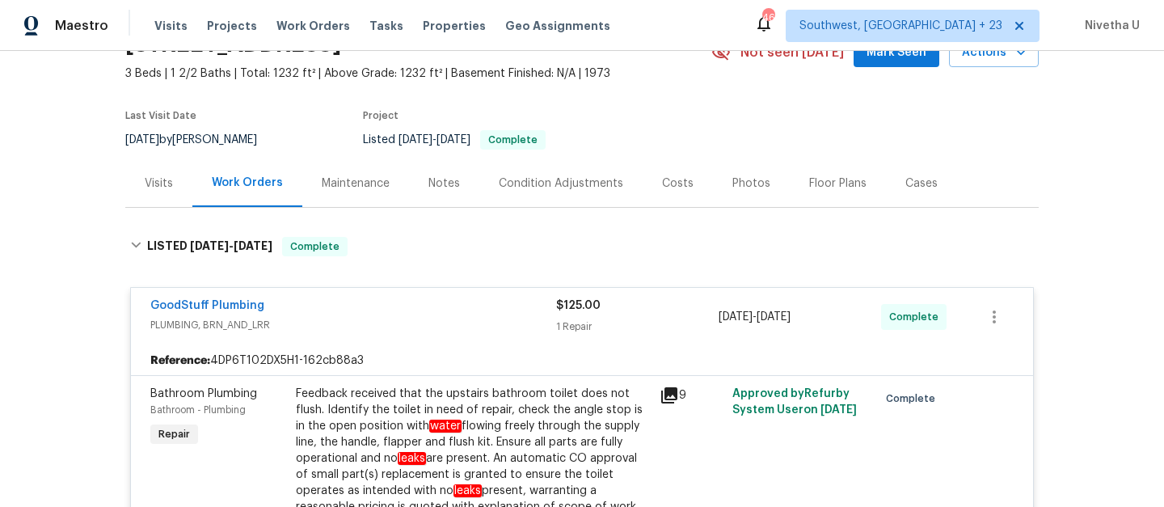
click at [383, 306] on div "GoodStuff Plumbing" at bounding box center [353, 307] width 406 height 19
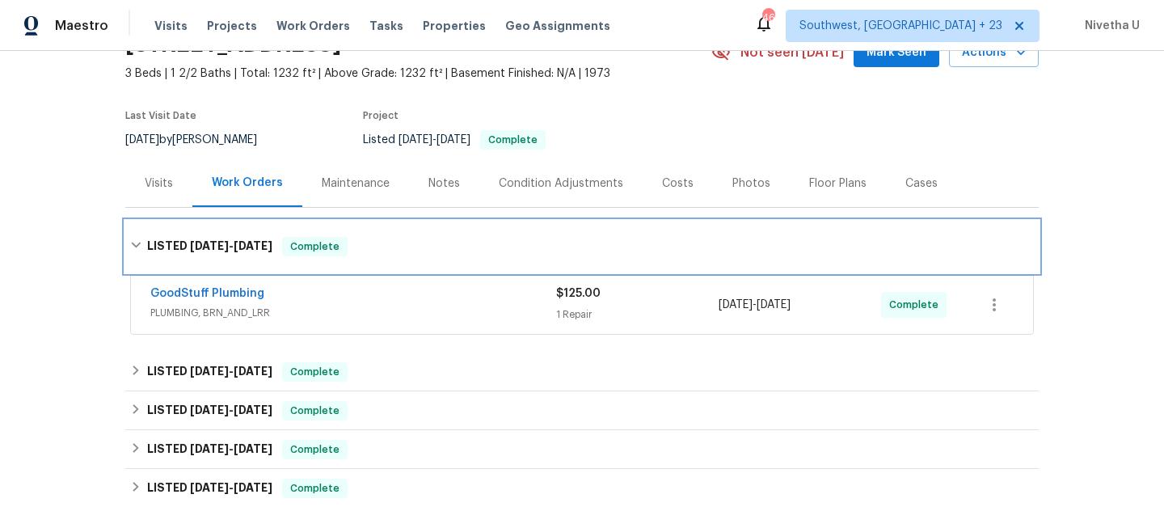
click at [370, 260] on div "LISTED 9/29/25 - 9/30/25 Complete" at bounding box center [582, 247] width 914 height 52
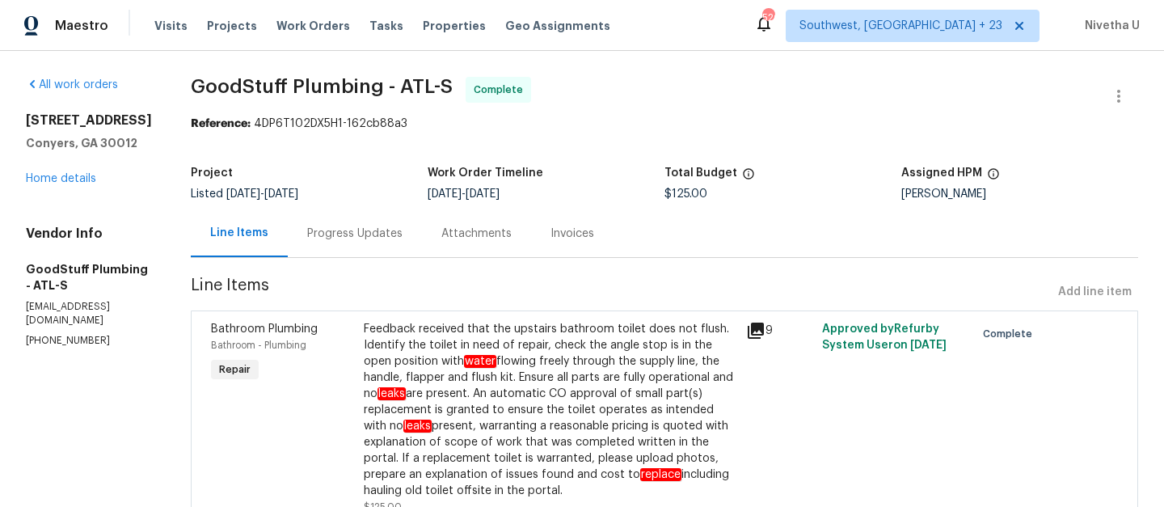
click at [395, 253] on div "Progress Updates" at bounding box center [355, 233] width 134 height 48
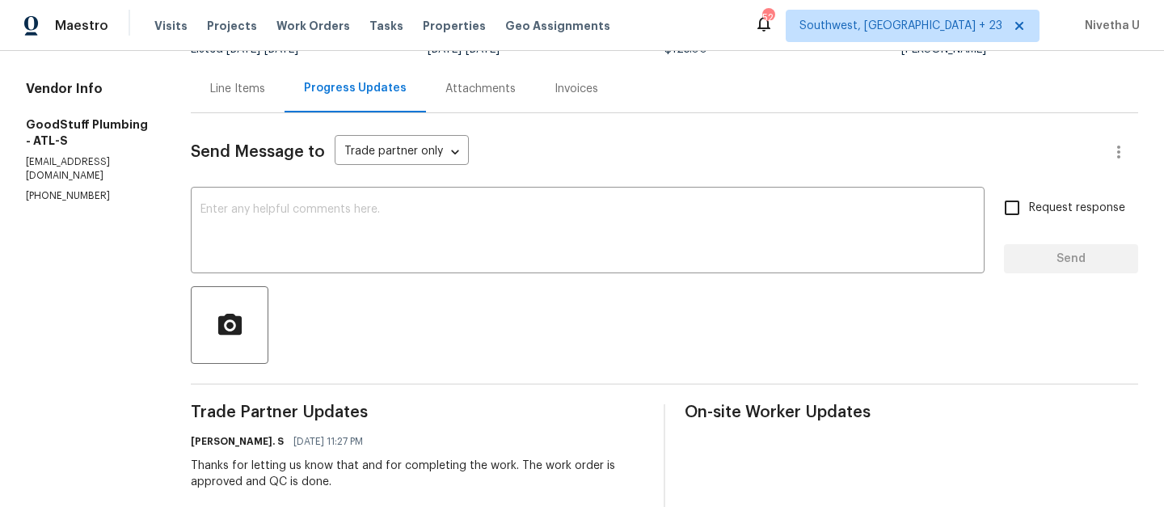
scroll to position [133, 0]
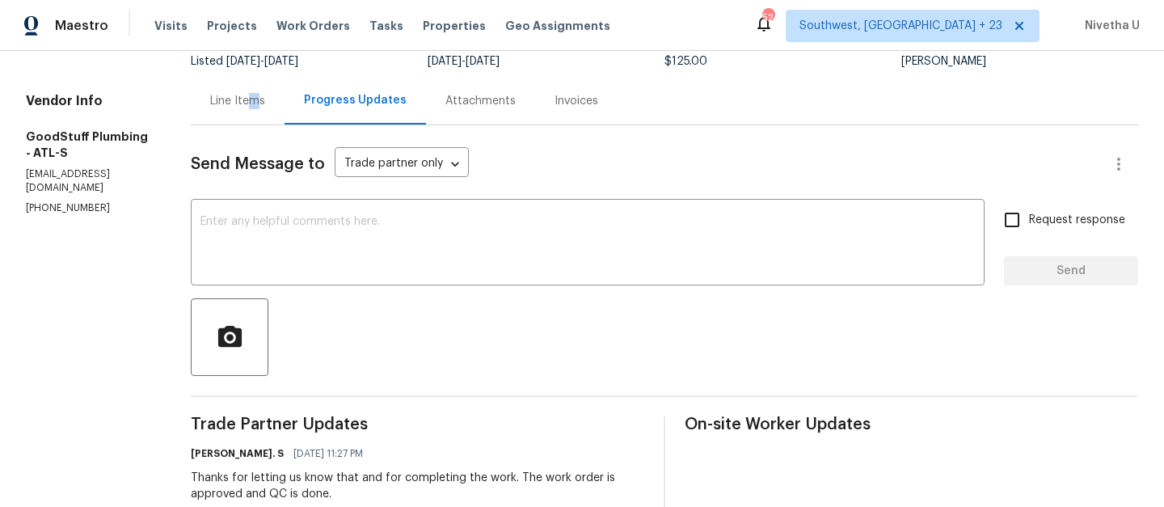
click at [265, 98] on div "Line Items" at bounding box center [237, 101] width 55 height 16
